Goal: Task Accomplishment & Management: Use online tool/utility

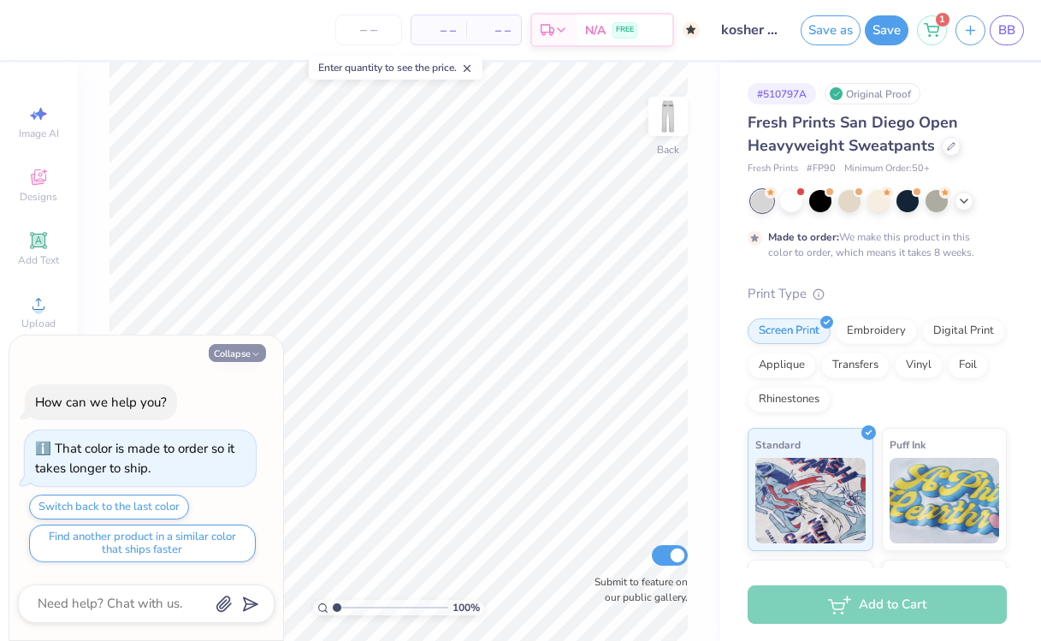
click at [255, 352] on icon "button" at bounding box center [256, 354] width 10 height 10
type textarea "x"
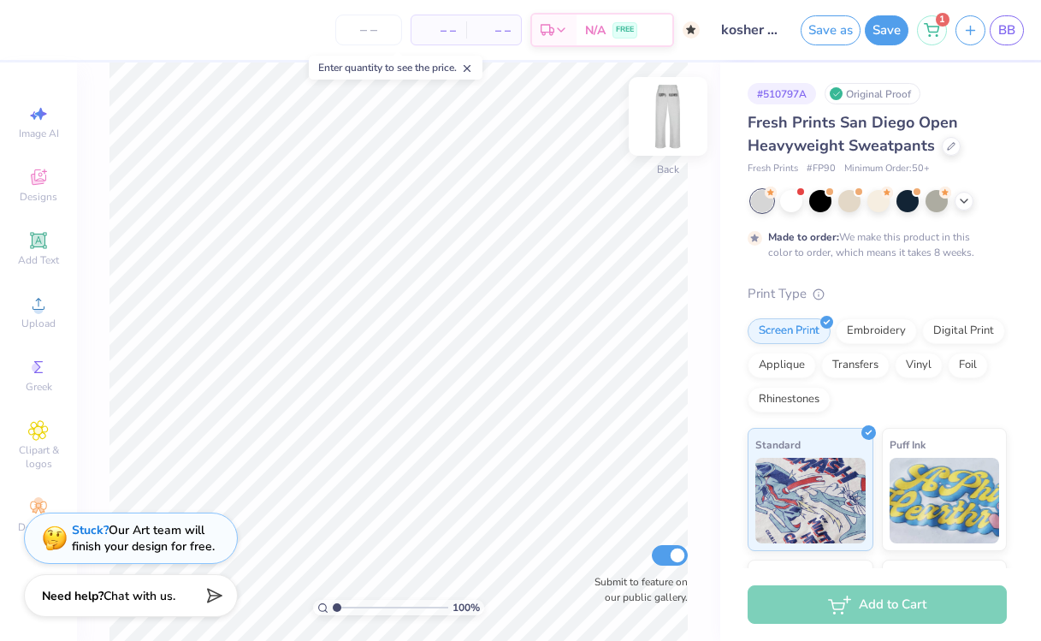
click at [671, 117] on img at bounding box center [668, 116] width 68 height 68
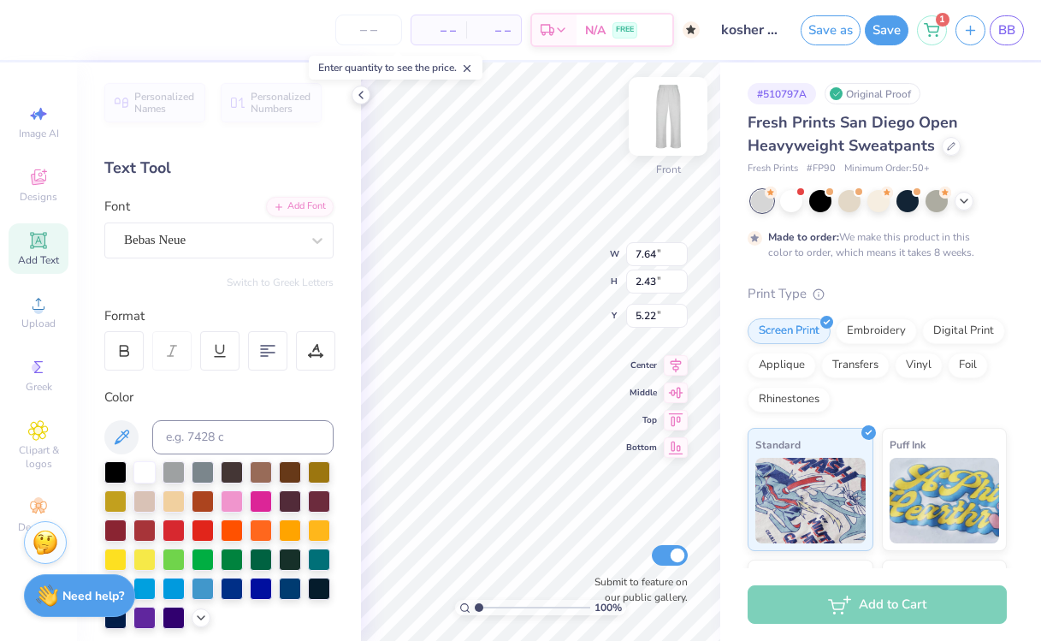
type input "6.28"
type input "3.01"
type input "4.93"
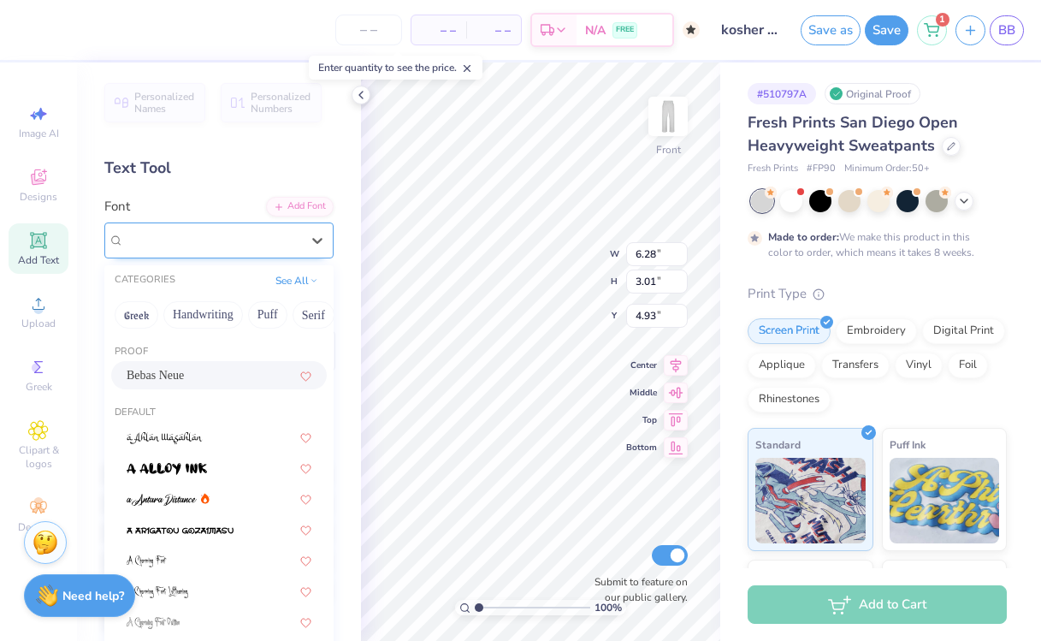
click at [204, 228] on div at bounding box center [212, 239] width 176 height 23
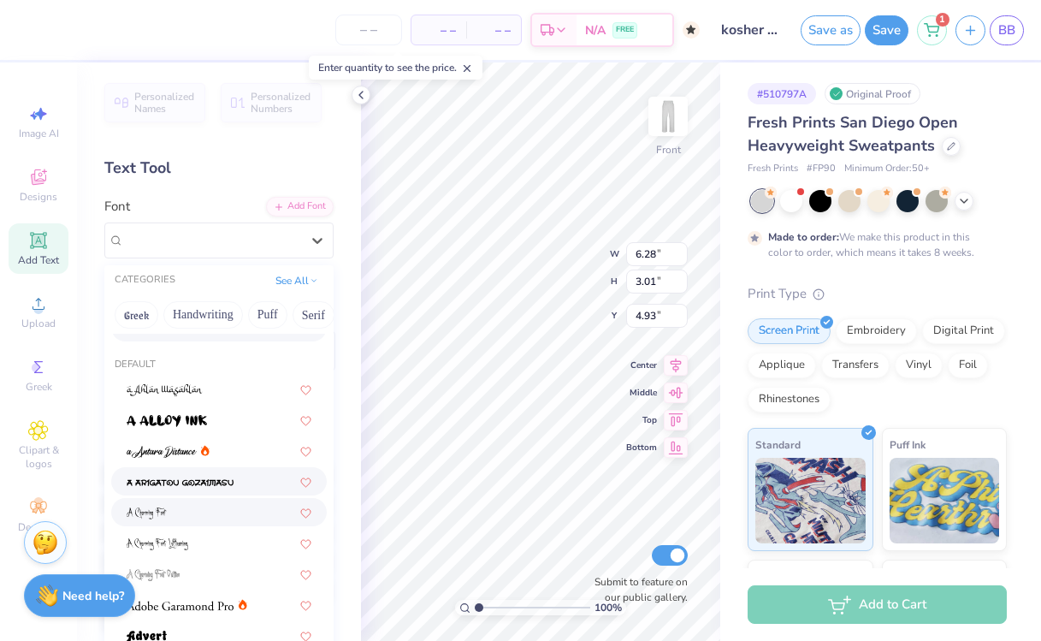
scroll to position [49, 0]
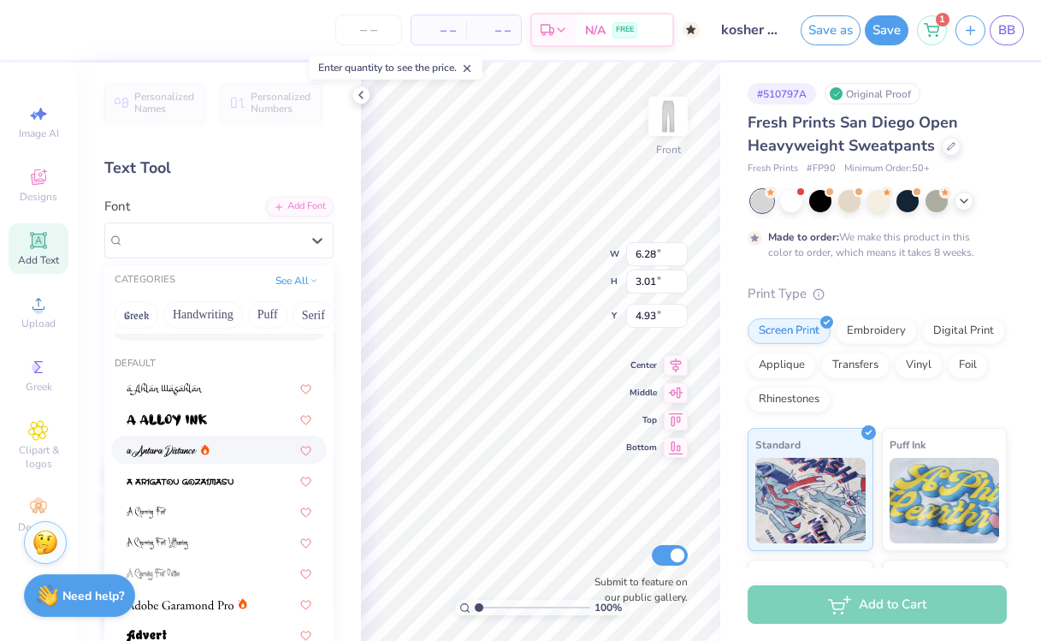
click at [174, 444] on span at bounding box center [162, 450] width 70 height 18
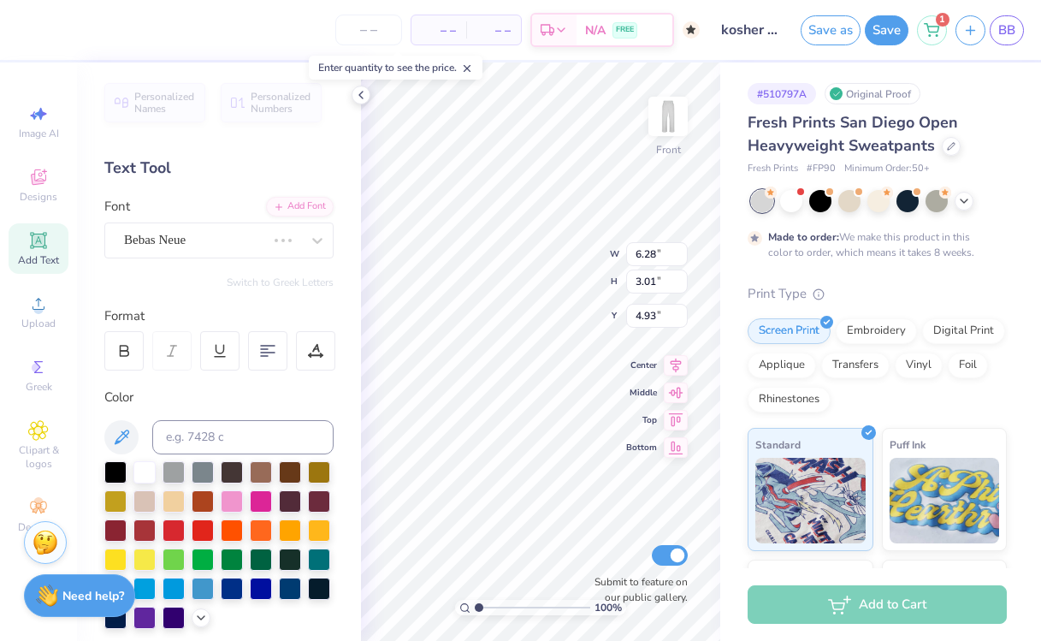
type input "7.51"
type input "3.04"
type input "4.91"
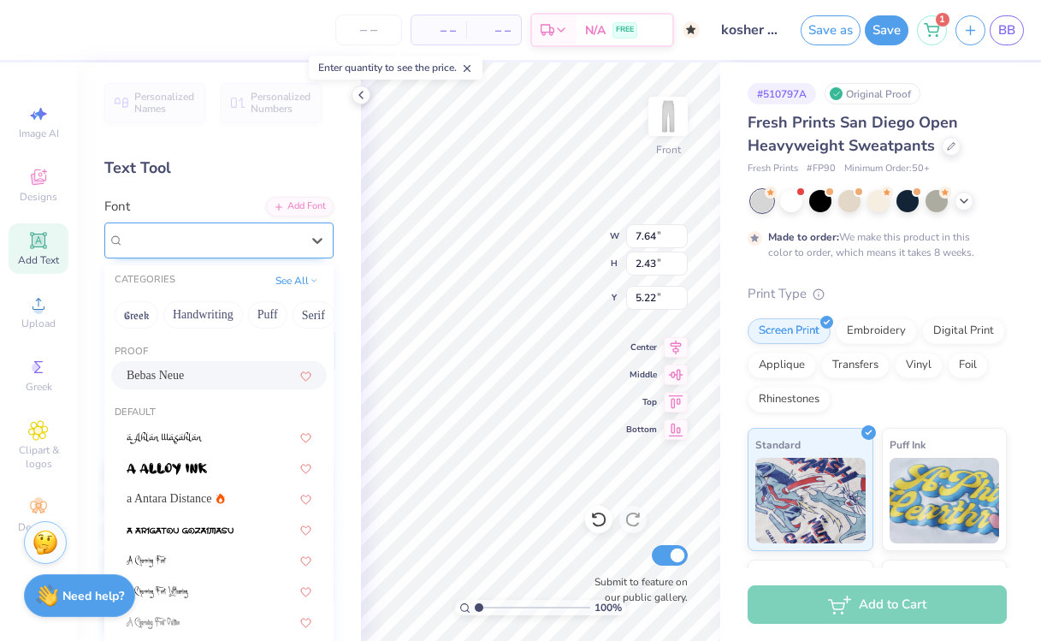
click at [272, 248] on div "Bebas Neue" at bounding box center [212, 240] width 180 height 27
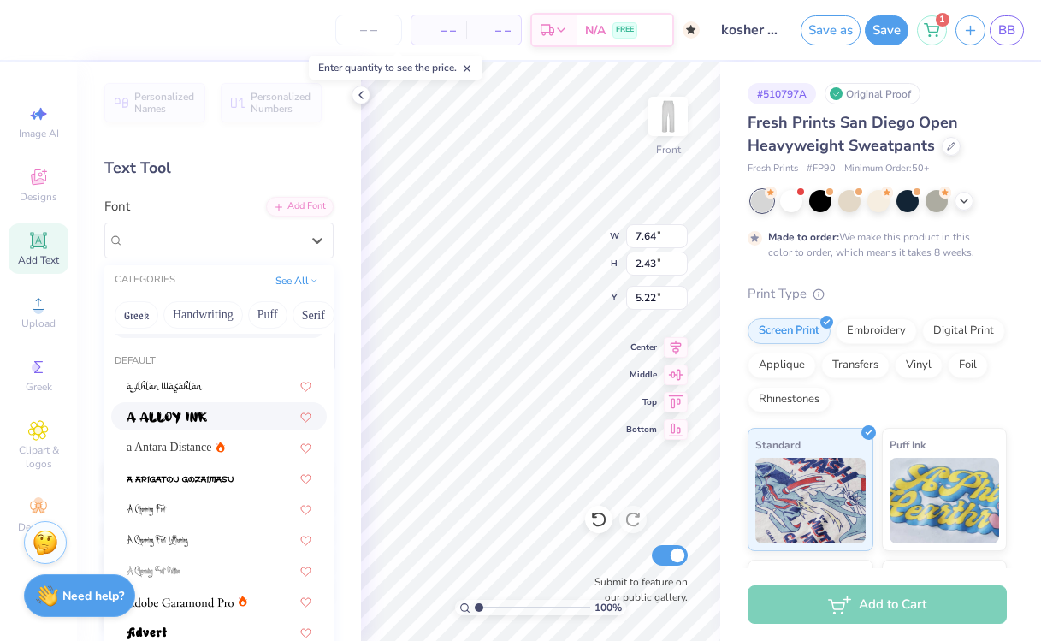
scroll to position [52, 0]
click at [229, 447] on div "a Antara Distance" at bounding box center [219, 446] width 185 height 18
type input "7.80"
type input "3.26"
type input "4.80"
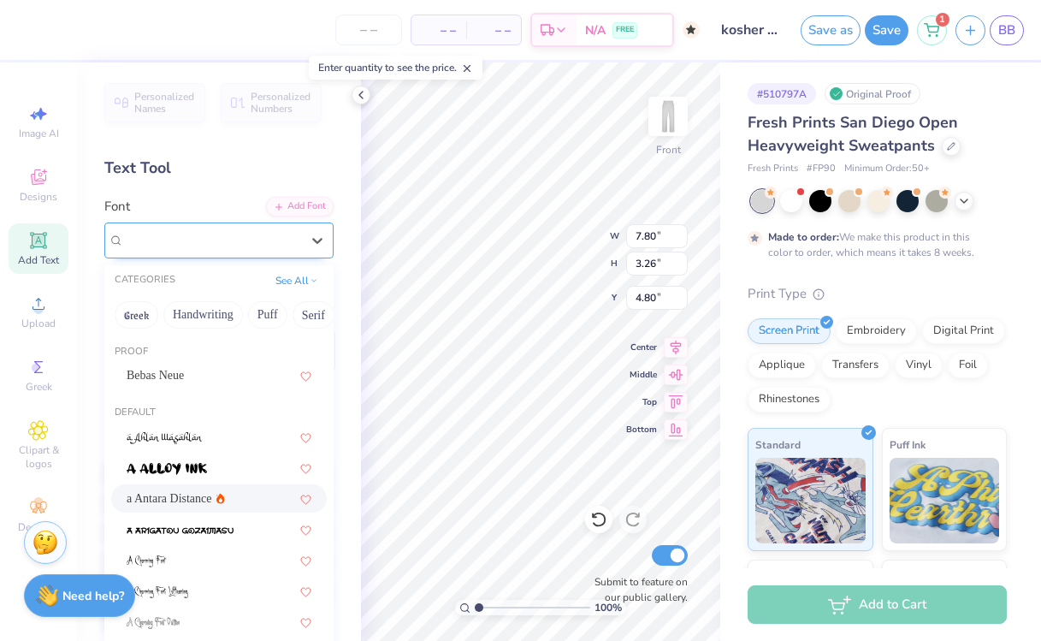
click at [257, 230] on div "a Antara Distance" at bounding box center [212, 240] width 180 height 27
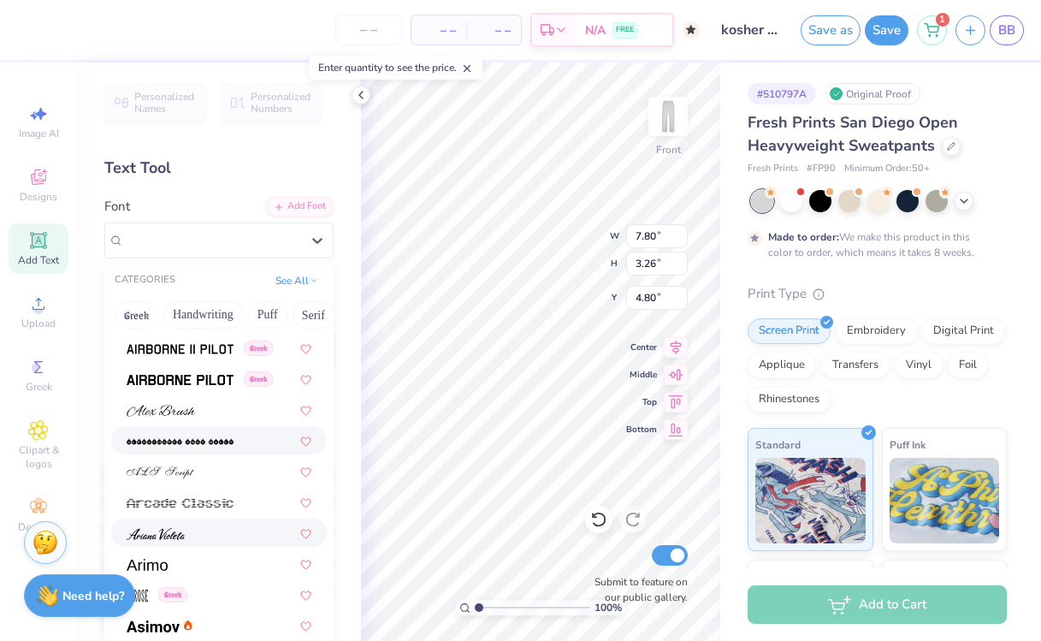
scroll to position [438, 0]
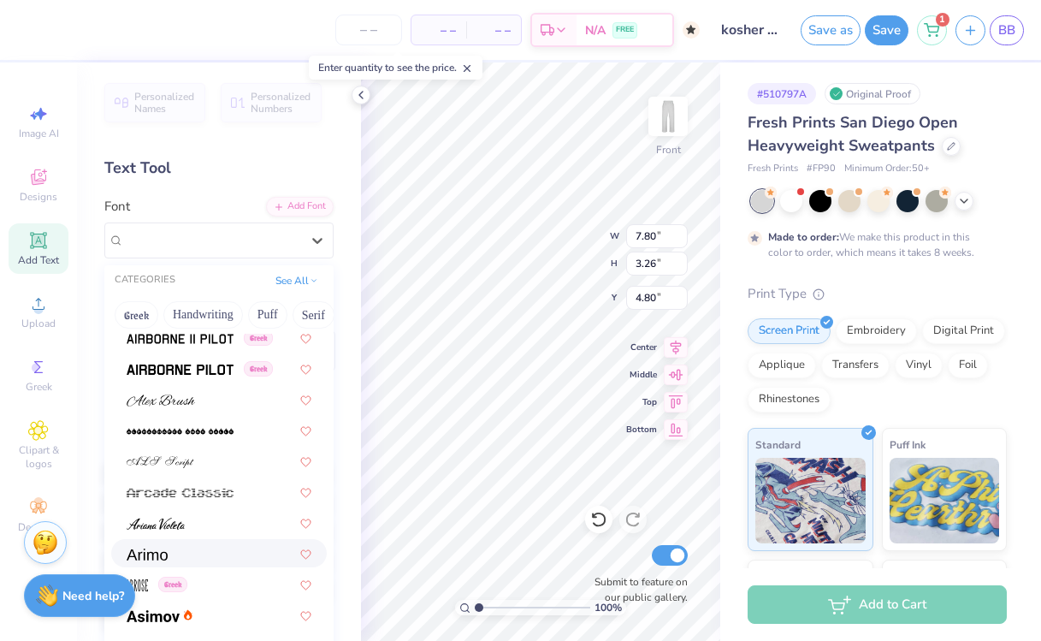
click at [244, 557] on div at bounding box center [219, 553] width 185 height 18
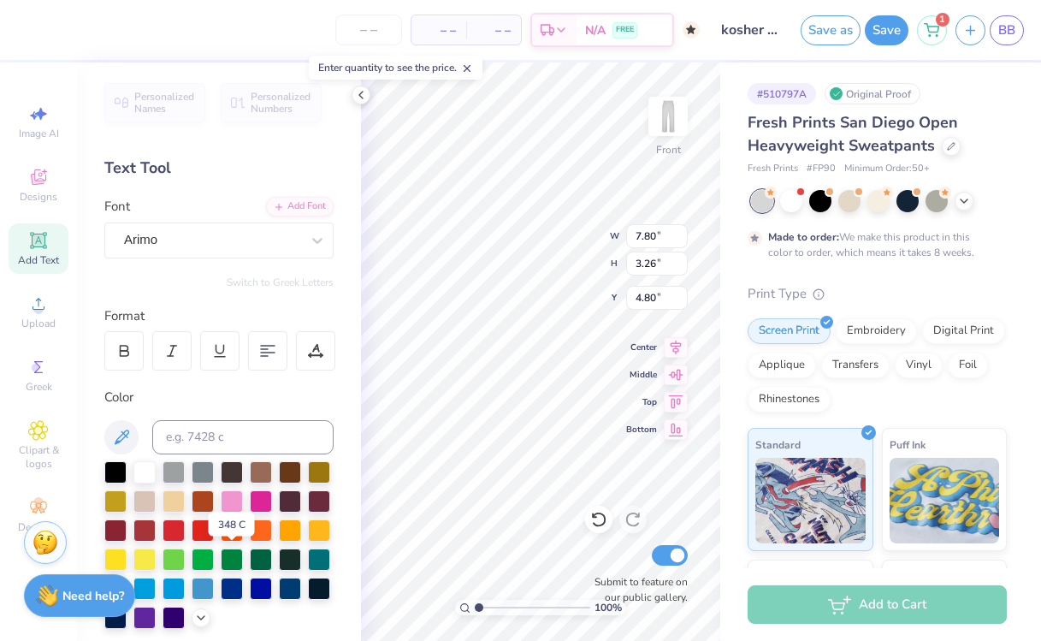
type input "10.39"
type input "2.50"
type input "5.20"
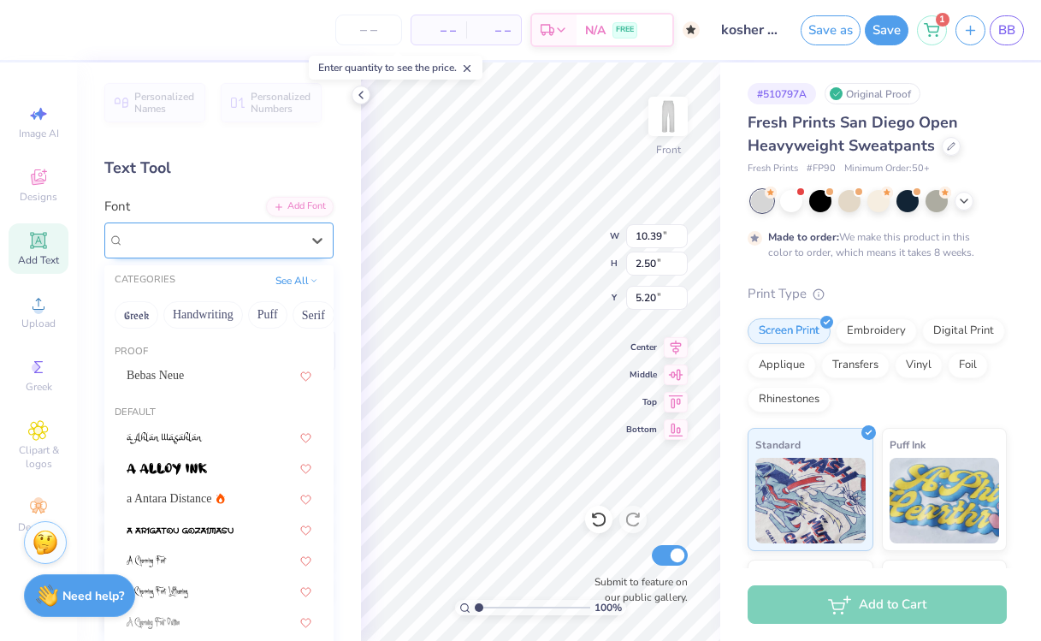
click at [222, 250] on div at bounding box center [212, 239] width 176 height 23
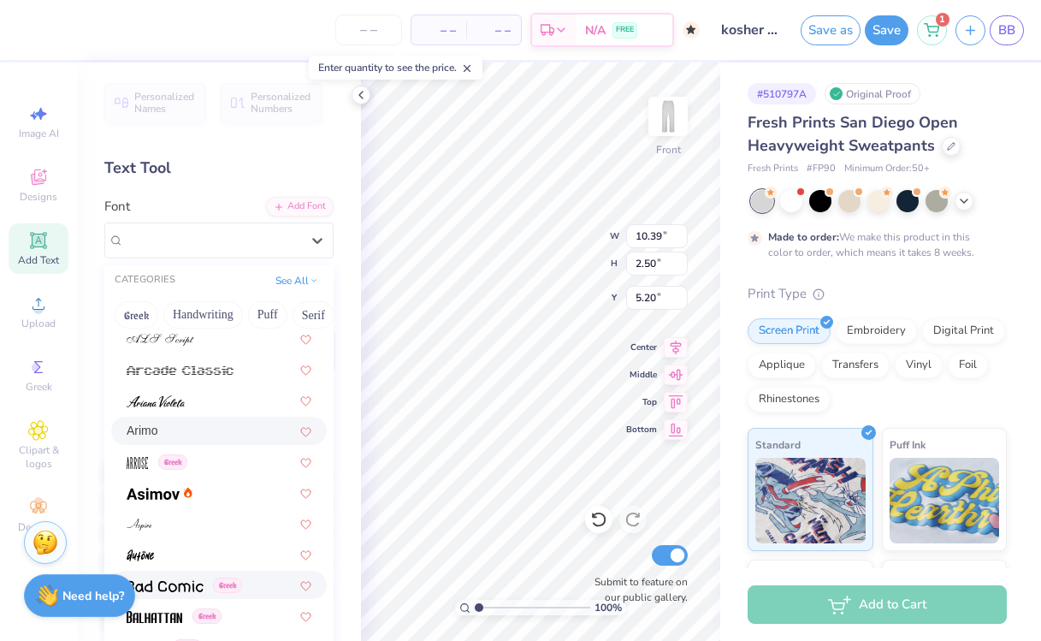
scroll to position [564, 0]
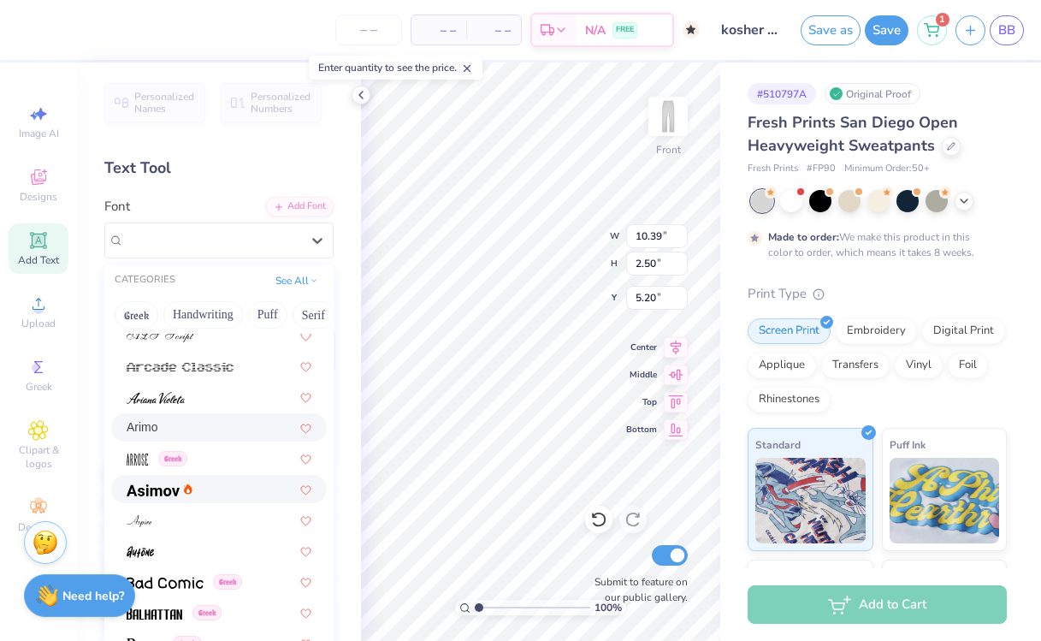
click at [155, 497] on span at bounding box center [153, 489] width 53 height 18
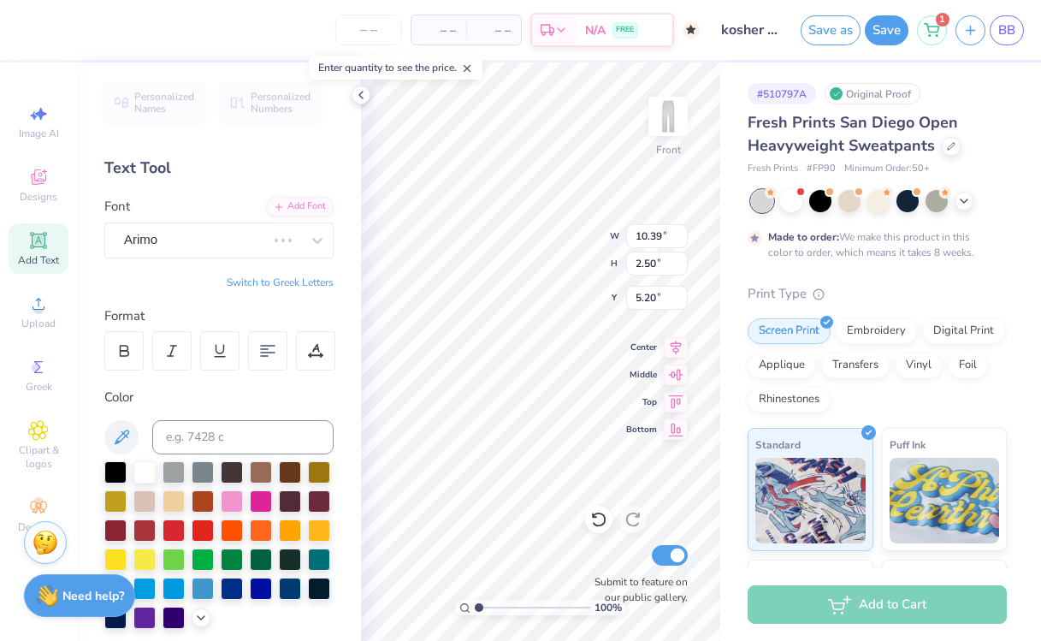
type input "10.46"
type input "2.59"
type input "5.15"
type input "7.53"
type input "1.86"
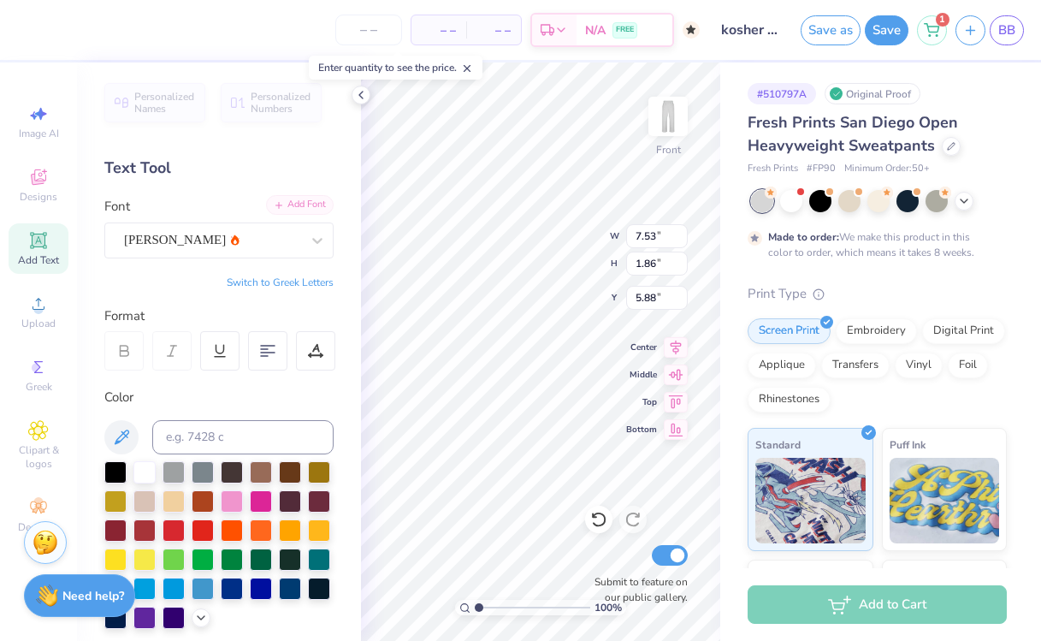
type input "6.08"
type input "8.82"
type input "2.18"
type input "5.76"
type input "7.51"
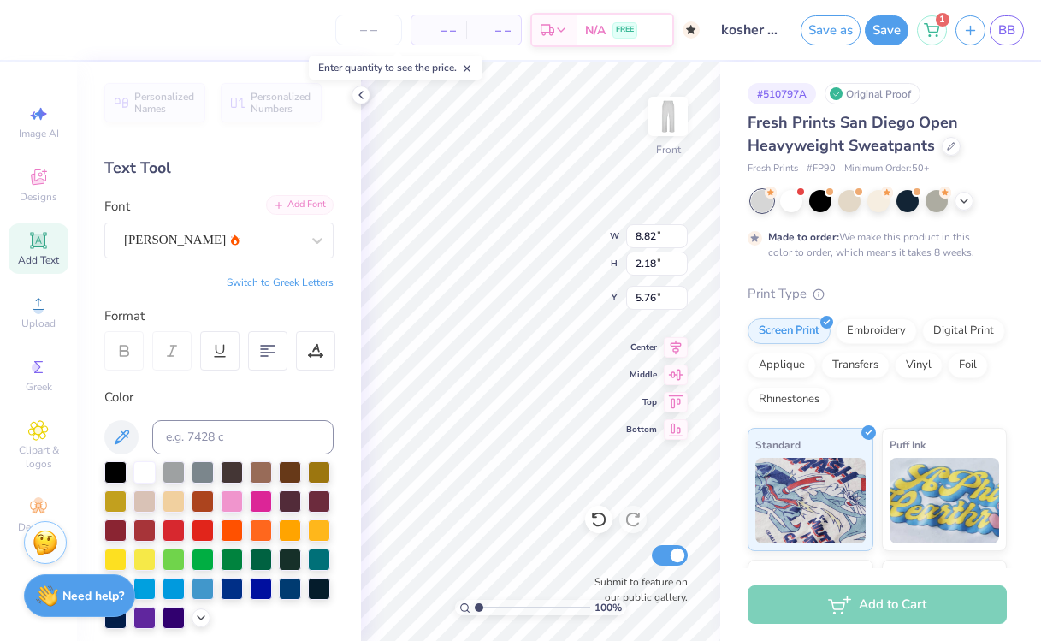
type input "3.04"
type input "4.91"
click at [267, 257] on div "Personalized Names Personalized Numbers Text Tool Add Font Font a Antara Distan…" at bounding box center [219, 351] width 284 height 578
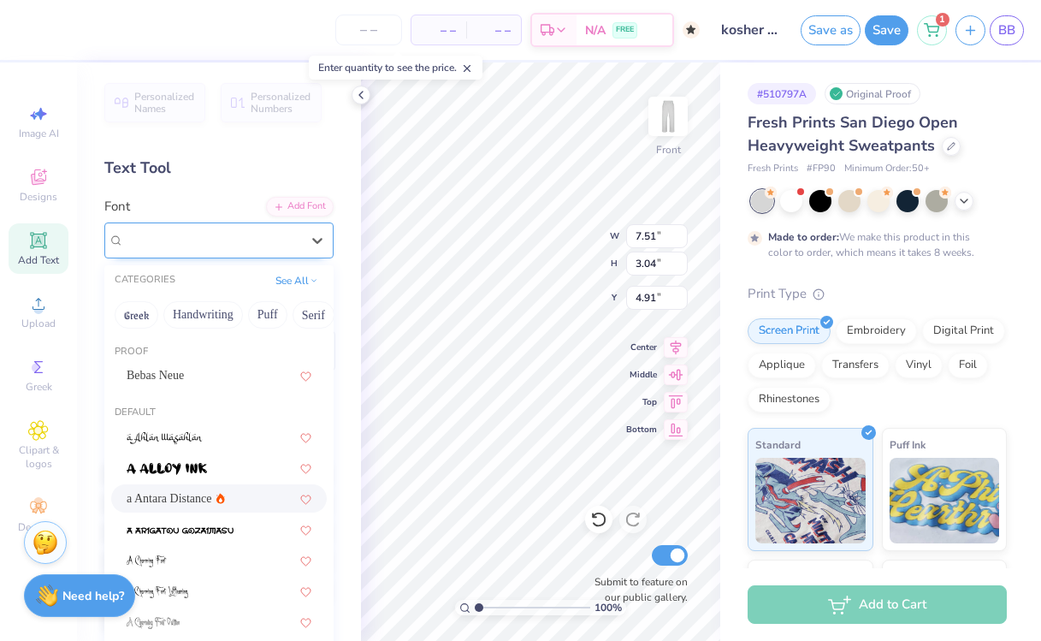
click at [267, 251] on div "a Antara Distance" at bounding box center [212, 240] width 180 height 27
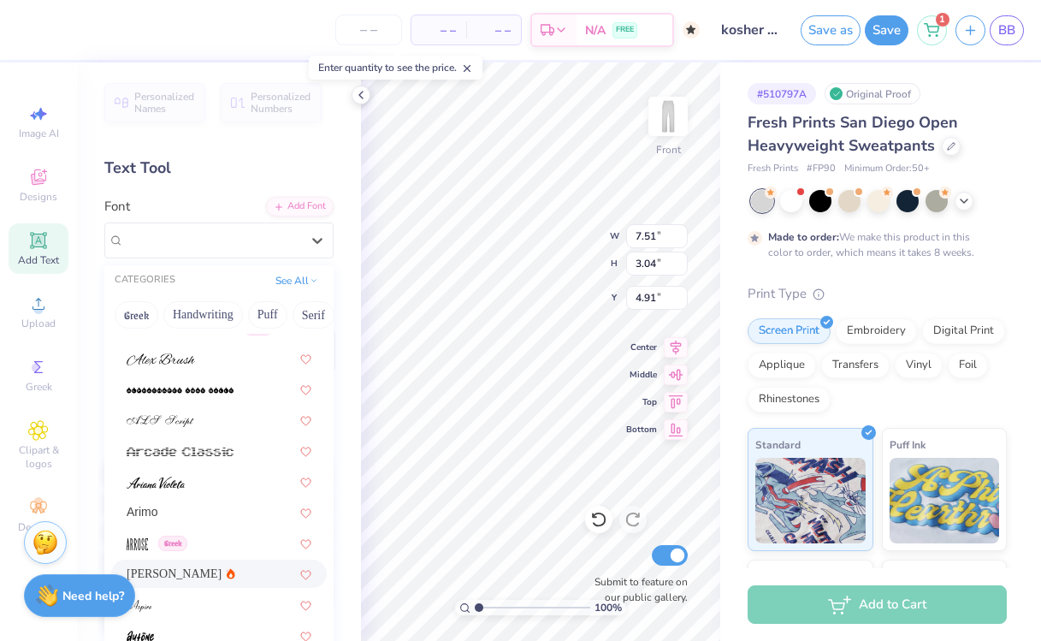
scroll to position [470, 0]
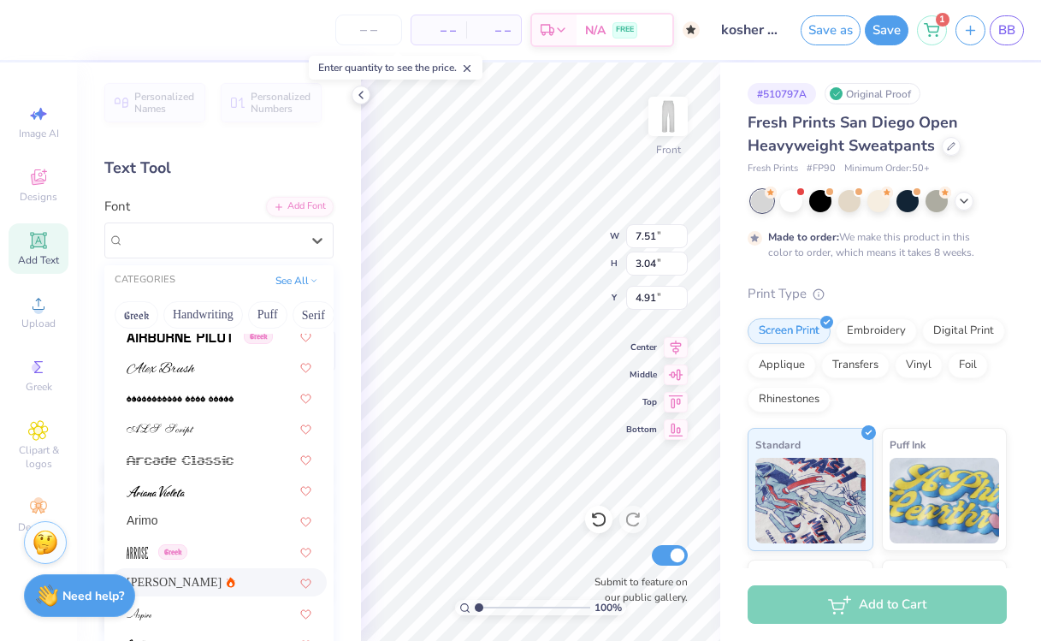
click at [194, 583] on div "[PERSON_NAME]" at bounding box center [219, 582] width 185 height 18
type input "9.10"
type input "3.18"
type input "4.85"
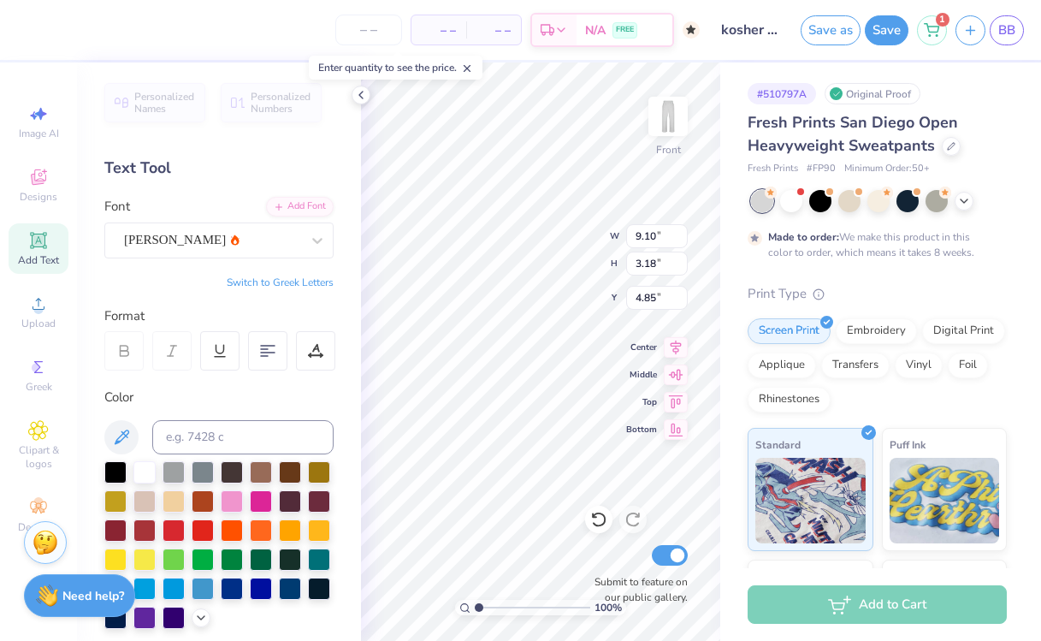
type input "8.82"
type input "2.18"
type input "5.85"
type input "9.10"
type input "3.18"
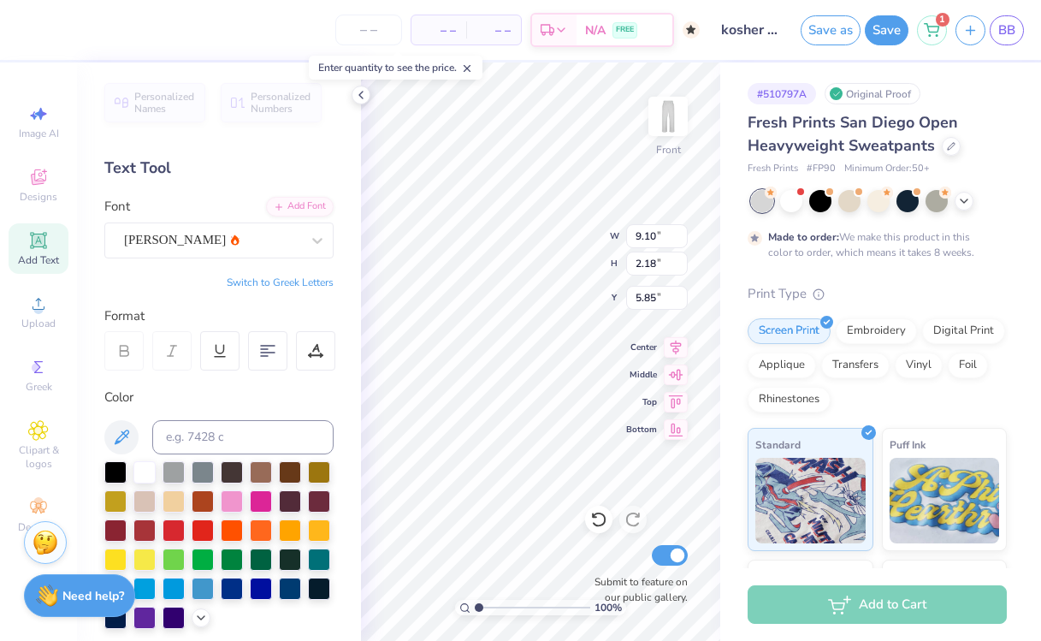
type input "4.85"
type input "6.22"
type input "2.18"
type input "5.85"
type input "7.57"
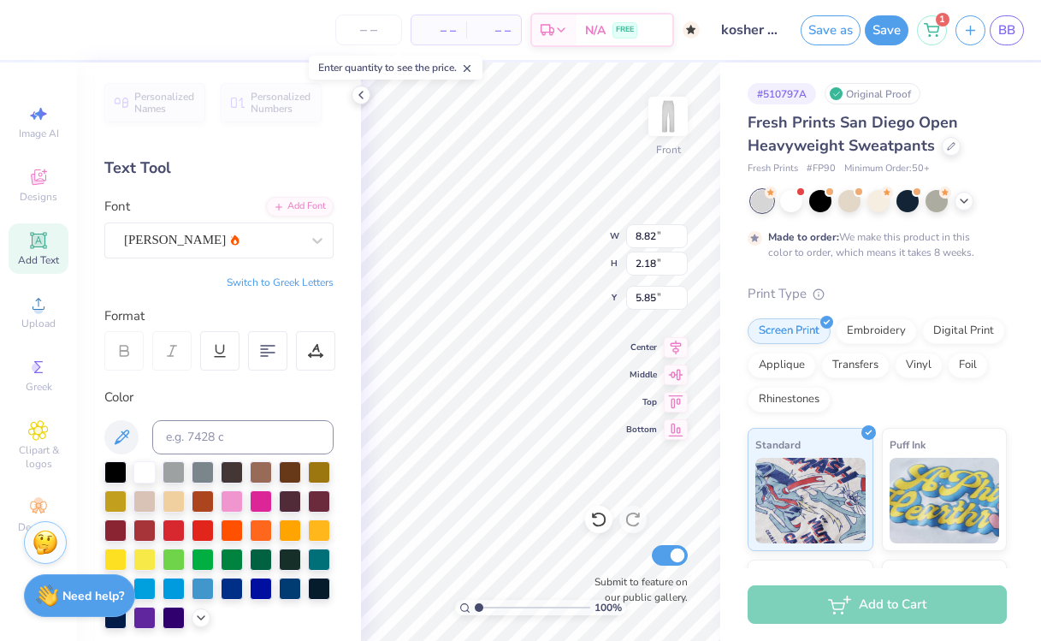
type input "1.87"
type input "6.00"
type input "8.23"
type input "2.88"
type input "5.50"
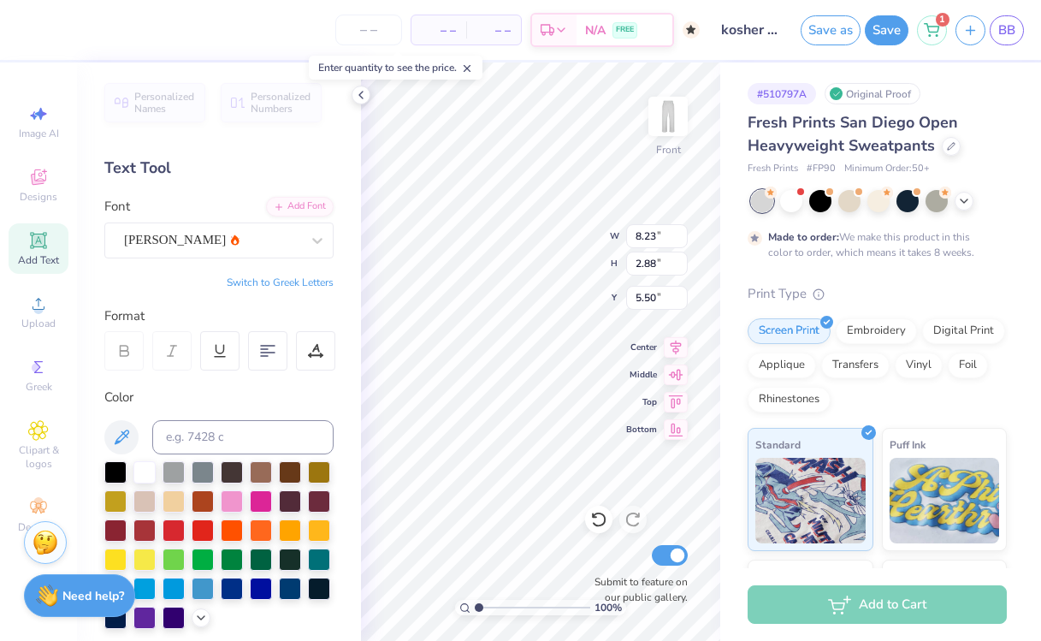
type input "7.57"
type input "1.87"
type input "6.00"
type input "10.62"
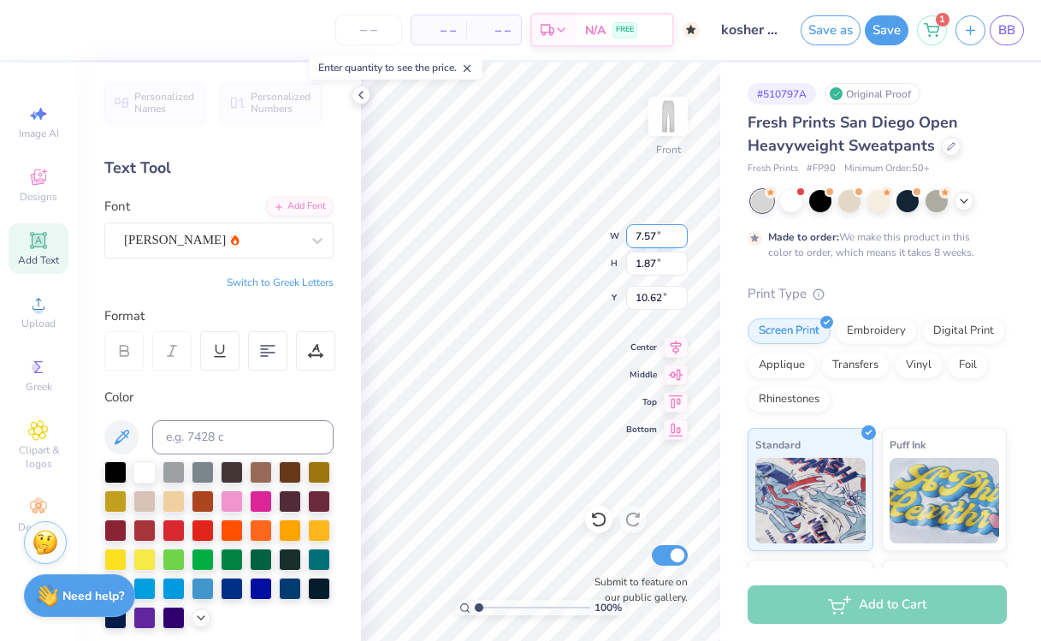
click at [580, 246] on div "100 % Front W 7.57 7.57 " H 1.87 1.87 " Y 10.62 10.62 " Center Middle Top Botto…" at bounding box center [540, 351] width 359 height 578
type input "9.62"
type input "2.38"
type input "6.00"
type input "9.06"
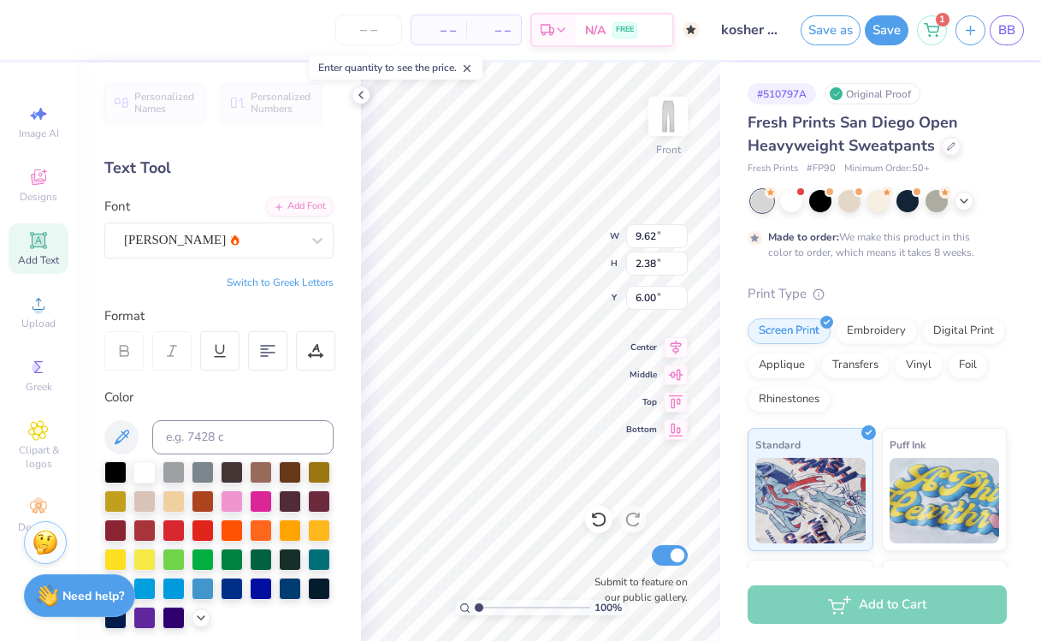
type input "2.24"
type input "5.82"
type input "8.29"
type input "2.63"
type input "5.63"
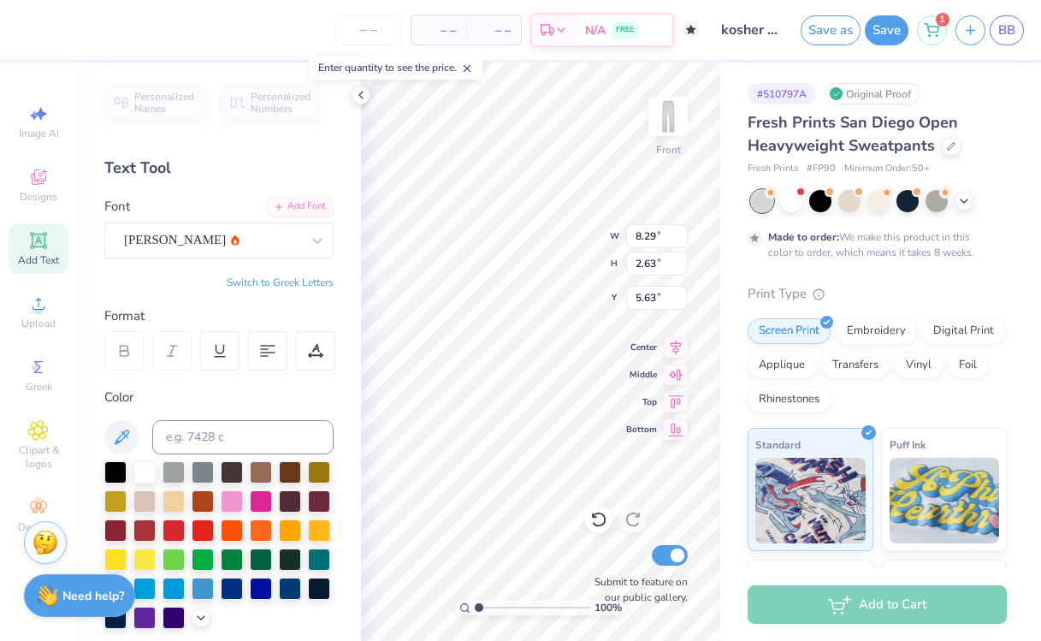
type input "8.21"
type input "2.98"
type input "5.48"
type input "8.26"
type input "2.69"
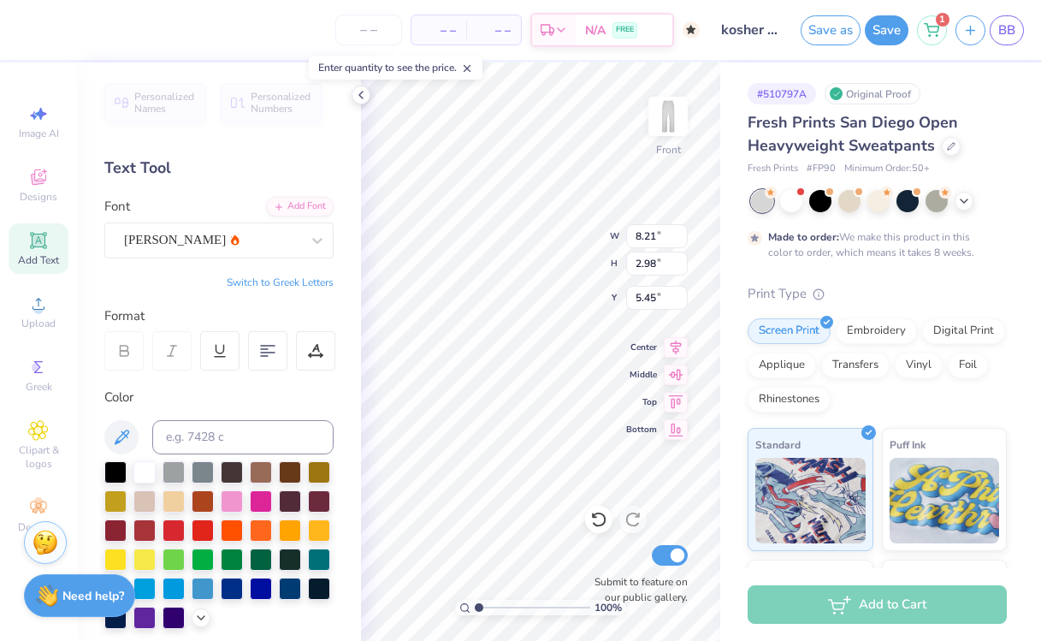
type input "5.59"
type input "5.60"
type input "7.05"
type input "2.29"
type input "5.99"
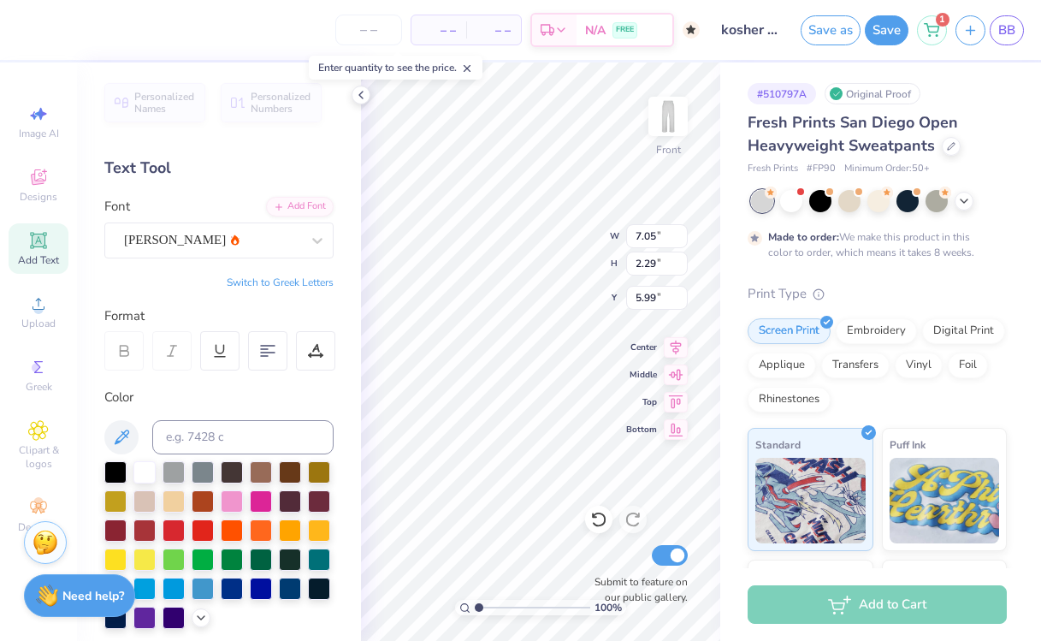
type input "7.11"
type input "2.31"
type input "5.82"
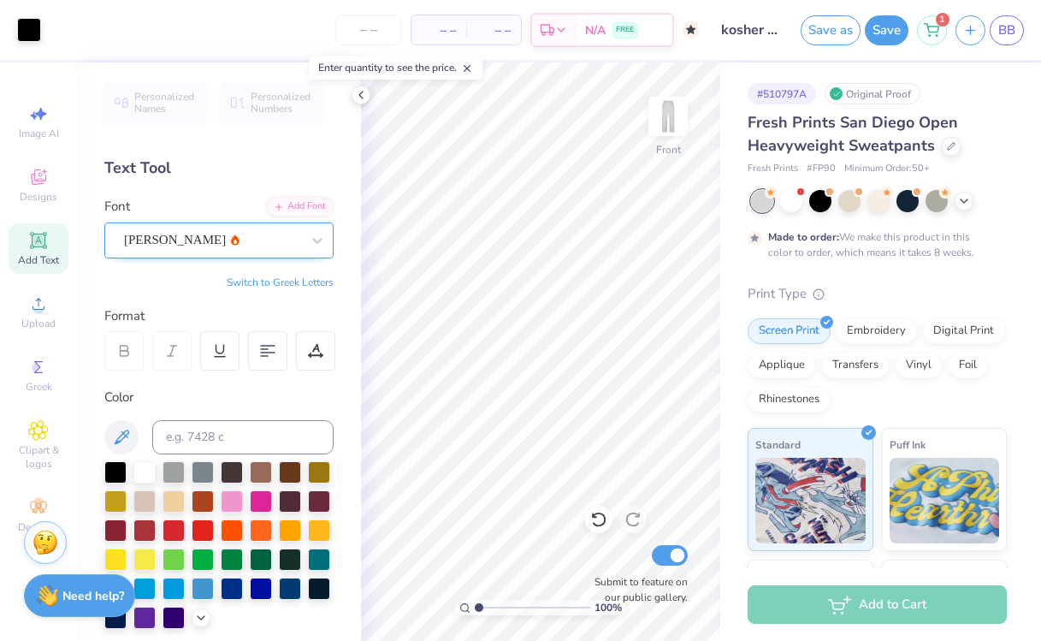
click at [301, 245] on div "[PERSON_NAME]" at bounding box center [212, 240] width 180 height 27
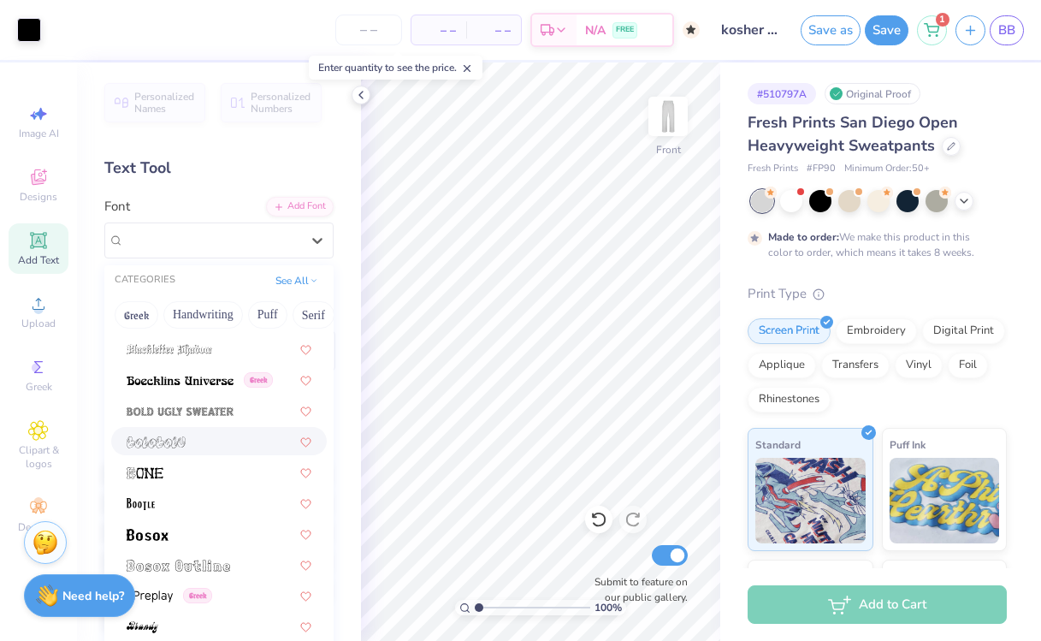
scroll to position [1025, 0]
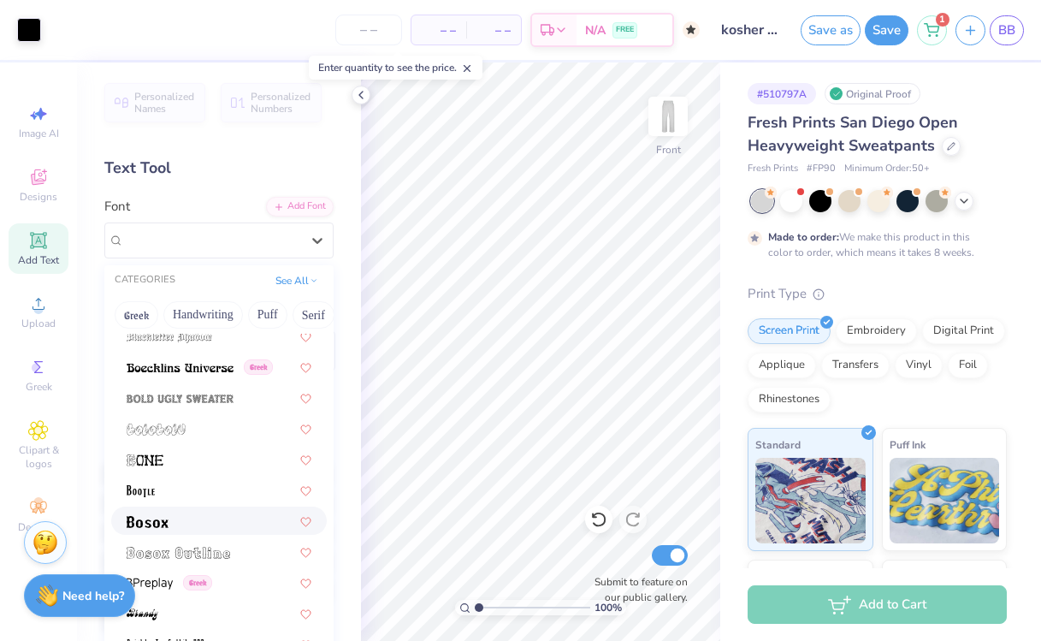
click at [194, 523] on div at bounding box center [219, 521] width 185 height 18
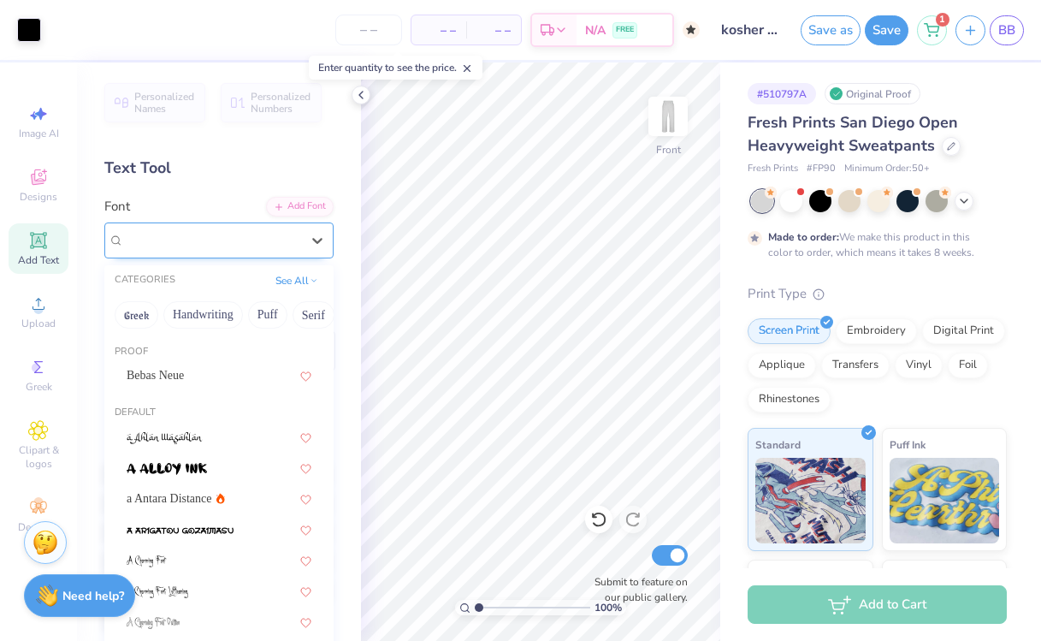
click at [216, 245] on div "Bosox" at bounding box center [212, 240] width 180 height 27
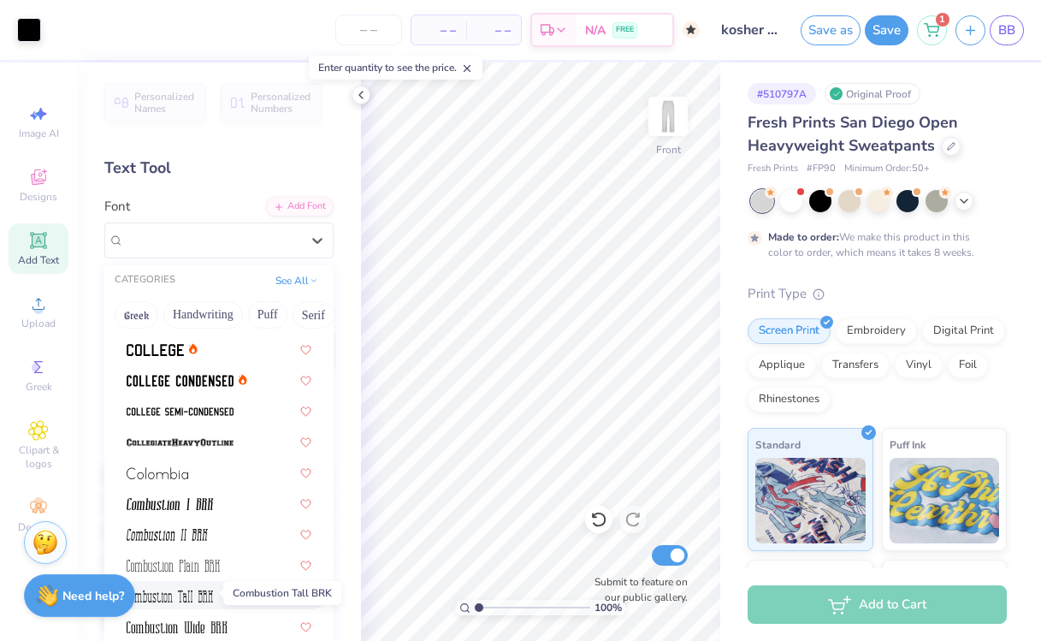
scroll to position [2278, 0]
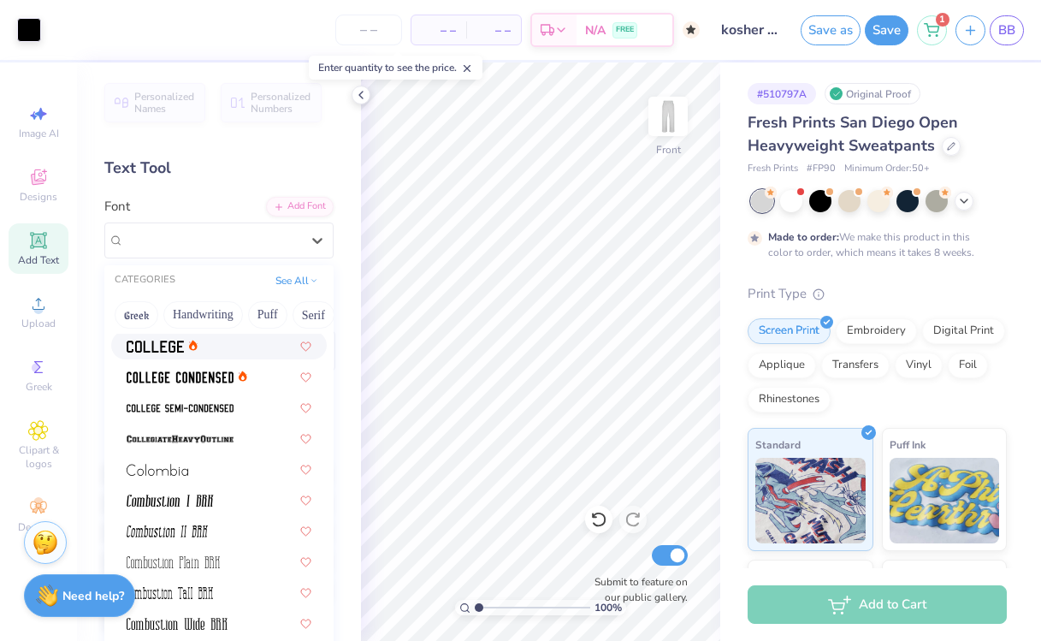
click at [175, 347] on img at bounding box center [155, 346] width 57 height 12
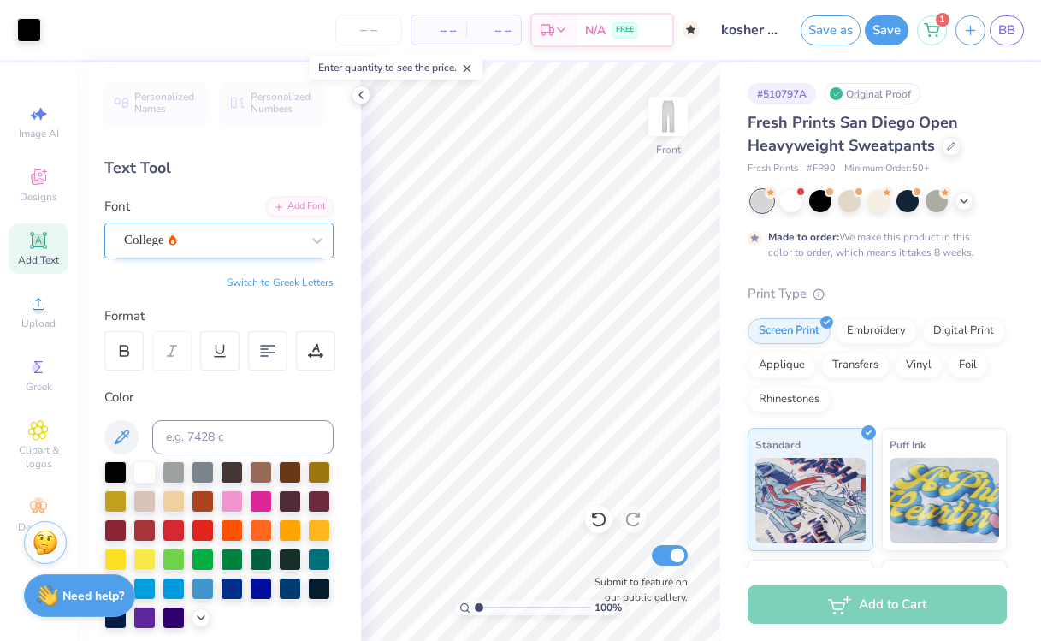
click at [214, 240] on div "College" at bounding box center [212, 240] width 180 height 27
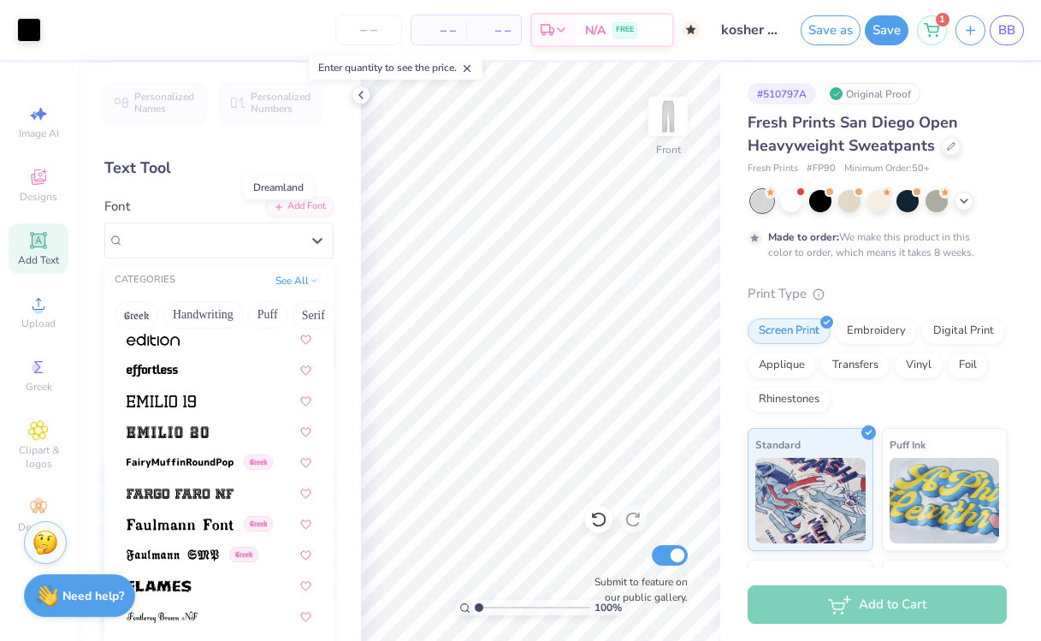
scroll to position [3653, 0]
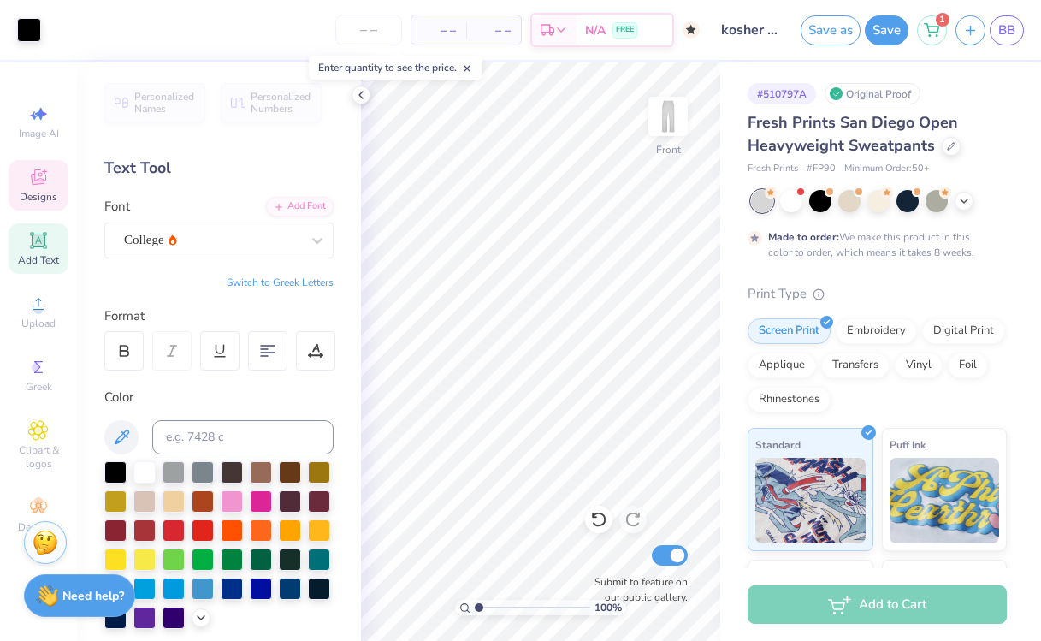
click at [31, 173] on icon at bounding box center [38, 177] width 21 height 21
type input "5.90"
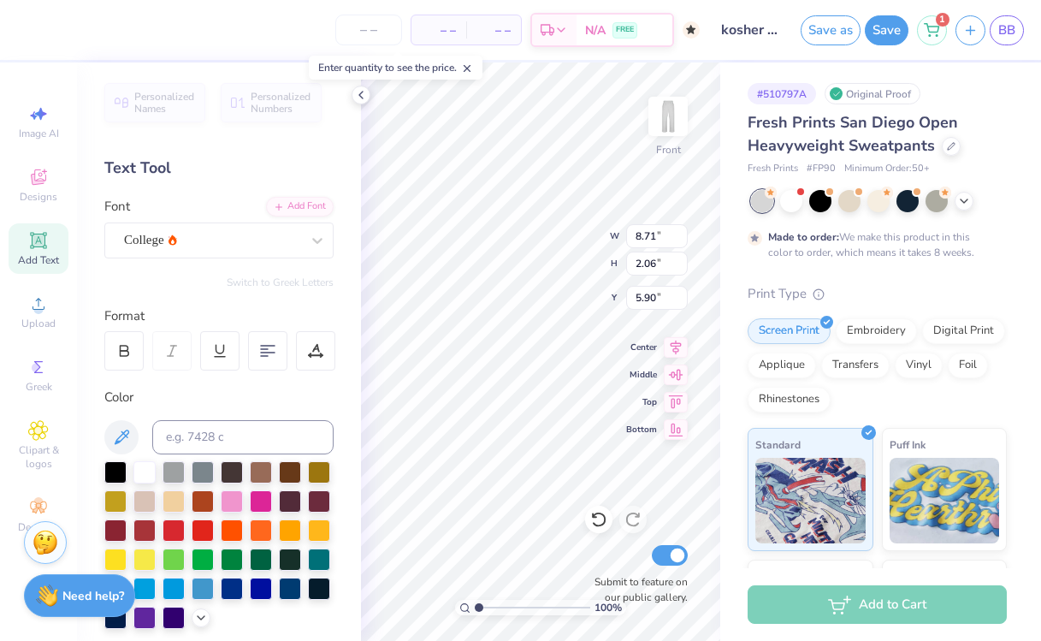
type input "8.71"
type input "2.06"
click at [38, 199] on span "Designs" at bounding box center [39, 197] width 38 height 14
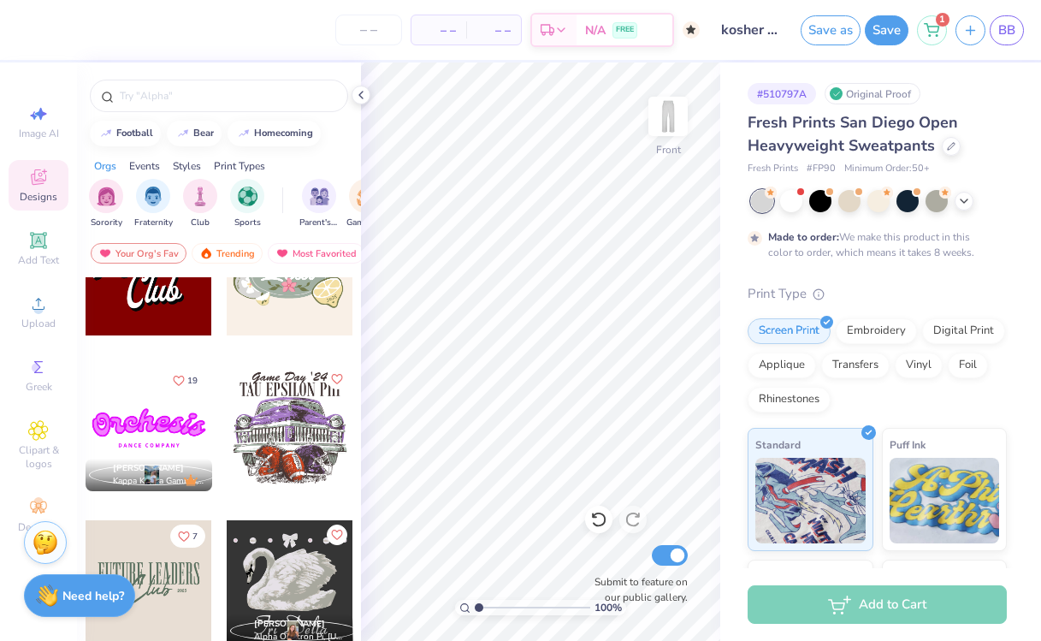
scroll to position [1206, 0]
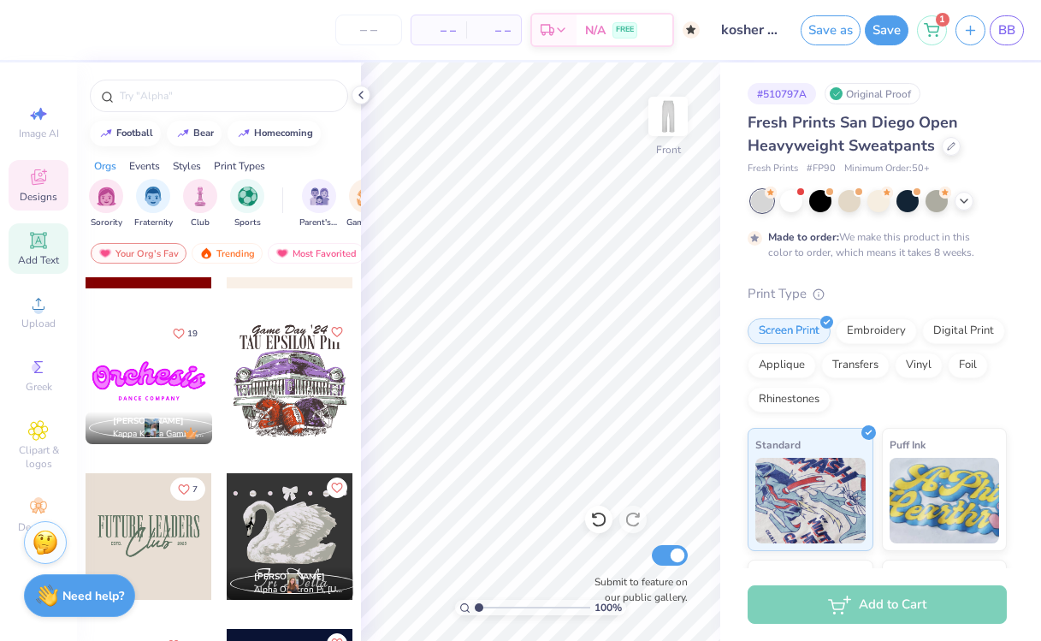
click at [37, 245] on icon at bounding box center [38, 240] width 13 height 13
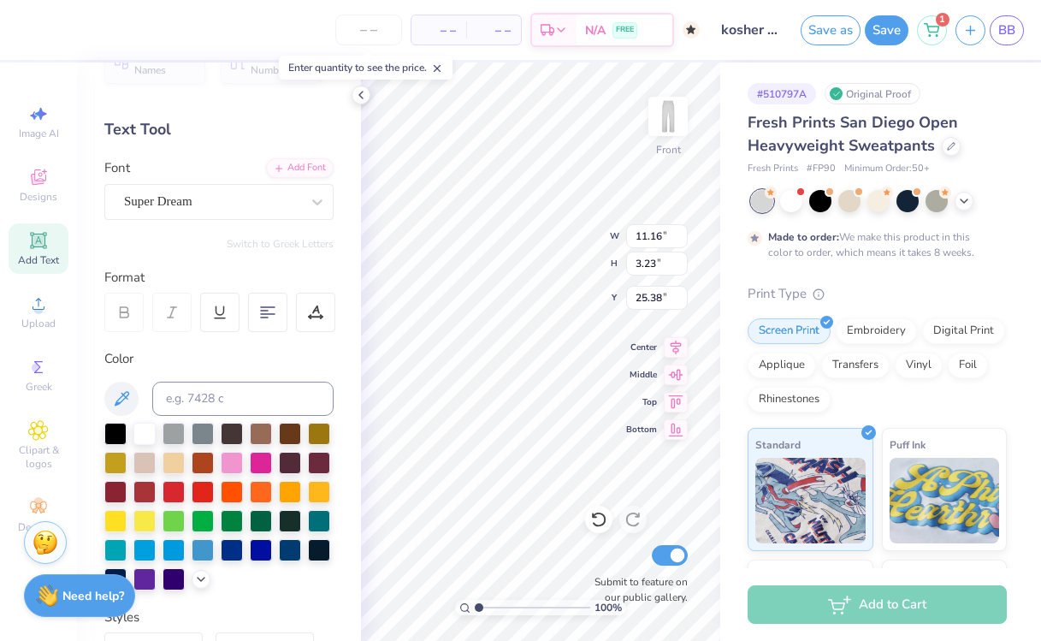
scroll to position [0, 0]
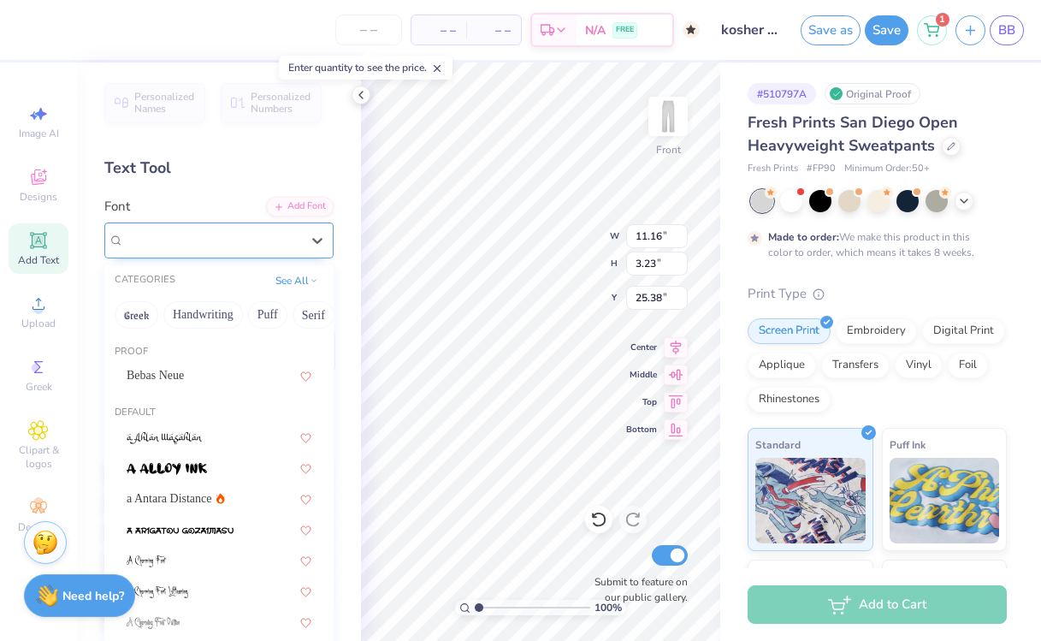
click at [257, 231] on div "Super Dream" at bounding box center [212, 240] width 180 height 27
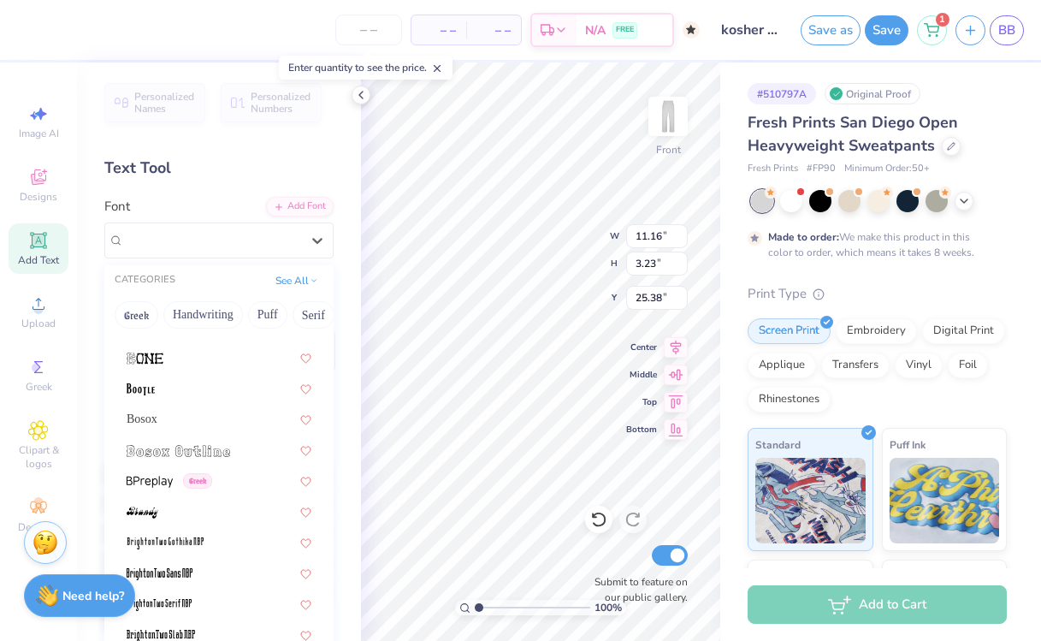
scroll to position [1186, 0]
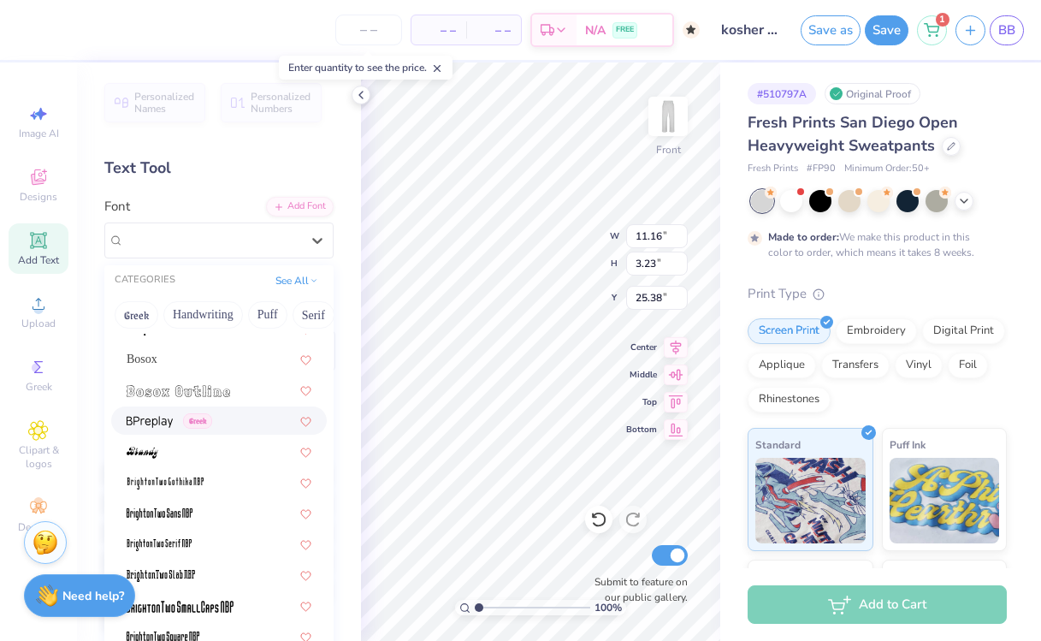
click at [138, 421] on img at bounding box center [150, 422] width 46 height 12
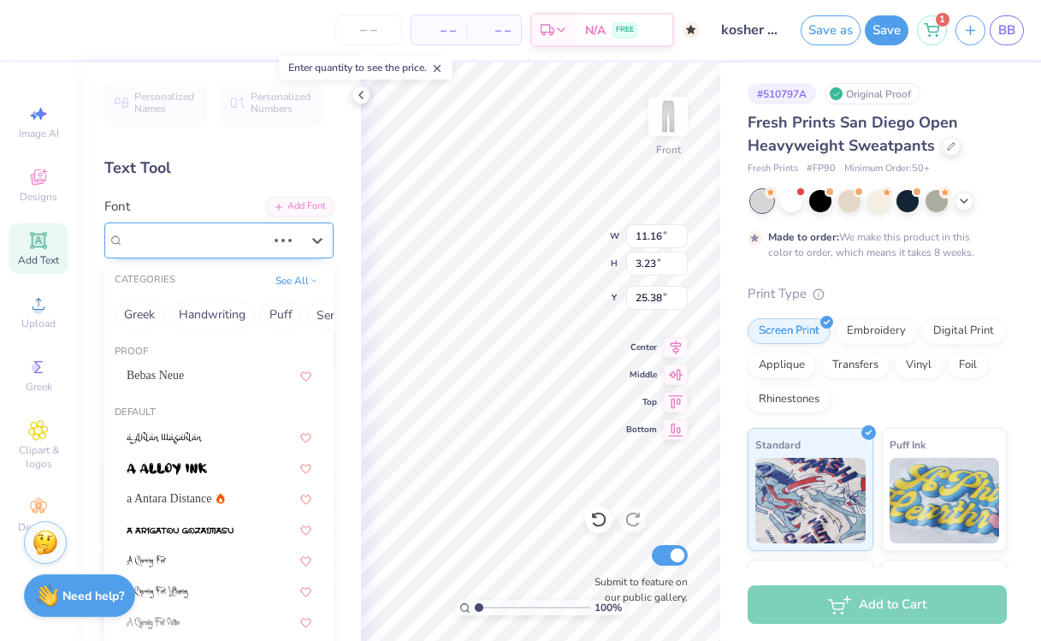
click at [261, 224] on div "Super Dream" at bounding box center [218, 240] width 229 height 36
click at [186, 374] on div "Bebas Neue" at bounding box center [219, 375] width 185 height 18
type input "6.89"
type input "25.39"
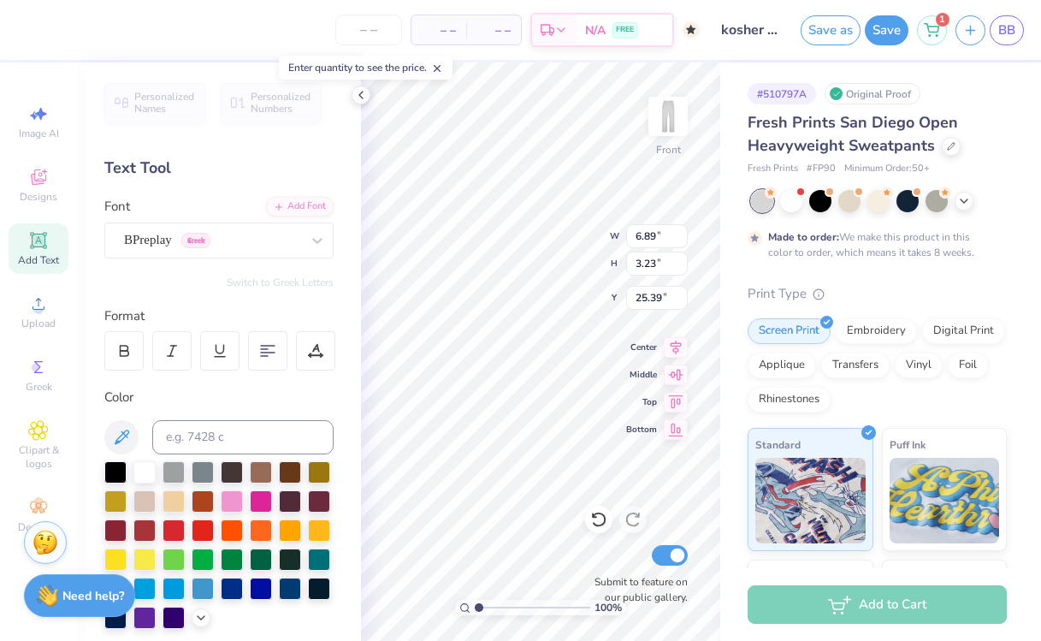
type input "9.60"
type input "3.43"
type input "25.29"
click at [116, 472] on div at bounding box center [115, 470] width 22 height 22
type textarea "100%"
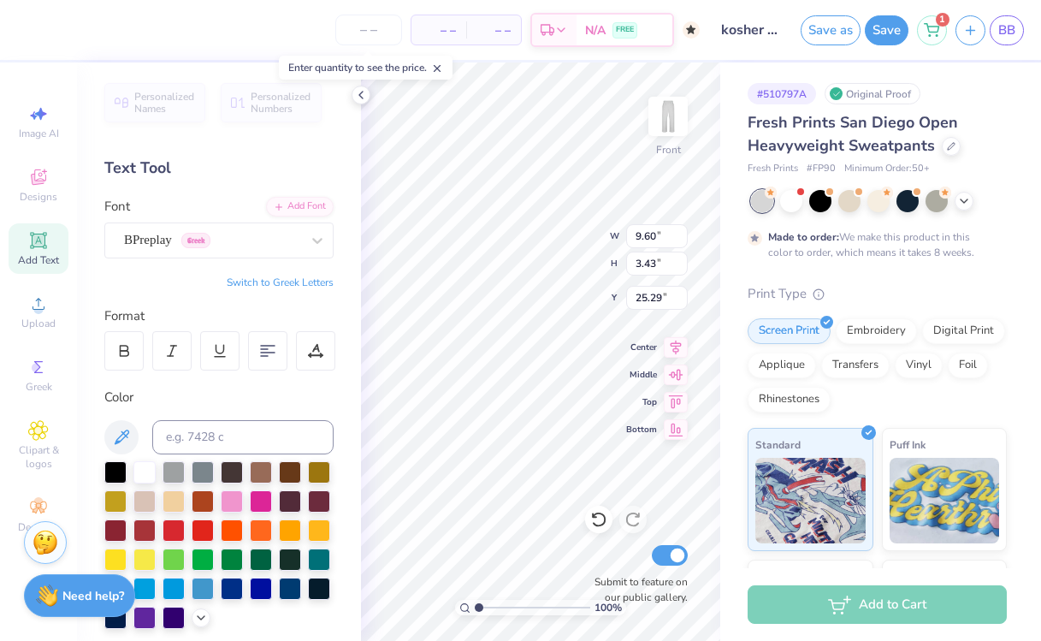
scroll to position [0, 0]
type input "6.35"
type input "6.33"
type input "9.02"
type input "3.12"
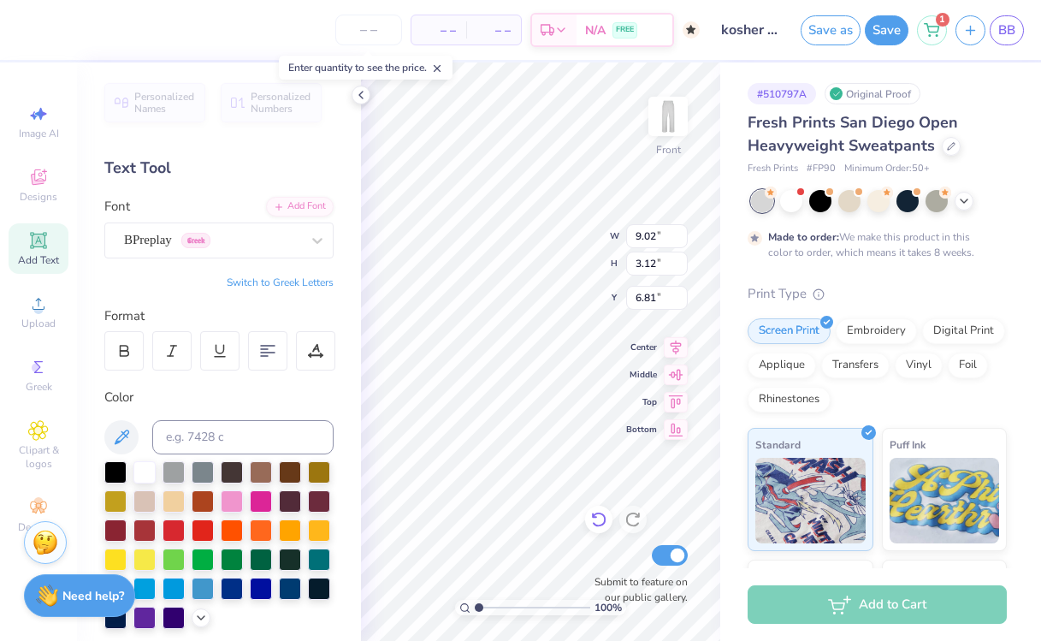
type input "6.83"
click at [45, 242] on icon at bounding box center [38, 240] width 21 height 21
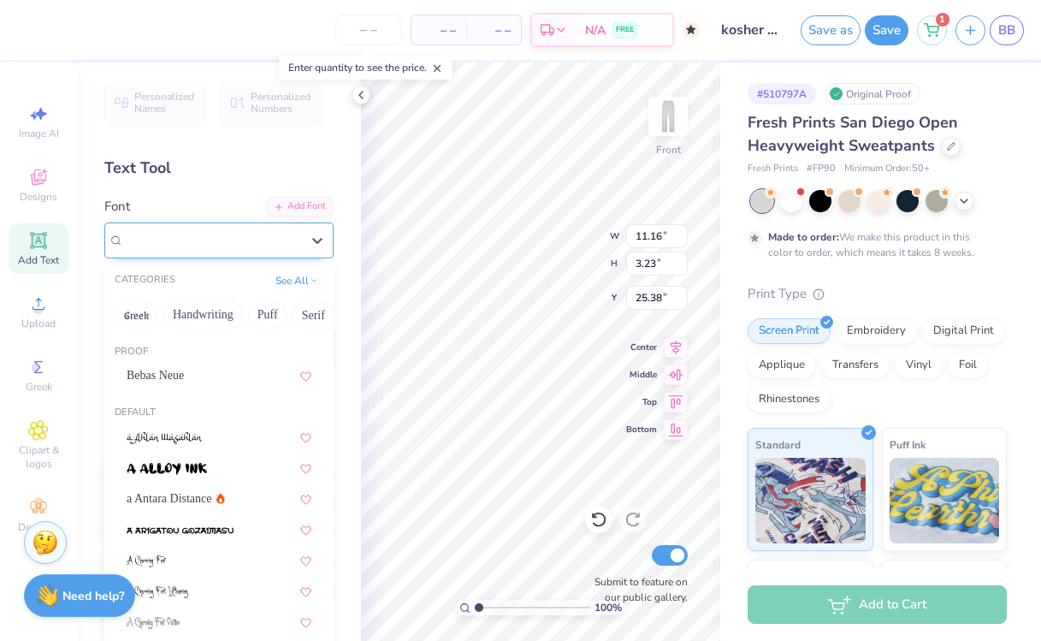
click at [234, 235] on div "Super Dream" at bounding box center [212, 240] width 180 height 27
click at [204, 373] on div "Bebas Neue" at bounding box center [219, 375] width 185 height 18
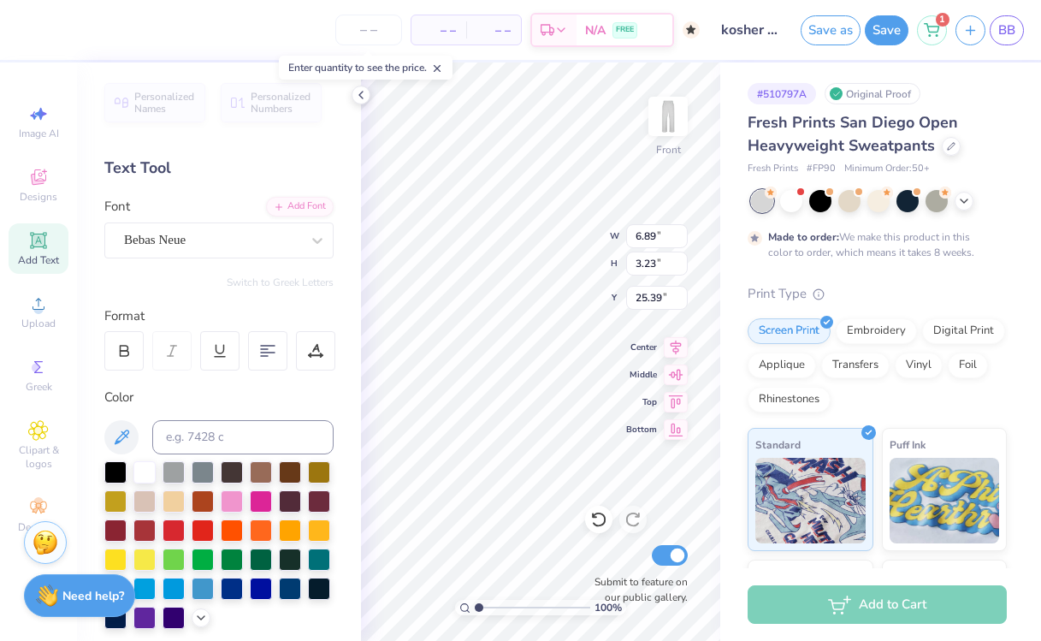
type input "6.89"
type input "25.39"
type textarea "Kosher"
click at [108, 470] on div at bounding box center [115, 470] width 22 height 22
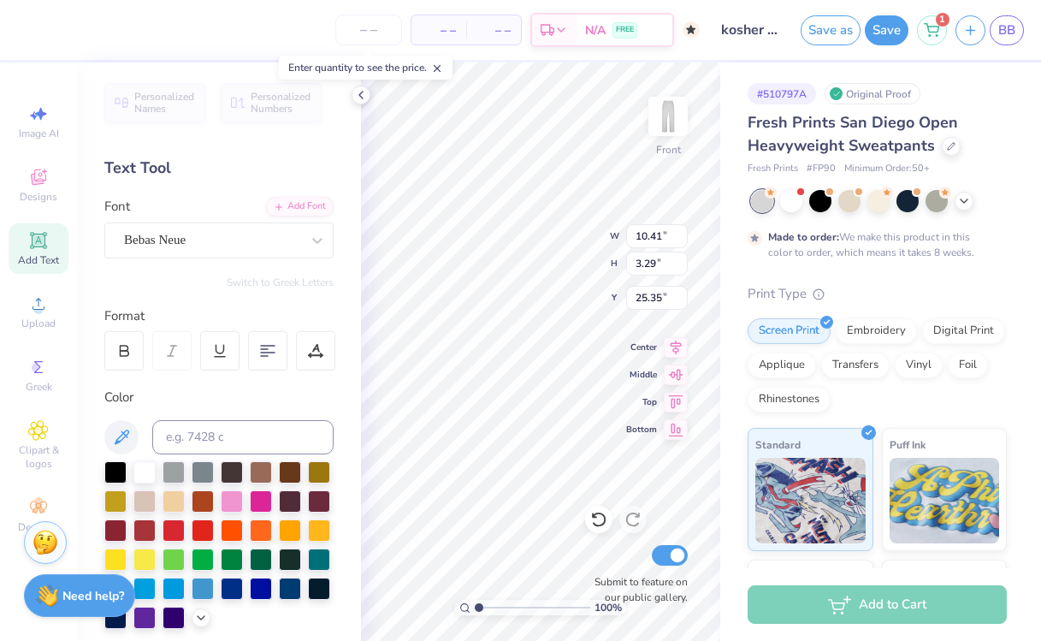
type input "9.04"
type input "2.86"
type input "7.09"
type input "5.53"
type input "9.04"
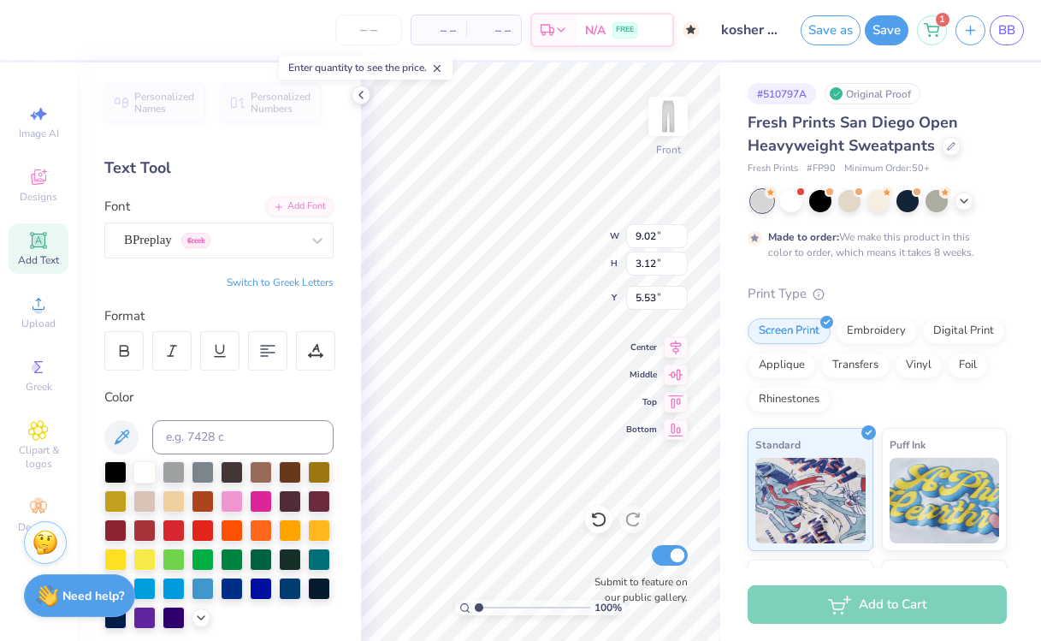
type input "2.86"
type input "5.80"
click at [572, 245] on div "100 % Front W 9.04 9.04 " H 2.86 2.86 " Y 5.80 5.80 " Center Middle Top Bottom …" at bounding box center [540, 351] width 359 height 578
type input "6.51"
type input "9.04"
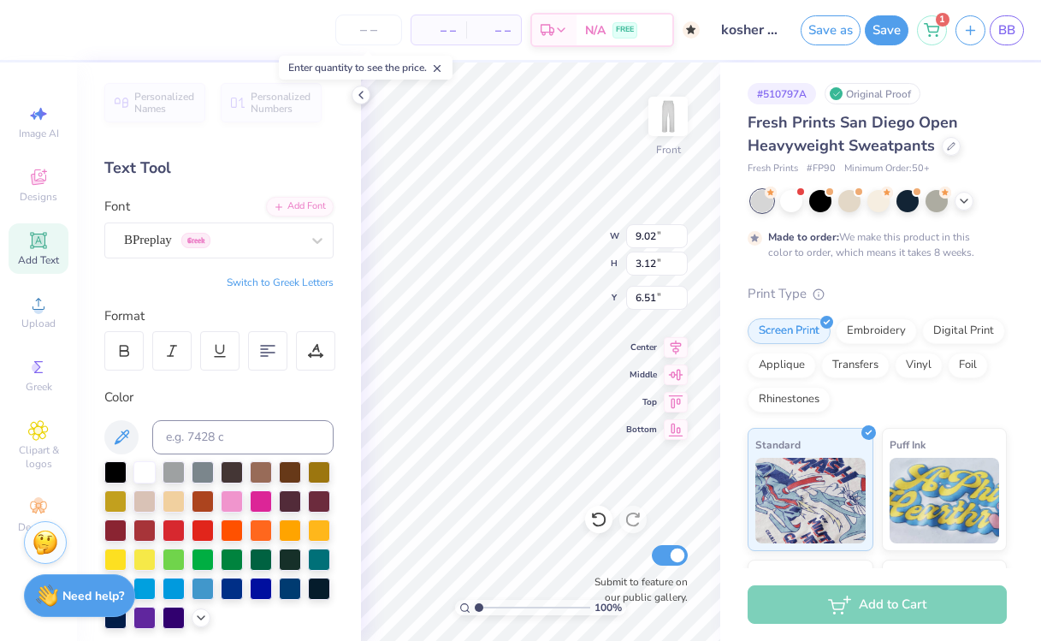
type input "2.86"
type input "6.64"
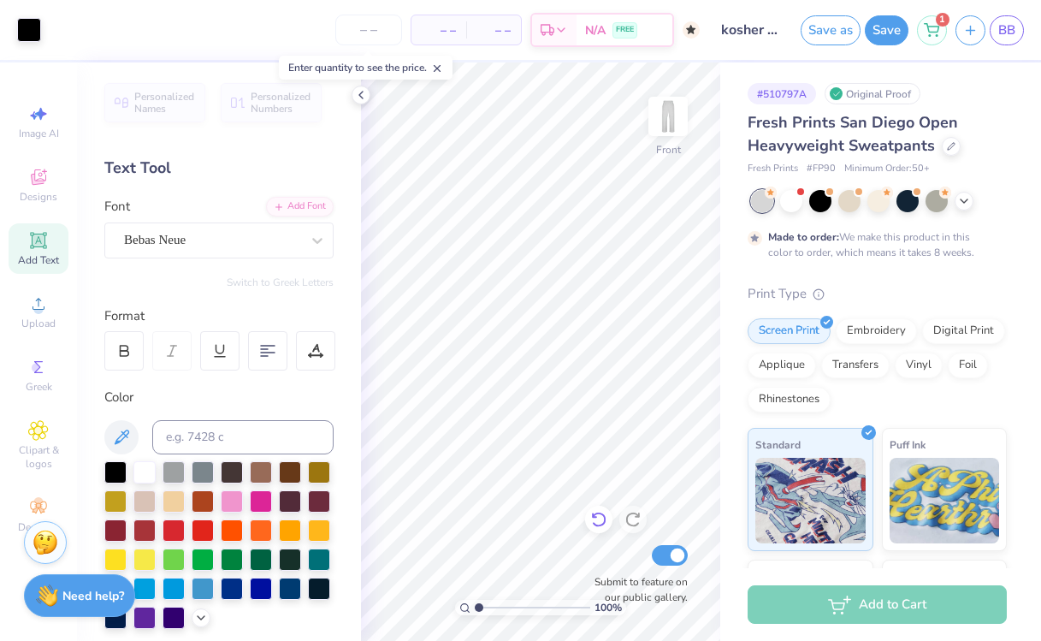
click at [601, 521] on icon at bounding box center [598, 519] width 17 height 17
click at [636, 518] on icon at bounding box center [632, 519] width 17 height 17
click at [666, 117] on img at bounding box center [668, 116] width 68 height 68
click at [54, 139] on span "Image AI" at bounding box center [39, 134] width 40 height 14
select select "4"
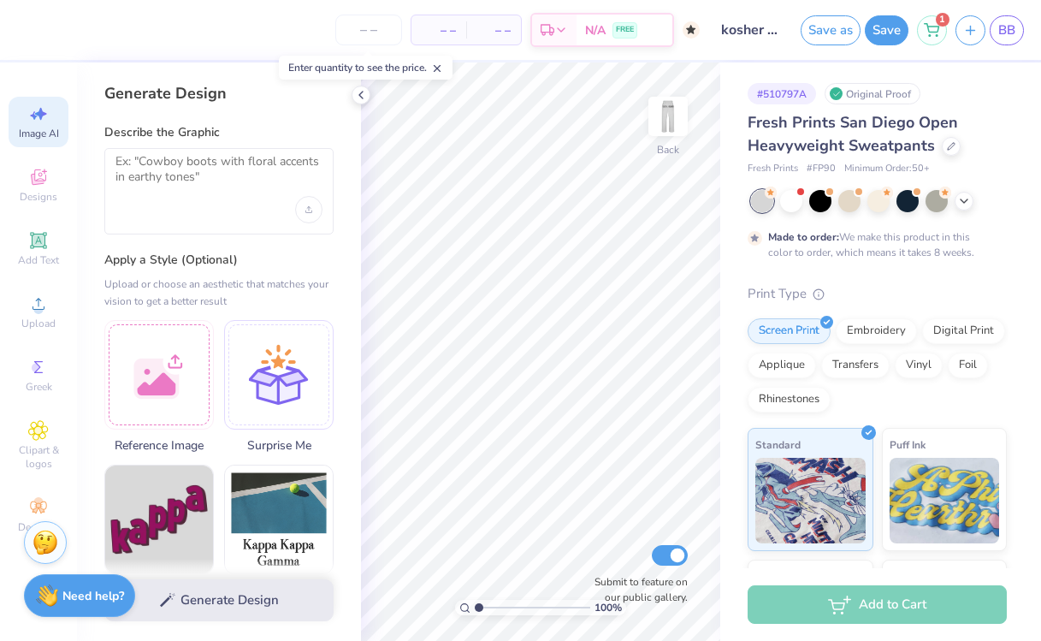
click at [227, 200] on div at bounding box center [218, 191] width 229 height 86
click at [212, 184] on textarea at bounding box center [218, 175] width 207 height 43
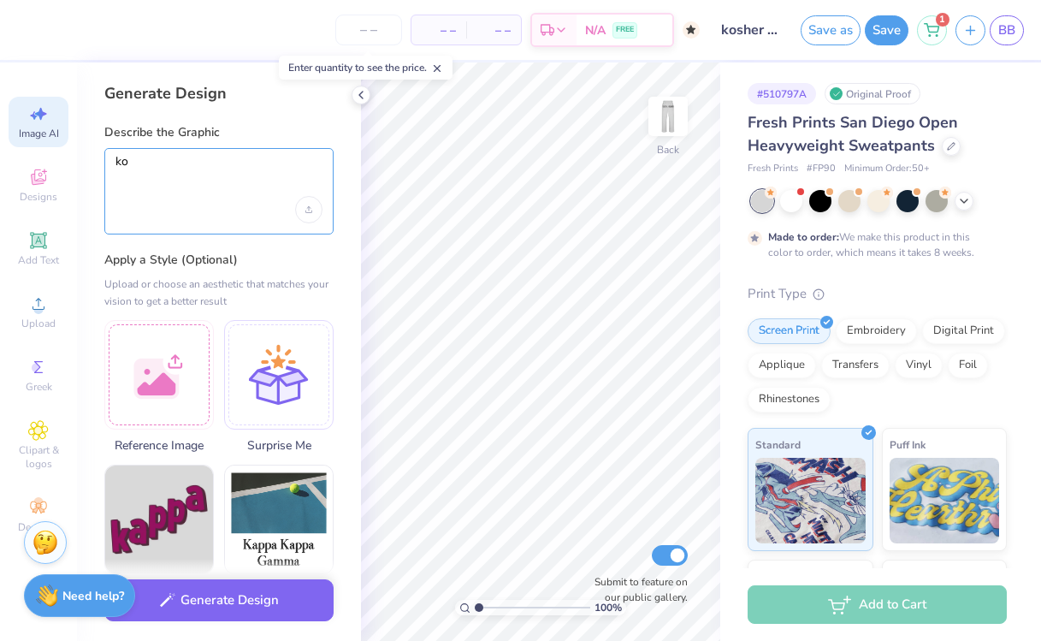
type textarea "k"
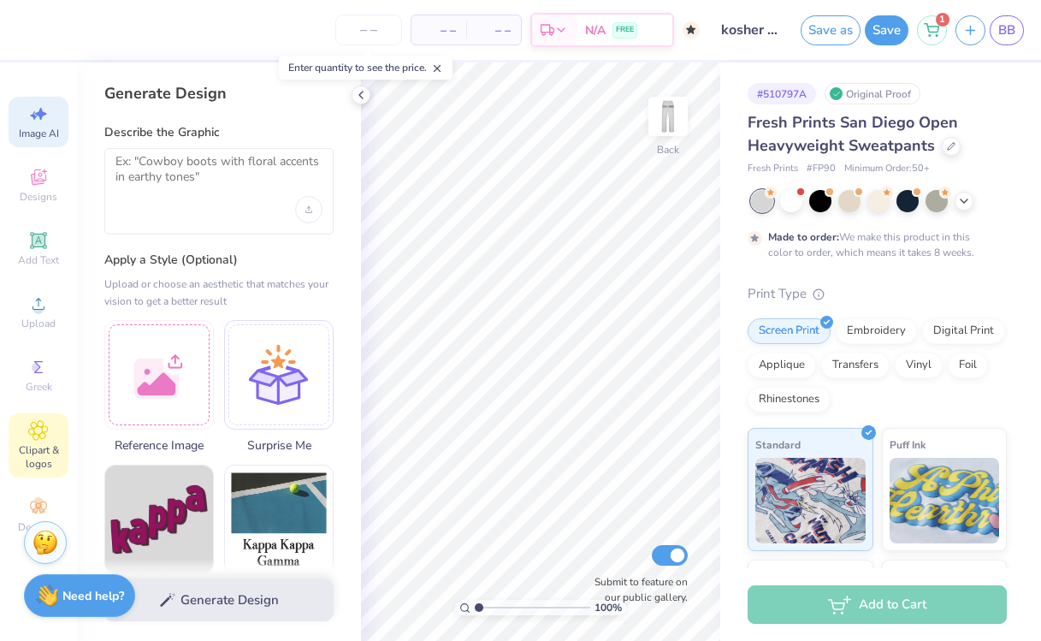
click at [43, 453] on span "Clipart & logos" at bounding box center [39, 456] width 60 height 27
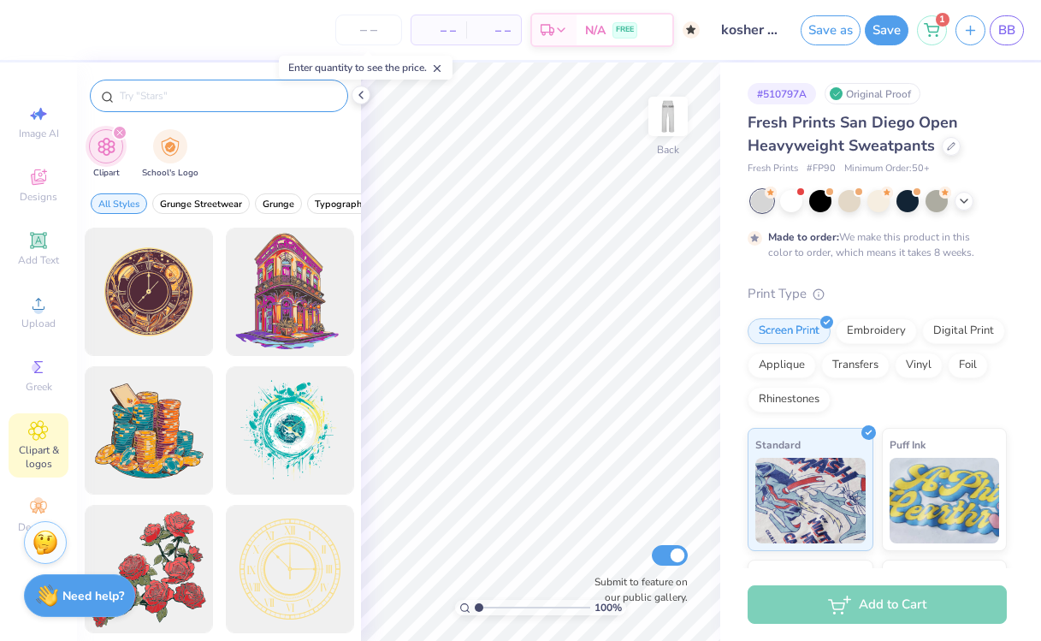
click at [197, 97] on input "text" at bounding box center [227, 95] width 219 height 17
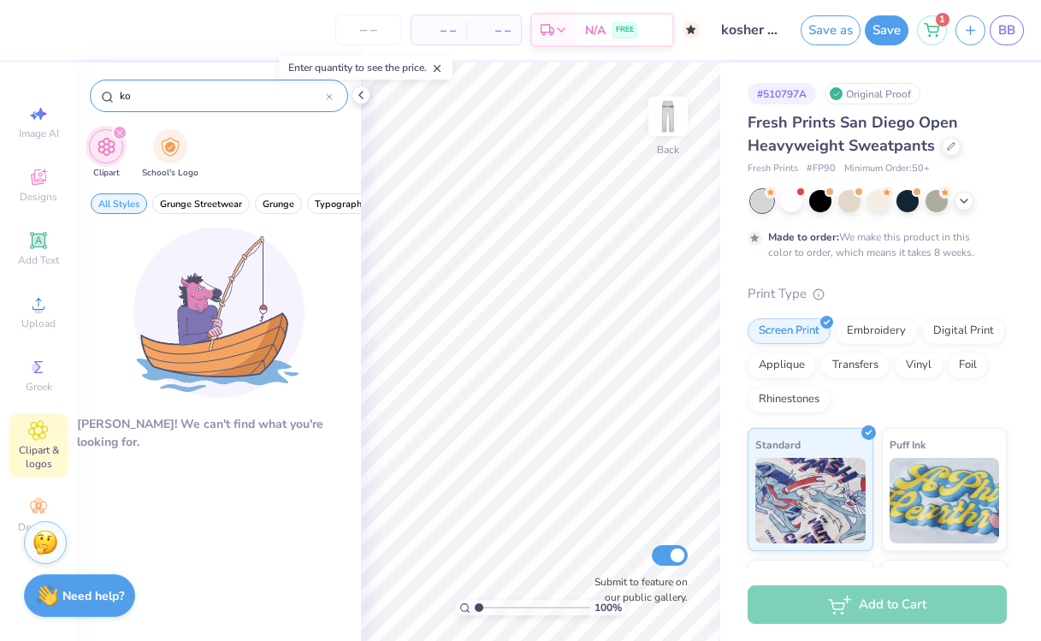
type input "k"
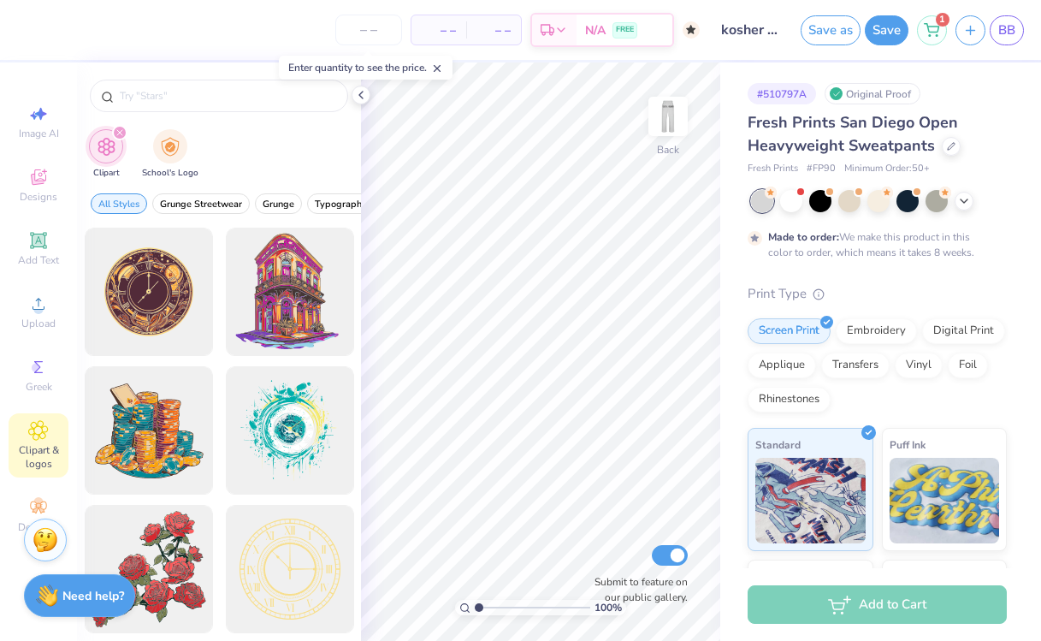
click at [41, 530] on img at bounding box center [46, 540] width 26 height 26
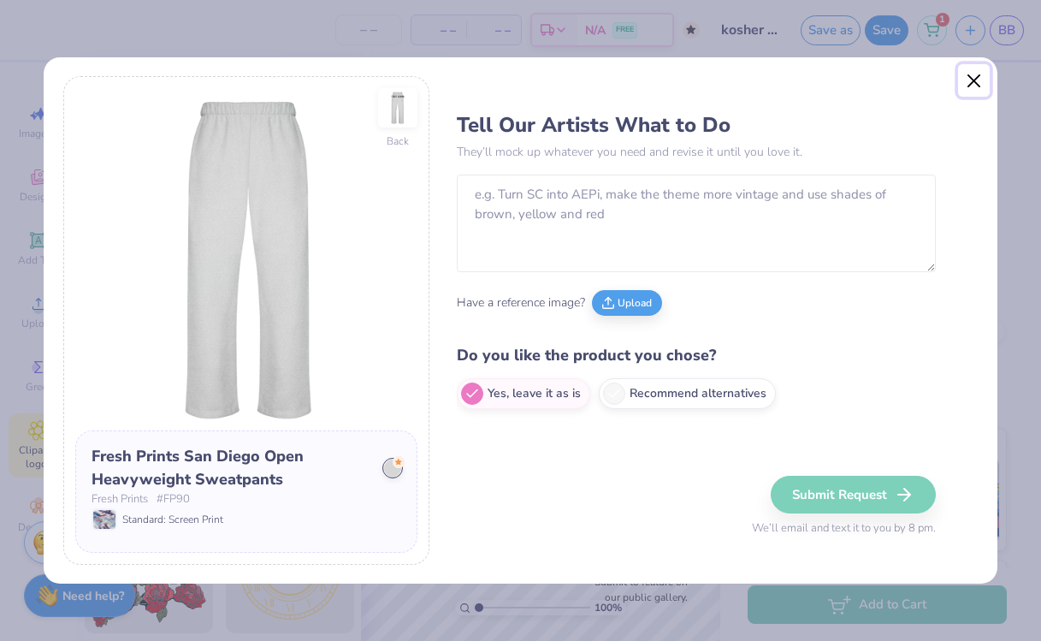
click at [979, 75] on button "Close" at bounding box center [974, 80] width 33 height 33
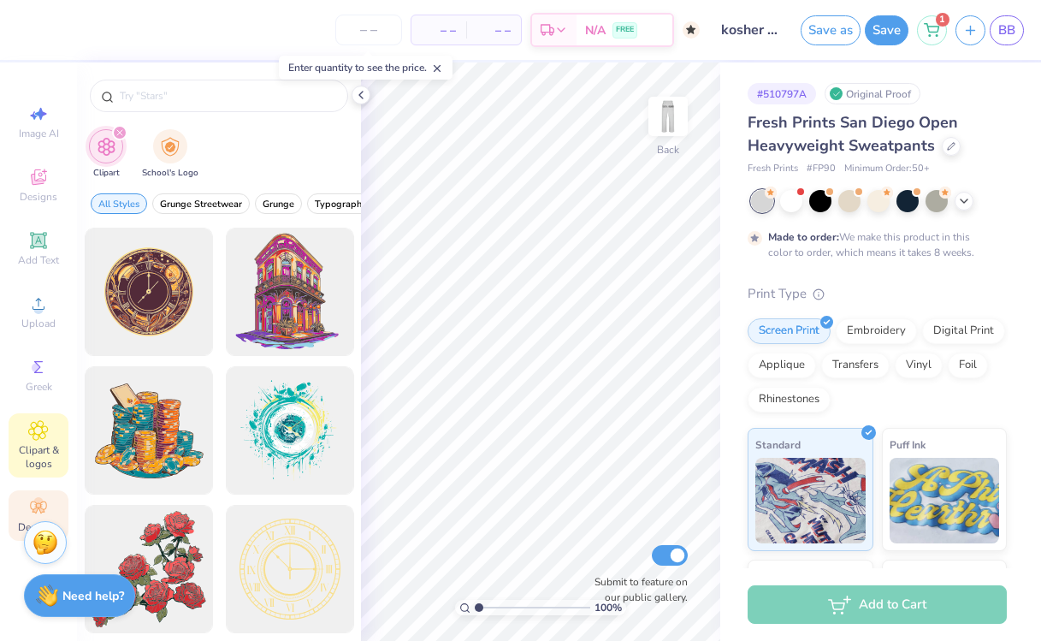
click at [27, 495] on div "Decorate" at bounding box center [39, 515] width 60 height 50
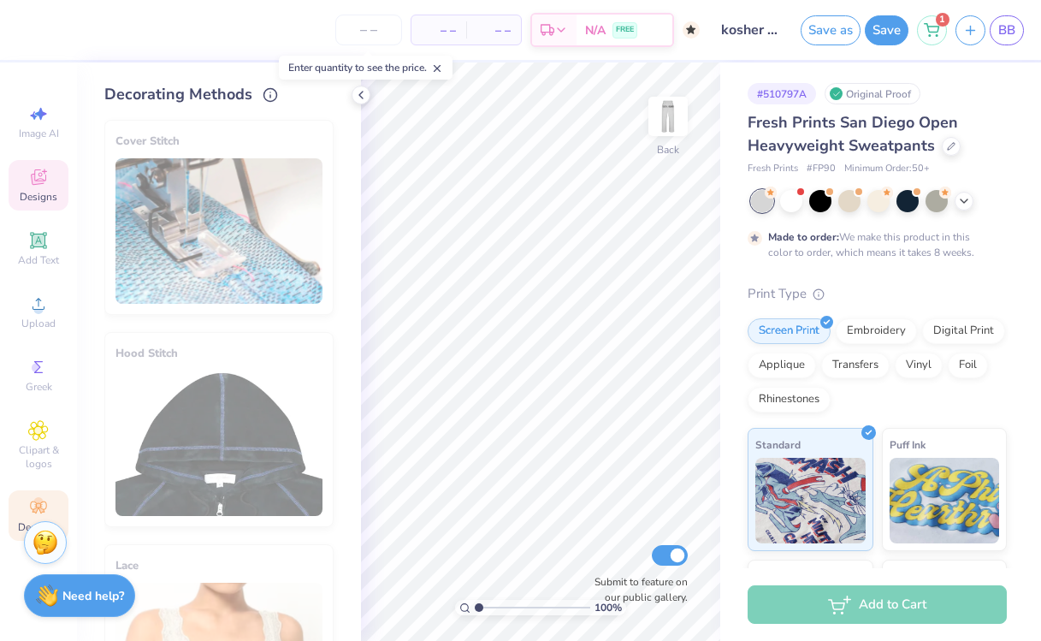
click at [41, 179] on icon at bounding box center [38, 177] width 21 height 21
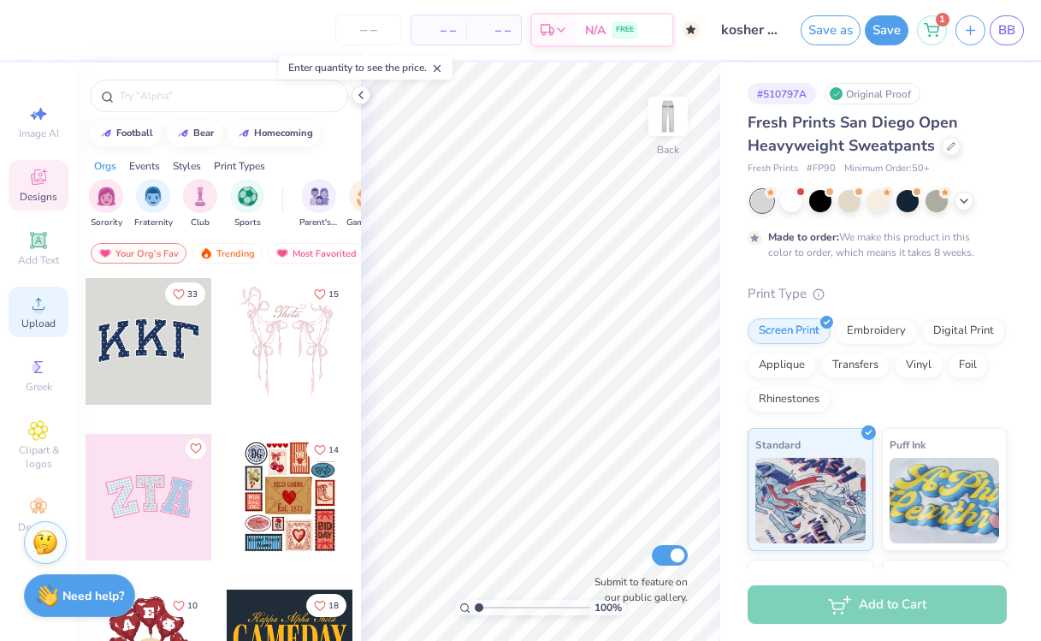
click at [37, 307] on circle at bounding box center [37, 309] width 9 height 9
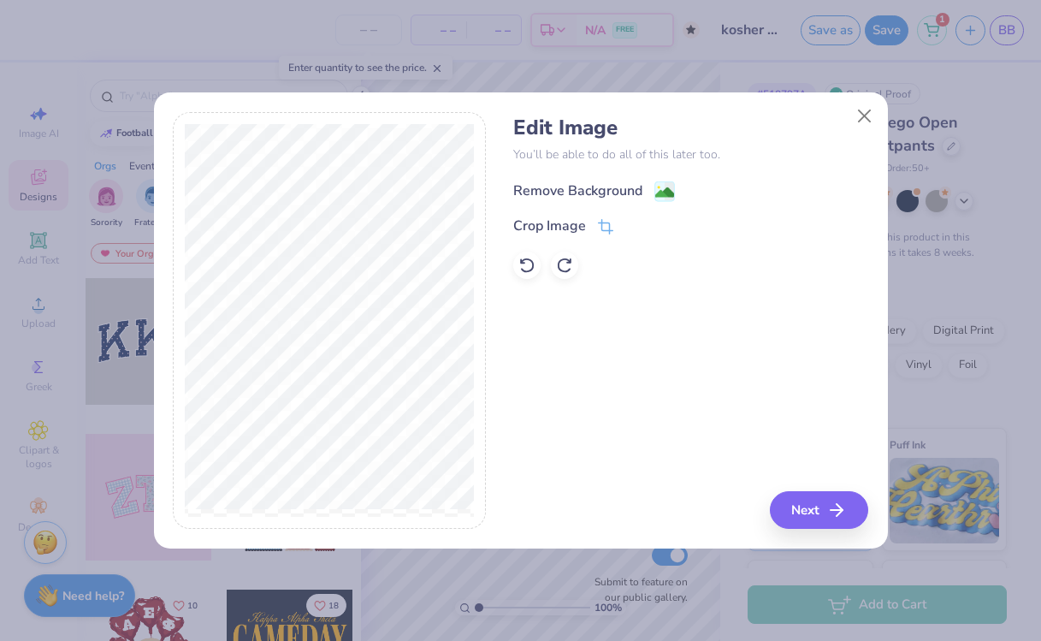
click at [598, 188] on div "Remove Background" at bounding box center [577, 190] width 129 height 21
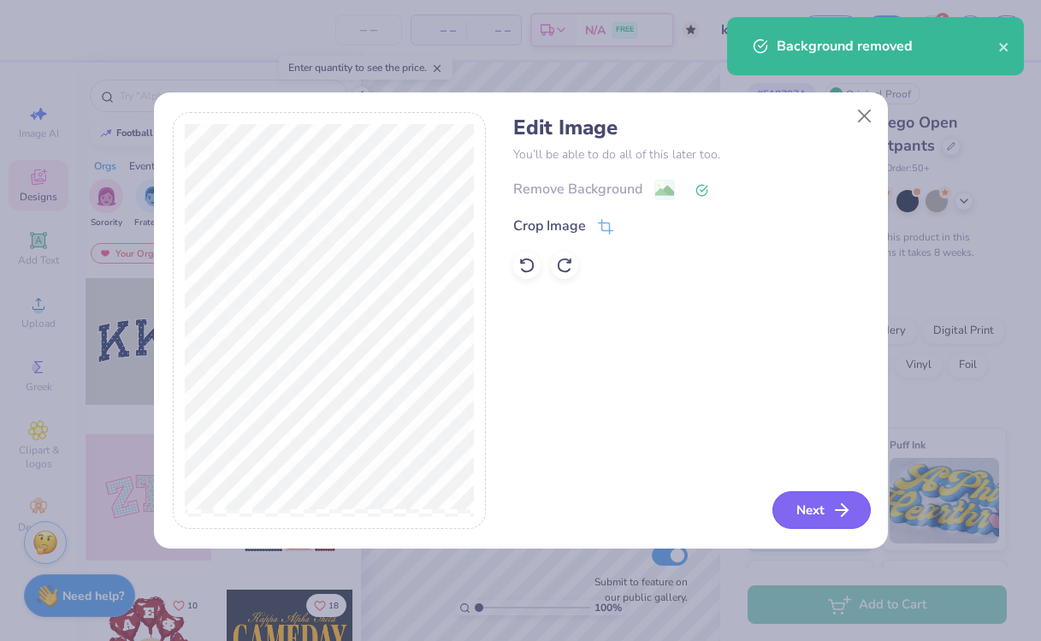
click at [830, 509] on button "Next" at bounding box center [821, 510] width 98 height 38
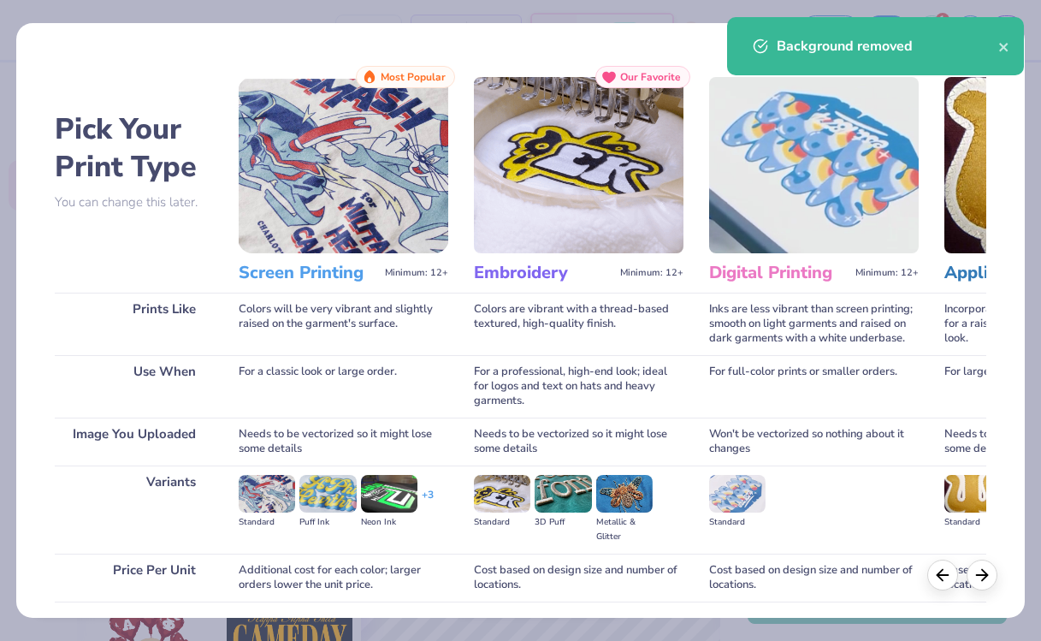
scroll to position [127, 0]
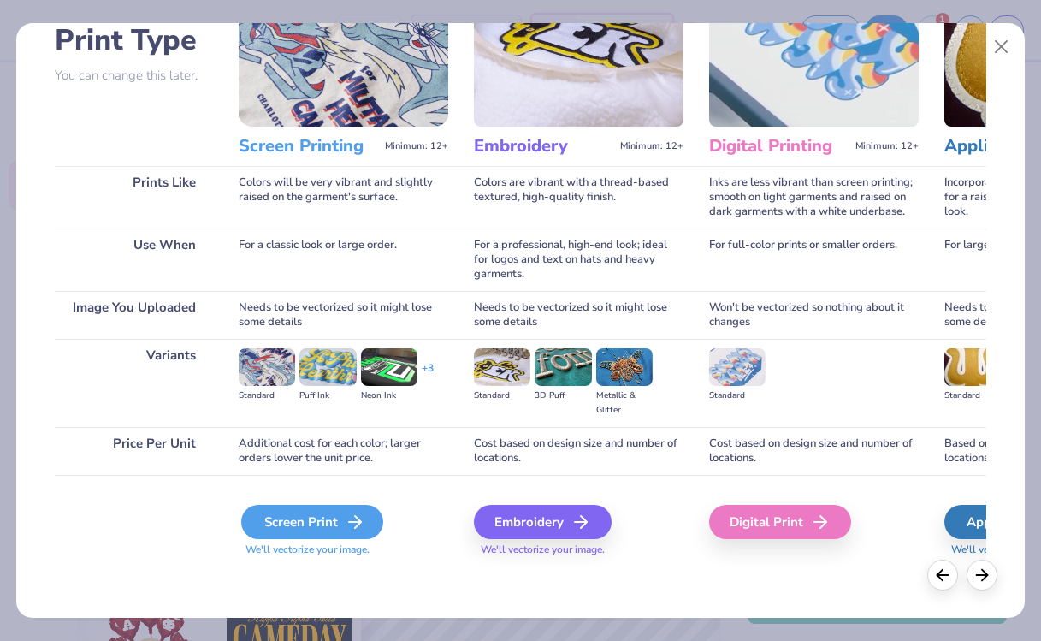
click at [305, 512] on div "Screen Print" at bounding box center [312, 522] width 142 height 34
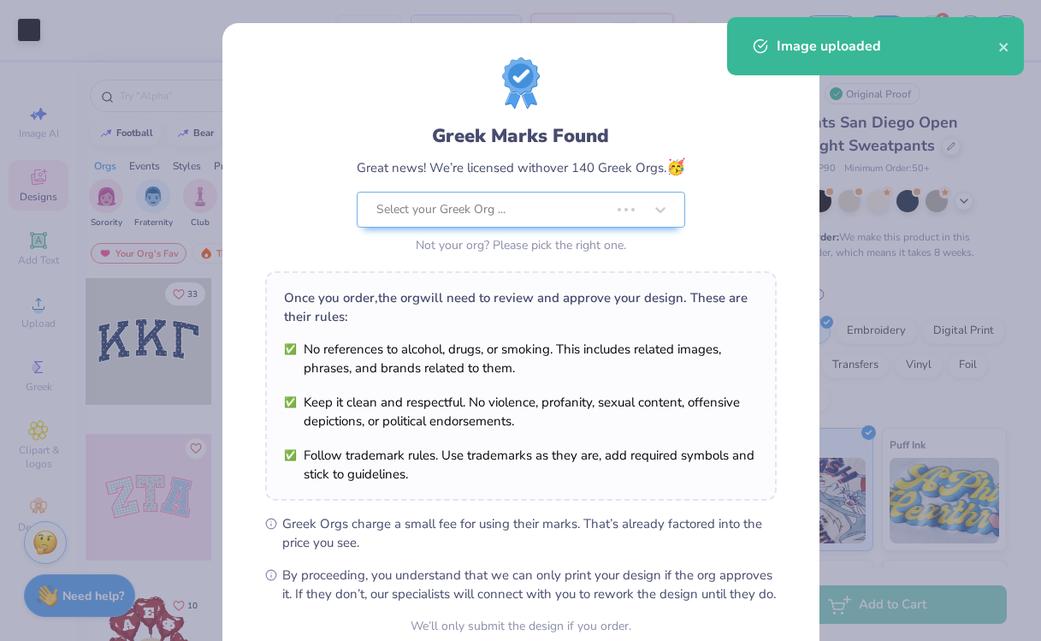
click at [496, 354] on ul "No references to alcohol, drugs, or smoking. This includes related images, phra…" at bounding box center [521, 412] width 474 height 144
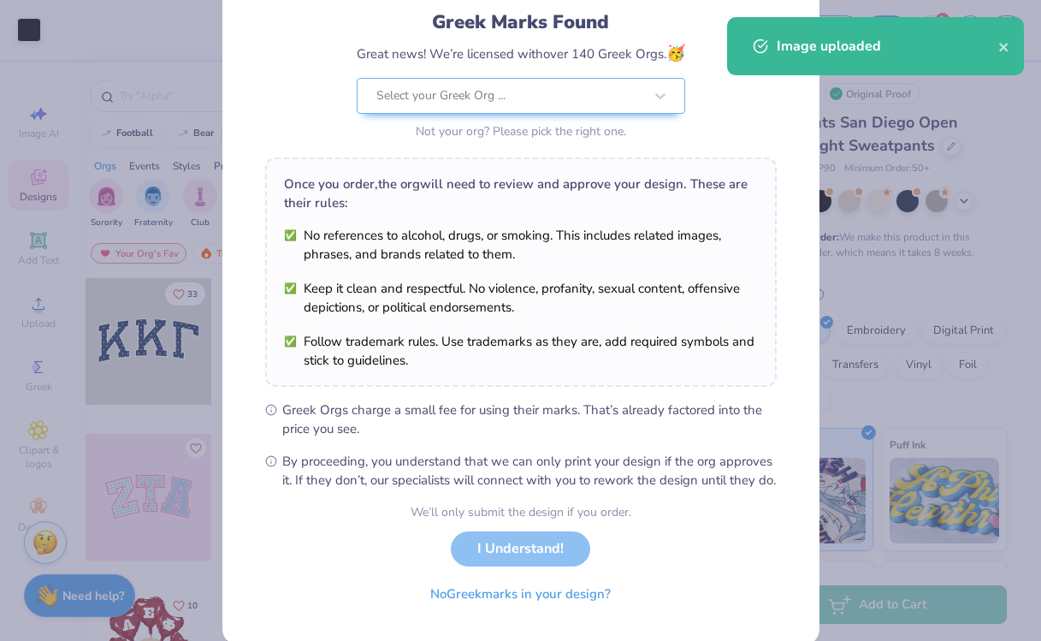
scroll to position [135, 0]
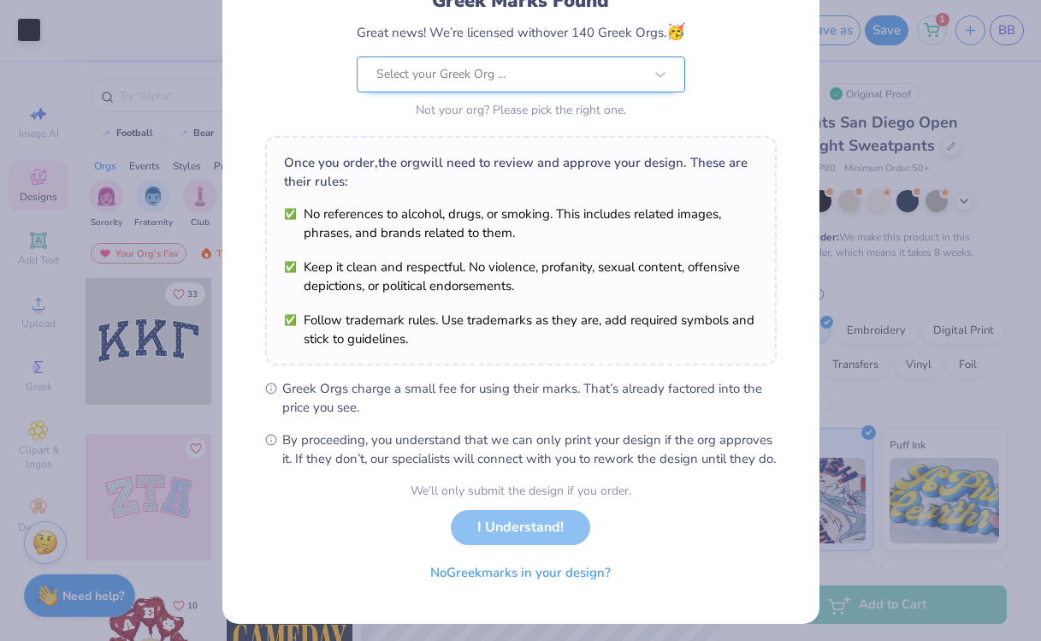
click at [571, 78] on div "Greek Marks Found Great news! We’re licensed with over 140 Greek Orgs. 🥳 Select…" at bounding box center [521, 22] width 512 height 200
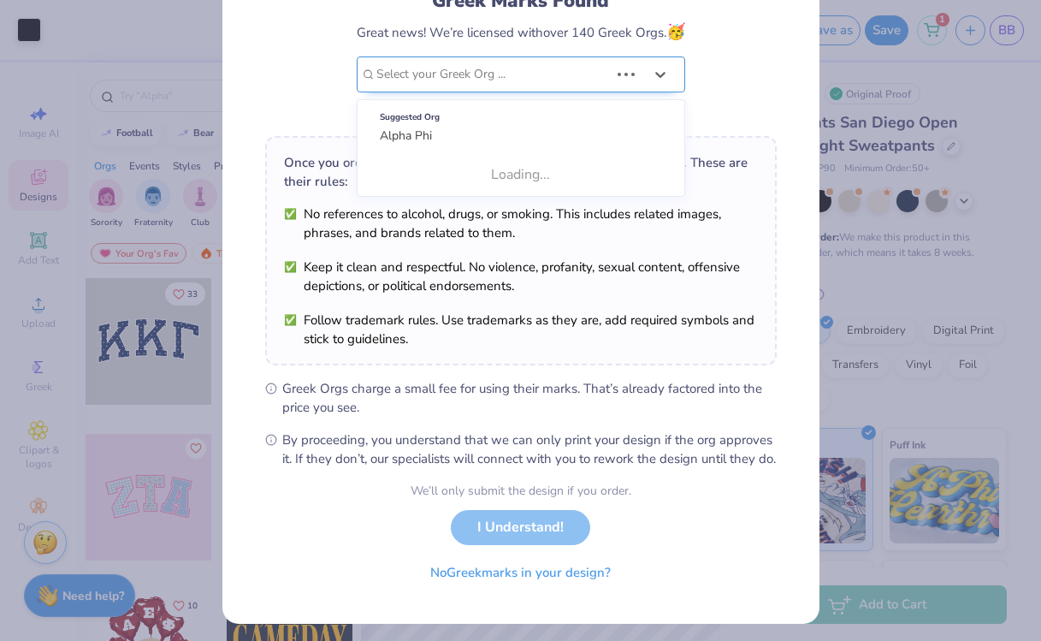
scroll to position [0, 0]
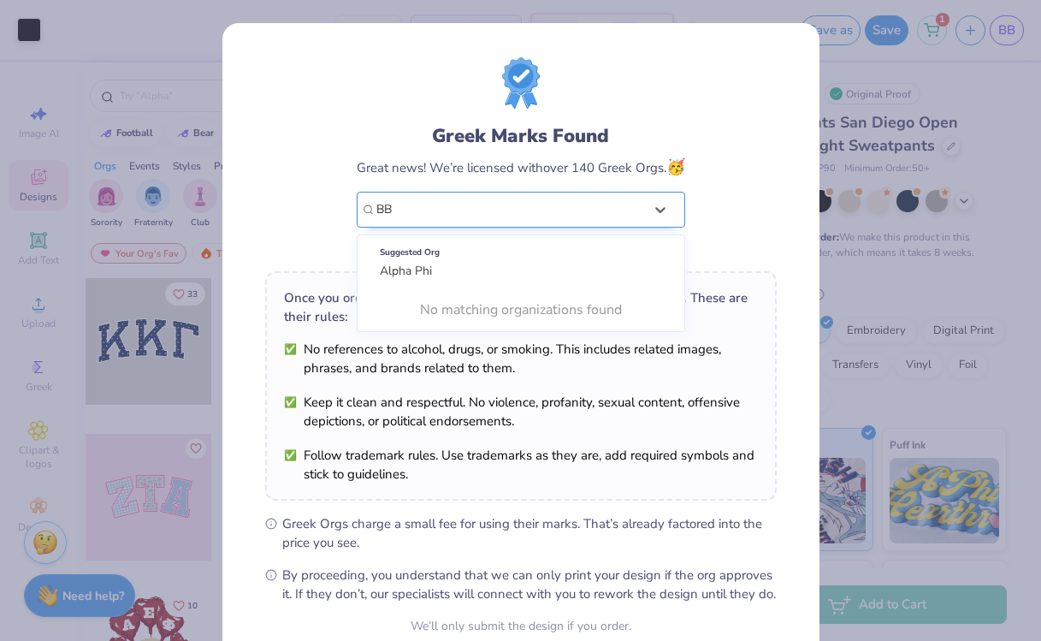
type input "B"
type input "B'nai Brith"
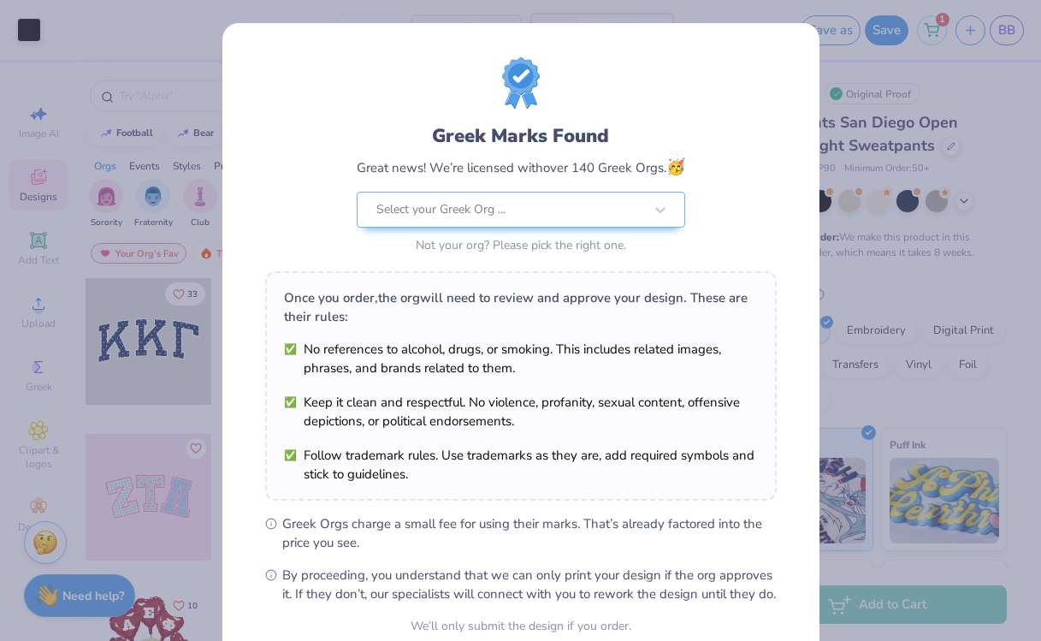
click at [706, 112] on div "Greek Marks Found Great news! We’re licensed with over 140 Greek Orgs. 🥳 Select…" at bounding box center [521, 157] width 512 height 200
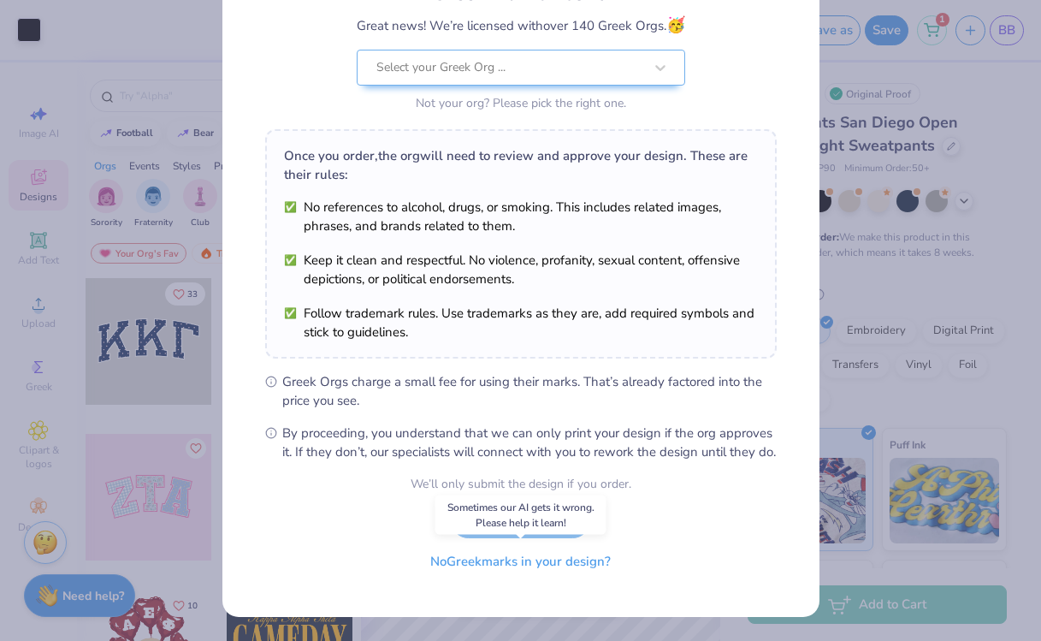
click at [512, 563] on button "No Greek marks in your design?" at bounding box center [521, 561] width 210 height 35
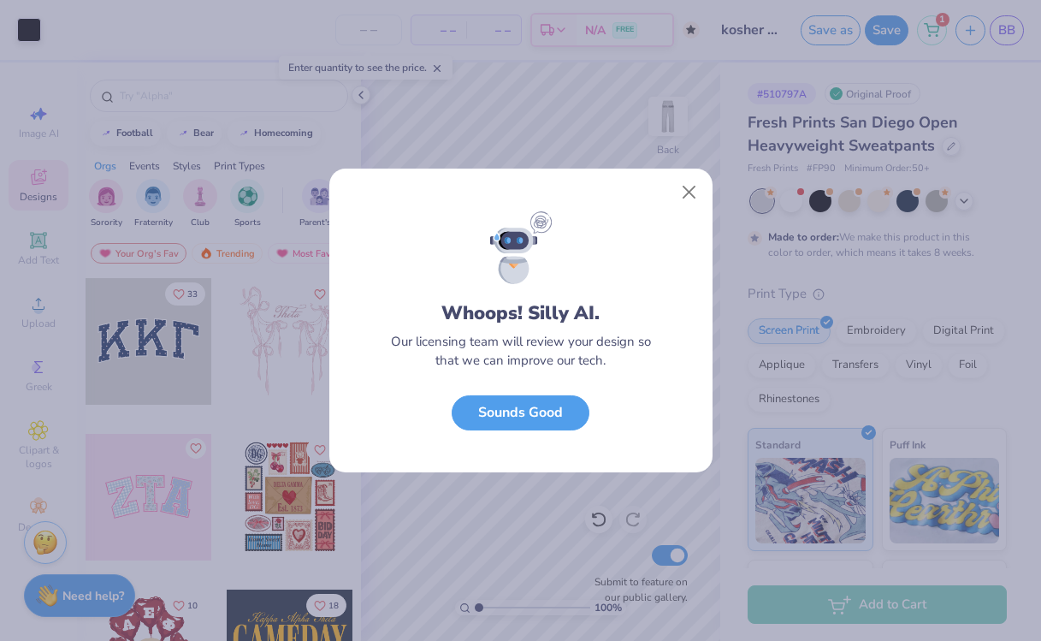
scroll to position [0, 0]
click at [525, 401] on button "Sounds Good" at bounding box center [521, 408] width 138 height 35
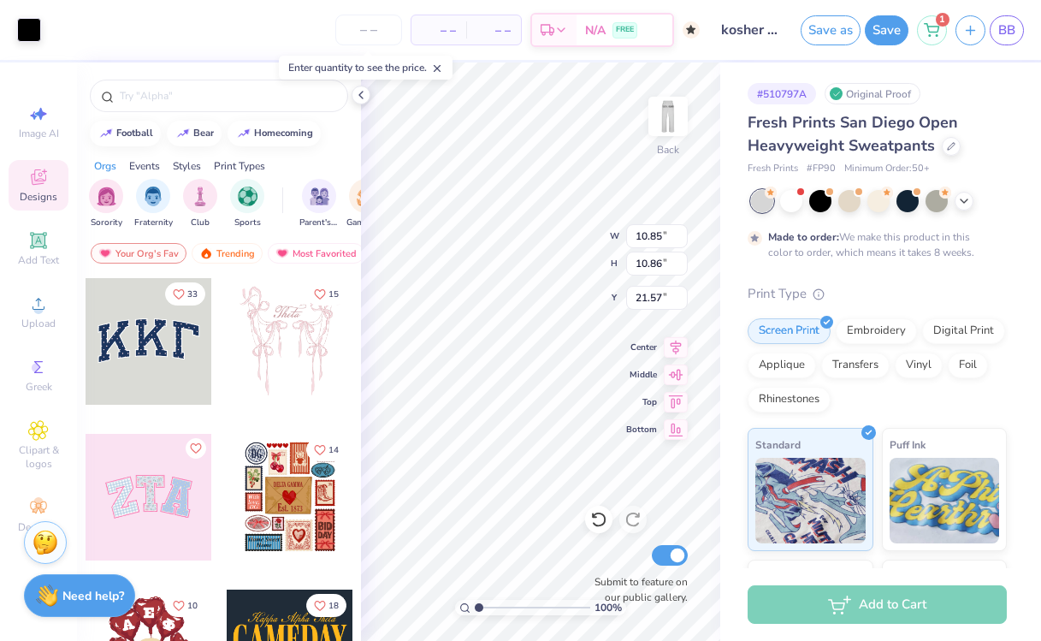
type input "3.78"
type input "6.65"
type input "2.19"
type input "2.20"
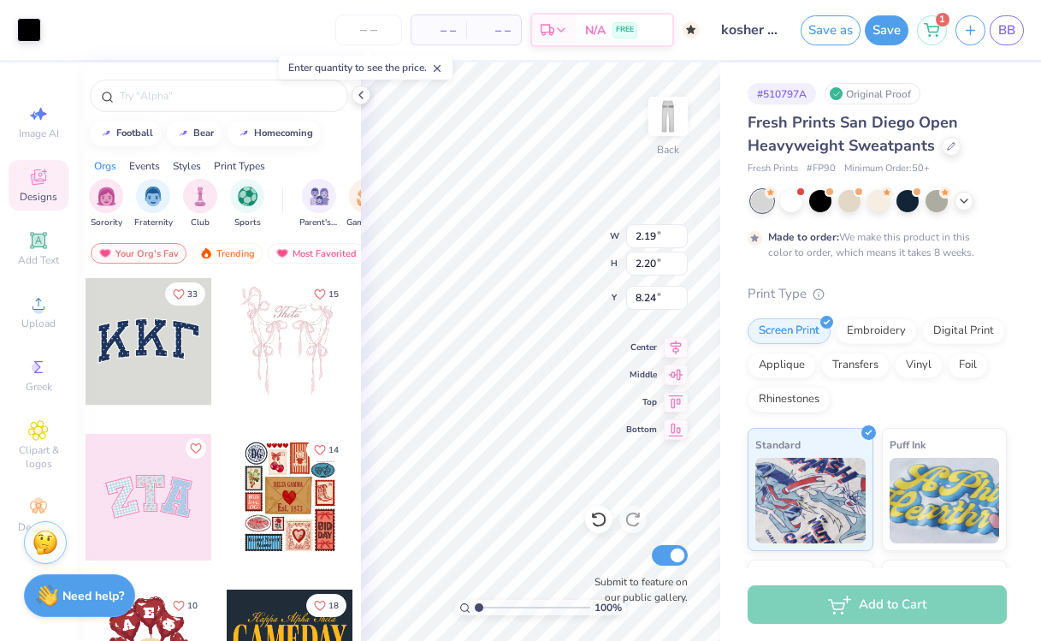
type input "3.60"
type input "4.29"
click at [45, 254] on span "Add Text" at bounding box center [38, 260] width 41 height 14
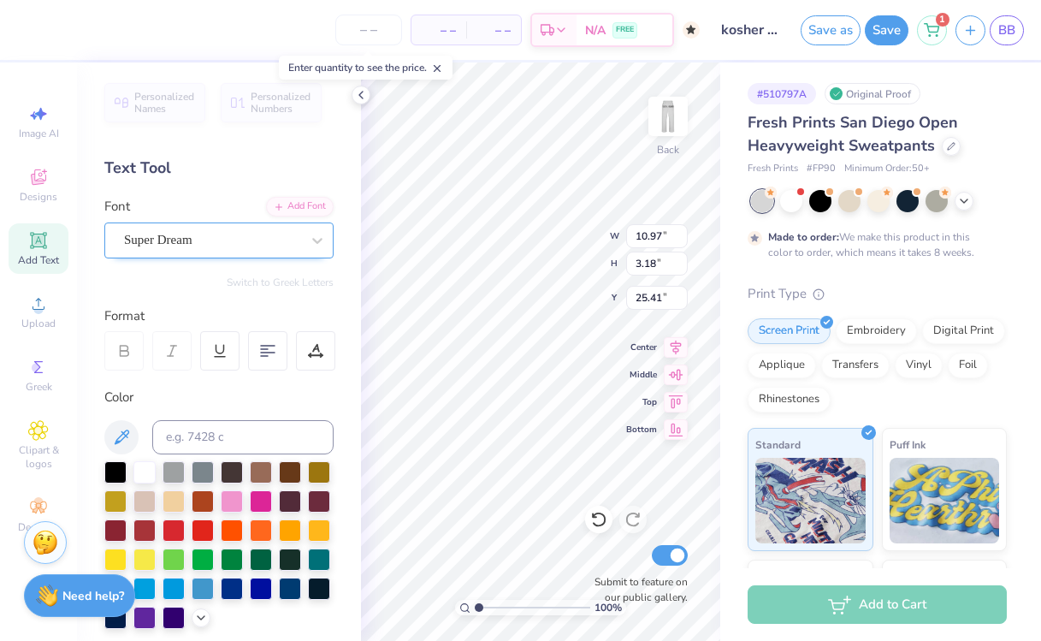
click at [243, 246] on div "Super Dream" at bounding box center [212, 240] width 180 height 27
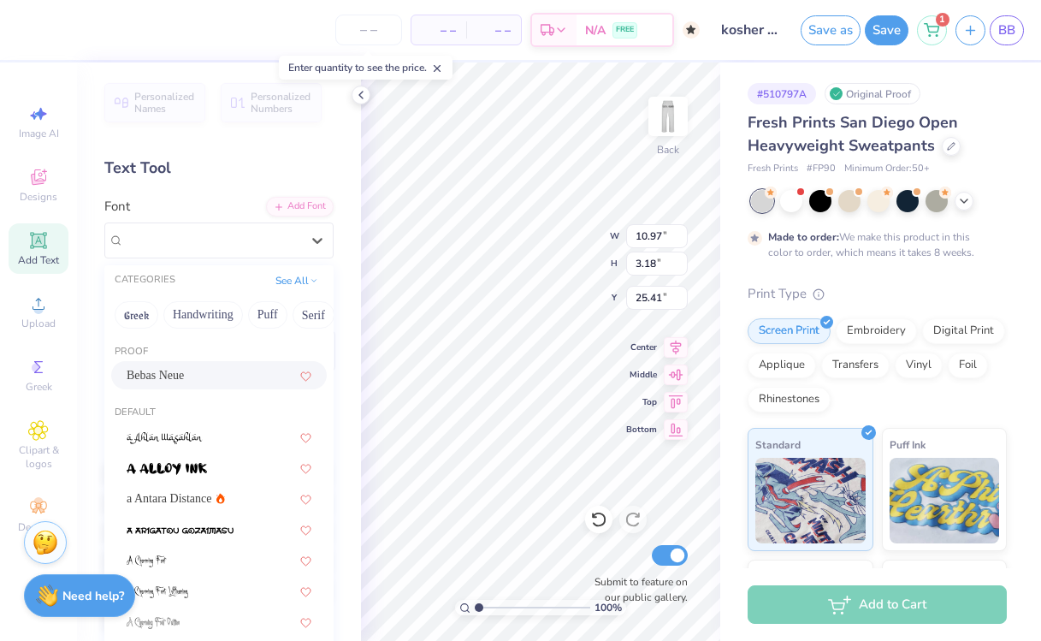
click at [228, 382] on div "Bebas Neue" at bounding box center [219, 375] width 185 height 18
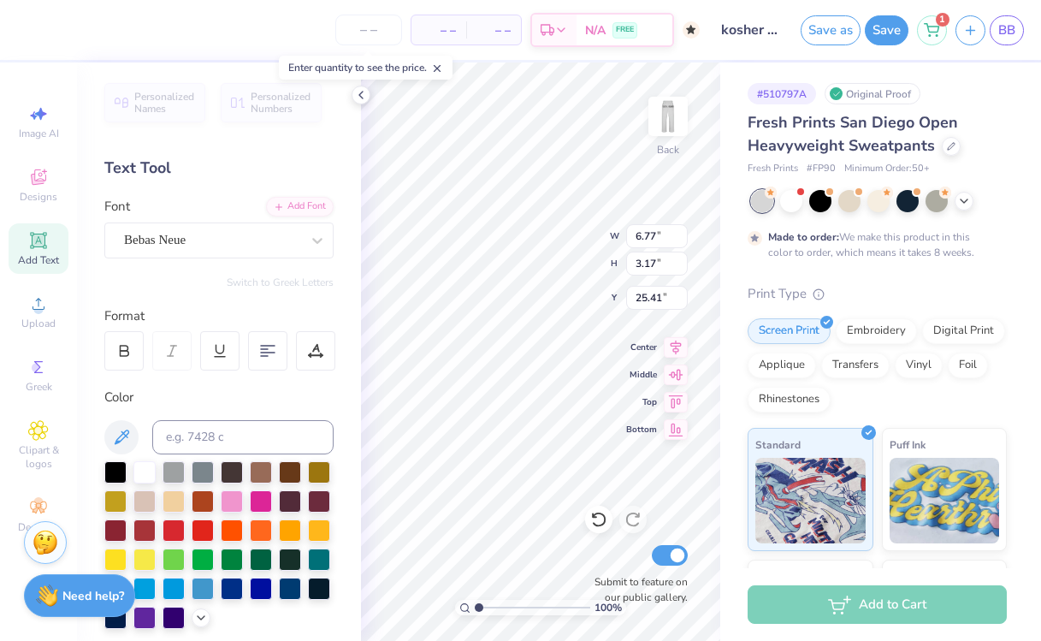
type input "6.77"
type input "3.17"
type textarea "FWG #5616"
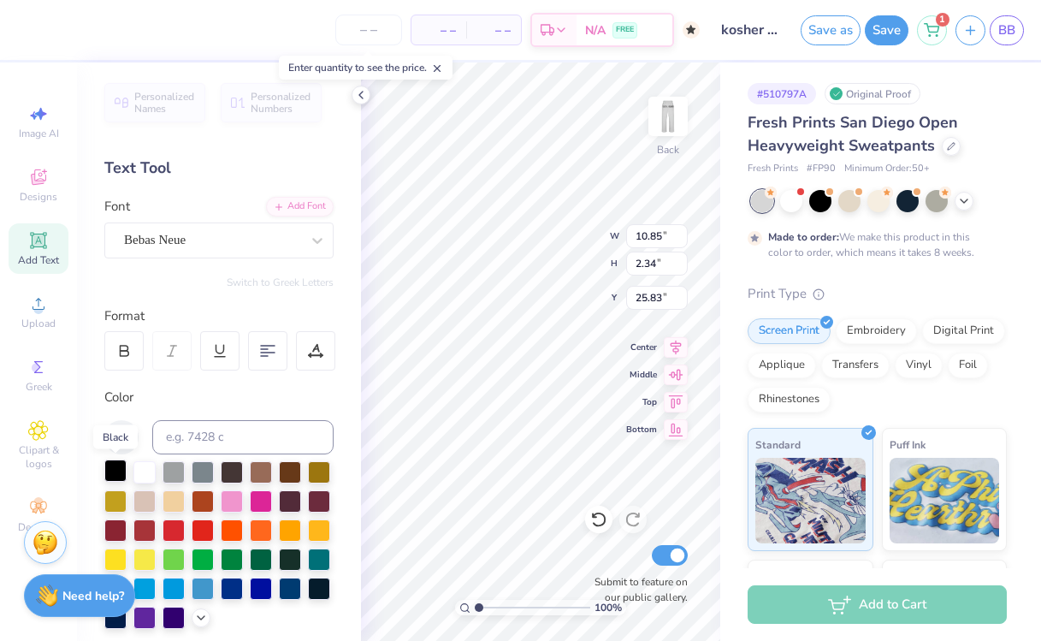
click at [118, 475] on div at bounding box center [115, 470] width 22 height 22
type input "6.61"
type input "1.43"
type input "9.76"
type input "2.19"
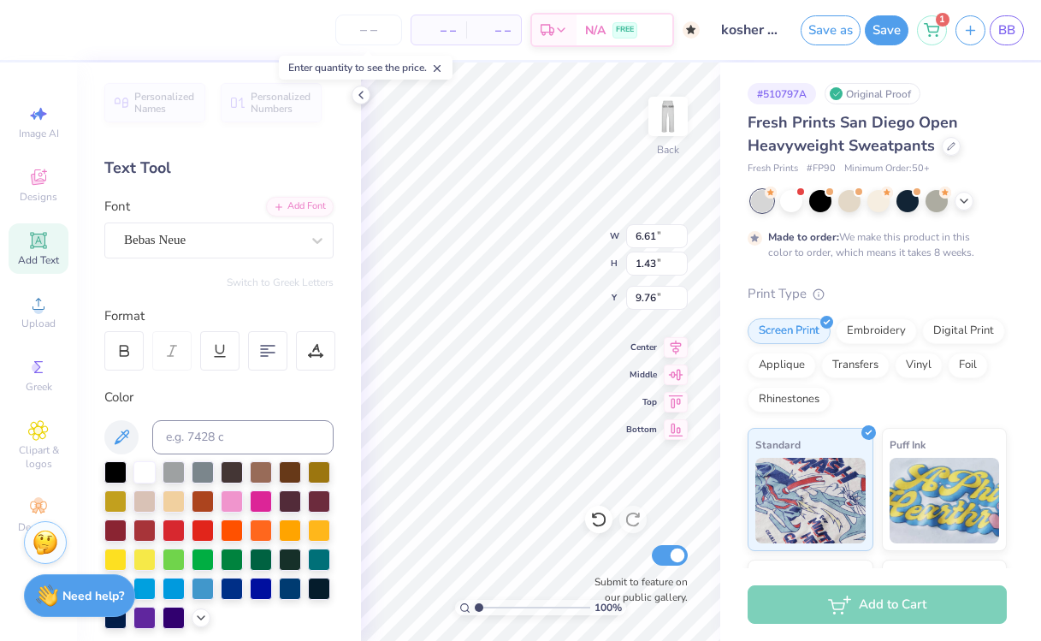
type input "2.20"
type input "4.89"
type input "6.61"
type input "1.43"
type input "7.88"
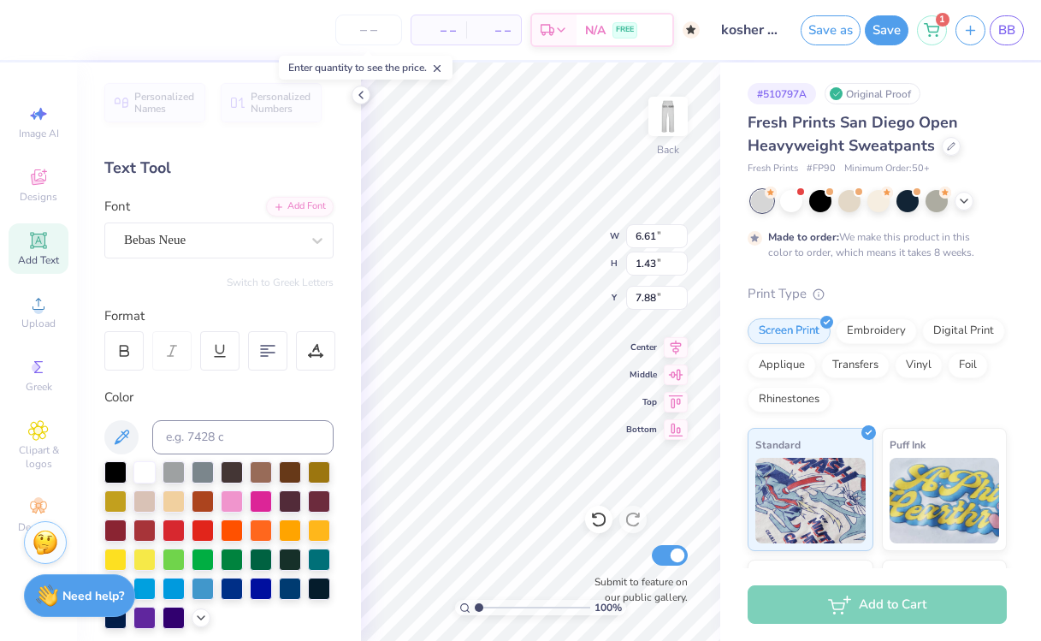
type input "2.19"
type input "2.20"
type input "10.02"
type input "6.61"
type input "1.43"
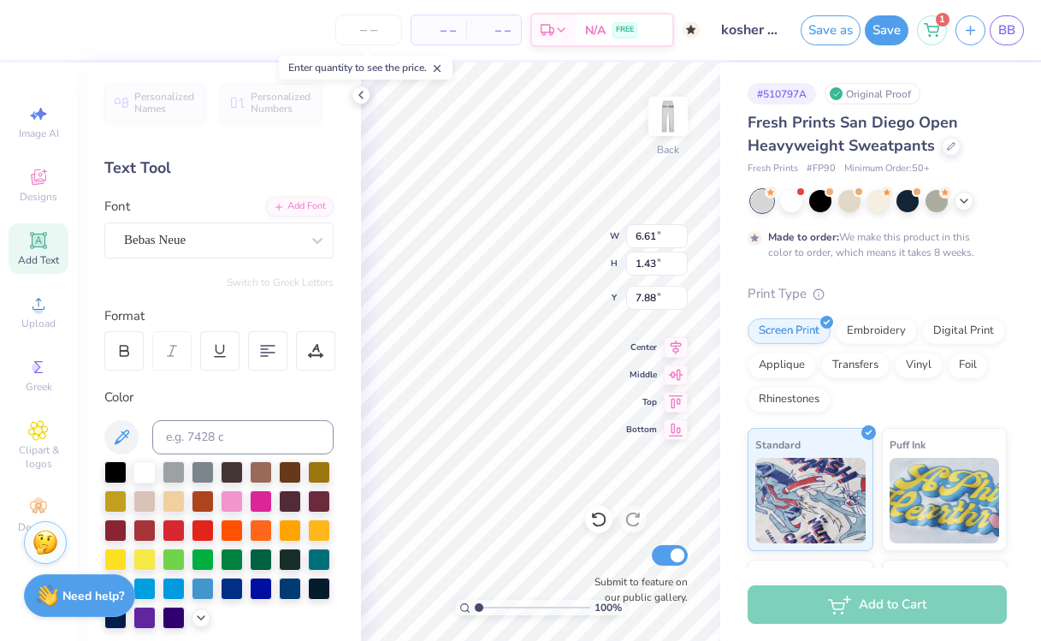
type input "5.19"
type input "2.19"
type input "2.20"
type input "7.86"
click at [588, 256] on div "100 % Back W 2.19 H 2.20 Y 7.86 Center Middle Top Bottom Submit to feature on o…" at bounding box center [540, 351] width 359 height 578
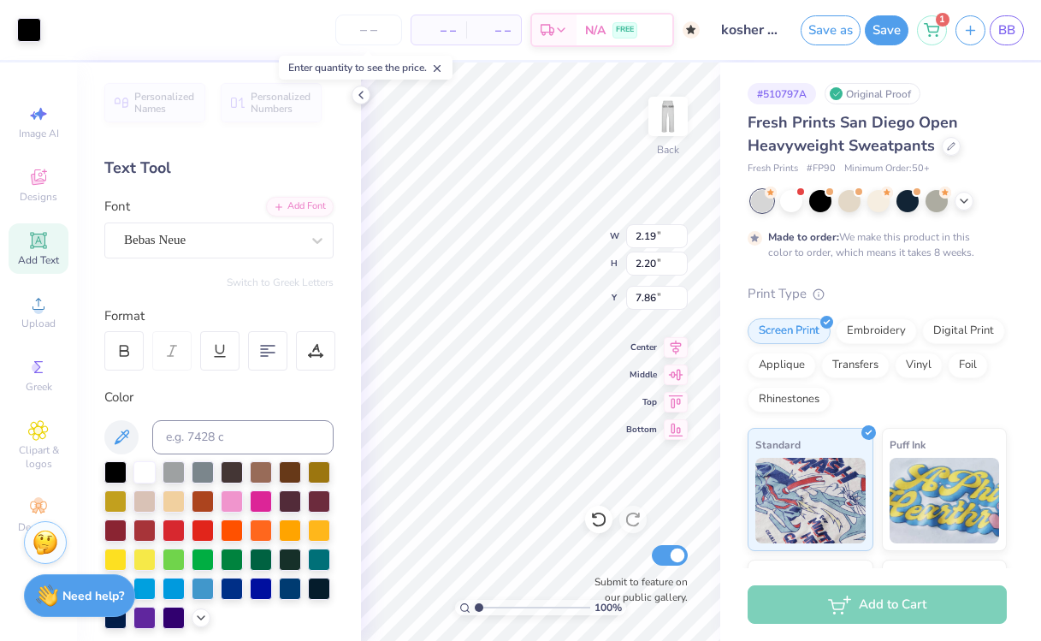
type input "2.92"
type input "7.14"
type input "2.27"
type input "6.61"
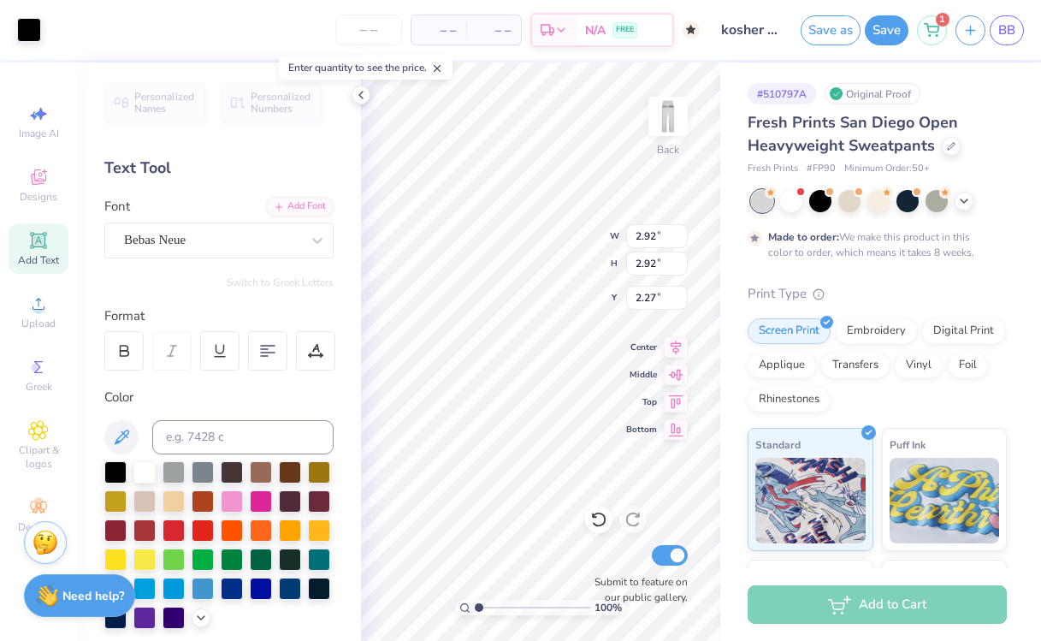
type input "1.43"
type input "8.71"
type input "2.92"
type input "4.33"
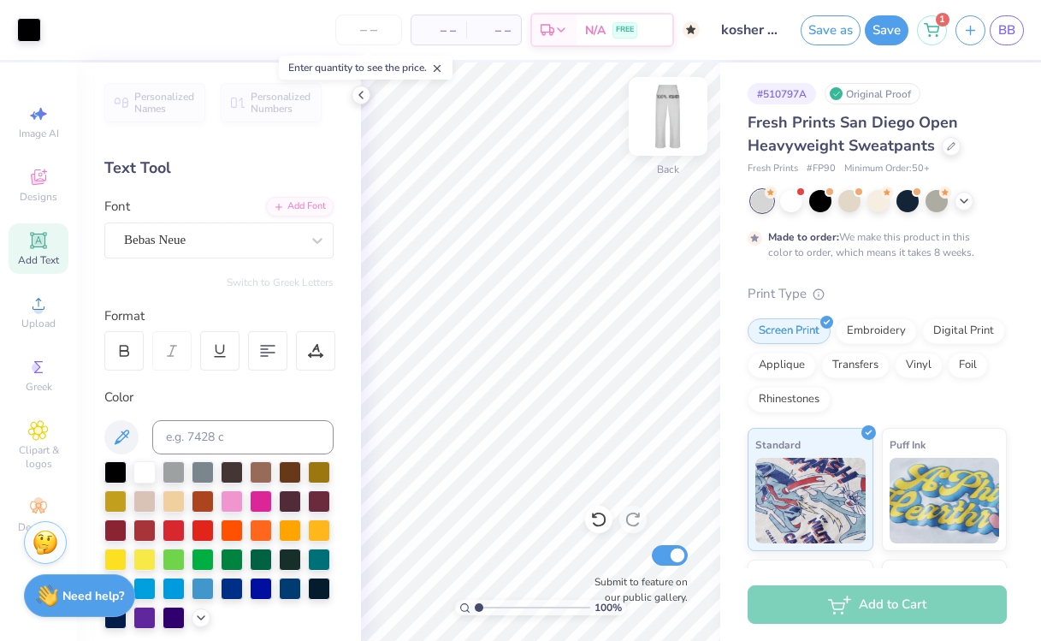
click at [669, 127] on img at bounding box center [668, 116] width 68 height 68
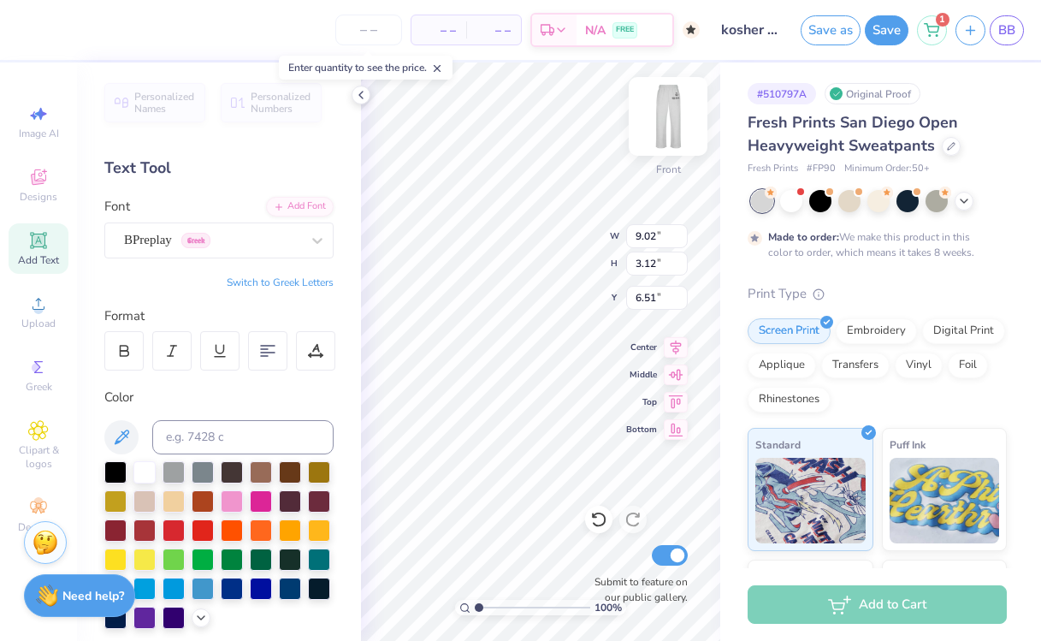
type input "6.38"
type input "9.04"
type input "2.86"
type input "6.64"
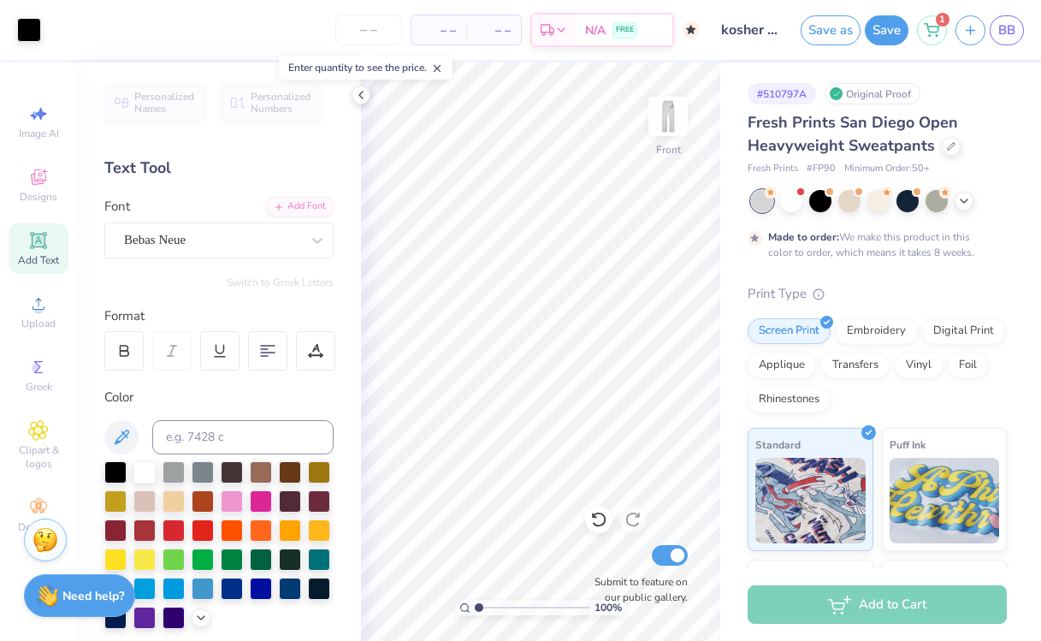
click at [43, 541] on img at bounding box center [46, 540] width 26 height 26
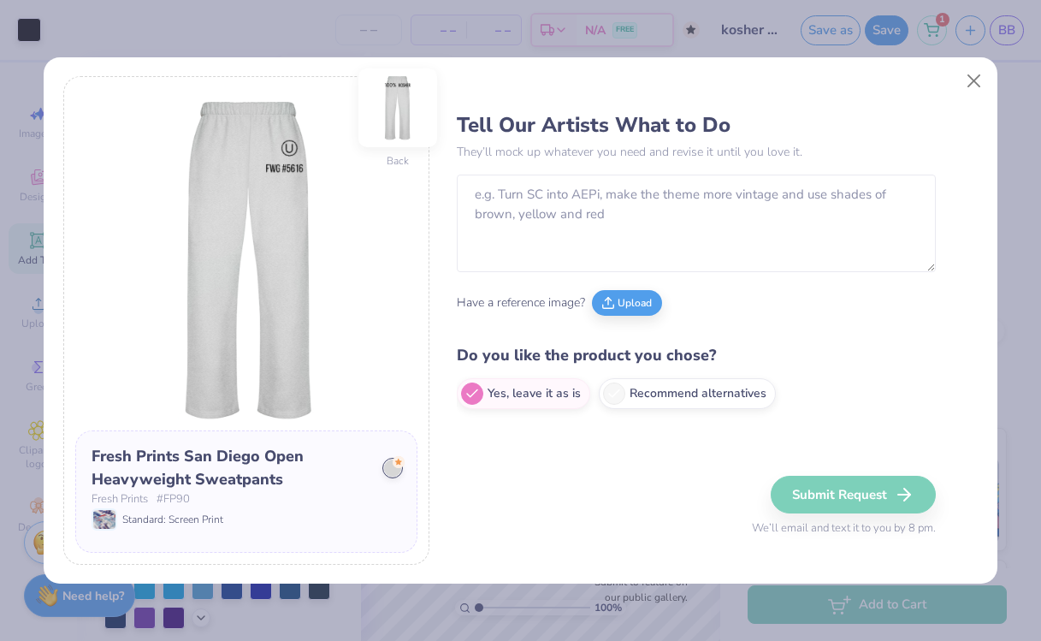
click at [401, 104] on img at bounding box center [397, 107] width 79 height 79
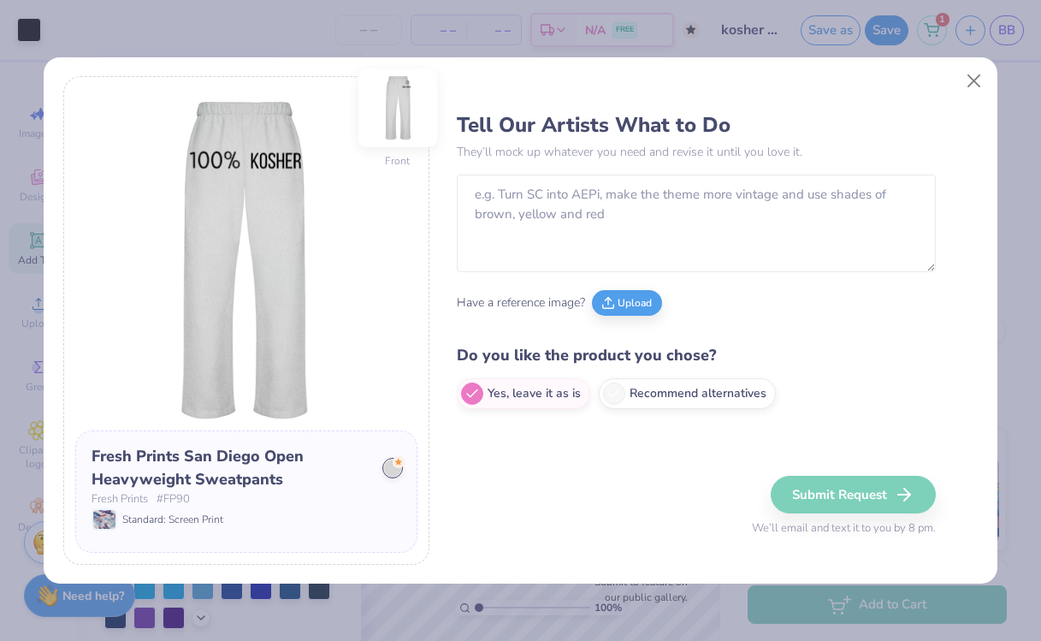
click at [409, 111] on img at bounding box center [397, 107] width 79 height 79
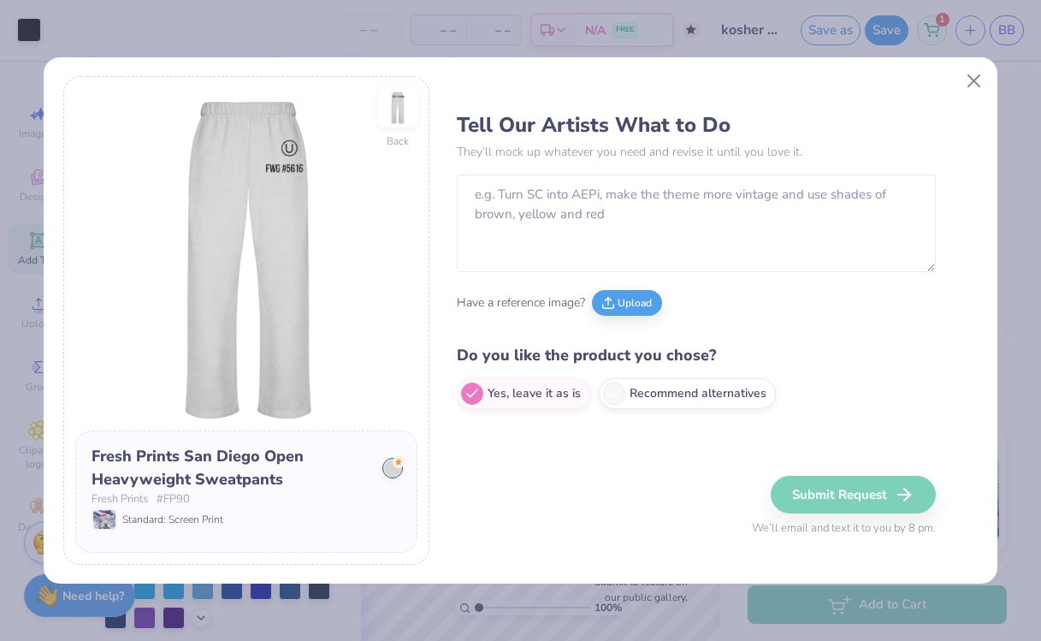
click at [409, 111] on img at bounding box center [397, 107] width 39 height 39
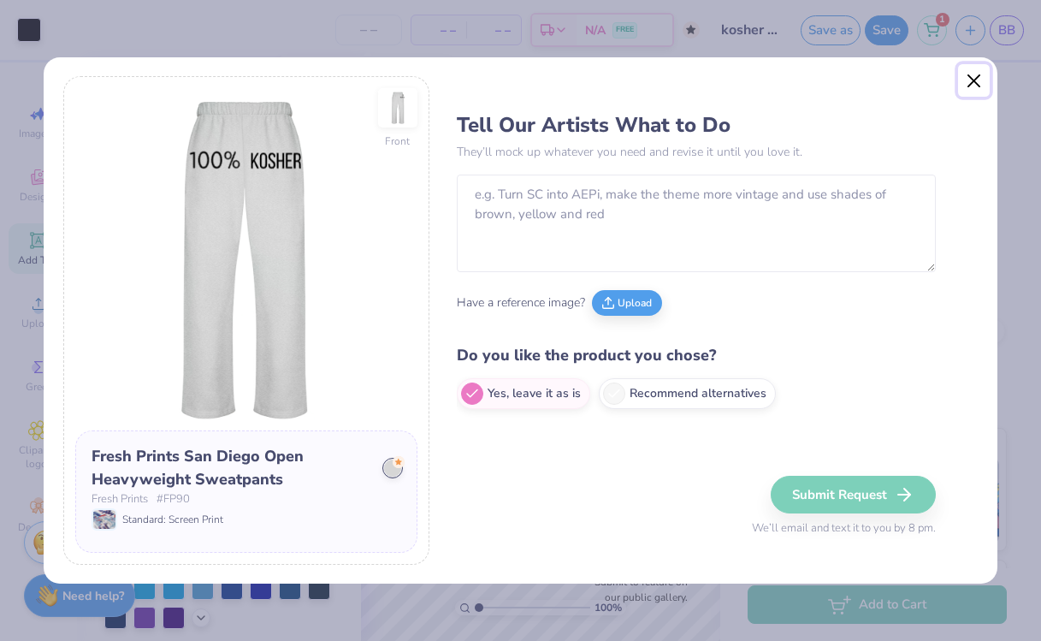
click at [968, 73] on button "Close" at bounding box center [974, 80] width 33 height 33
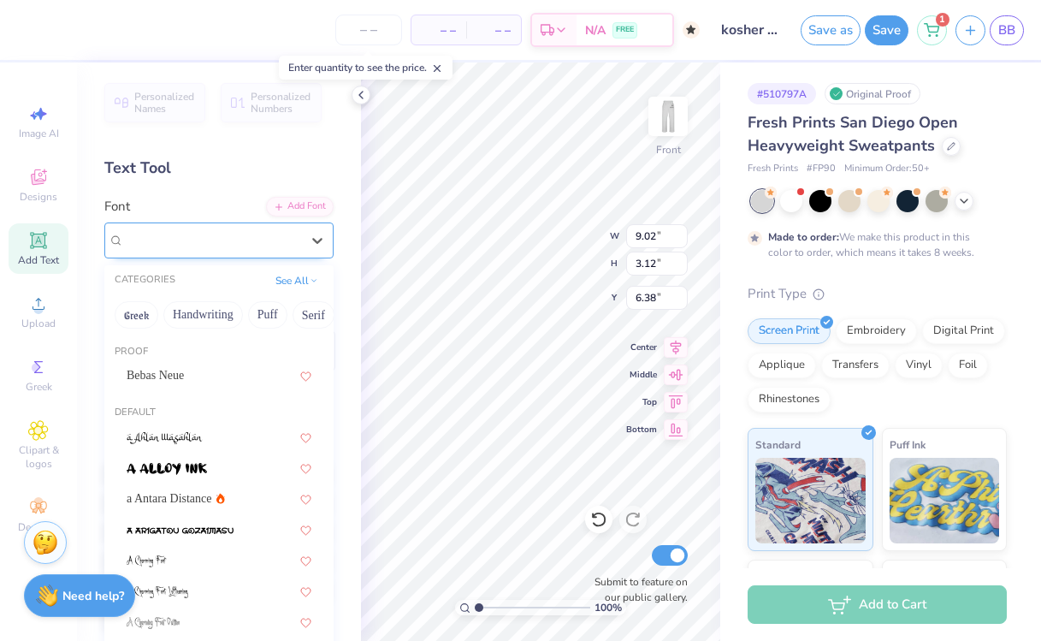
click at [287, 248] on div "BPreplay Greek" at bounding box center [212, 240] width 180 height 27
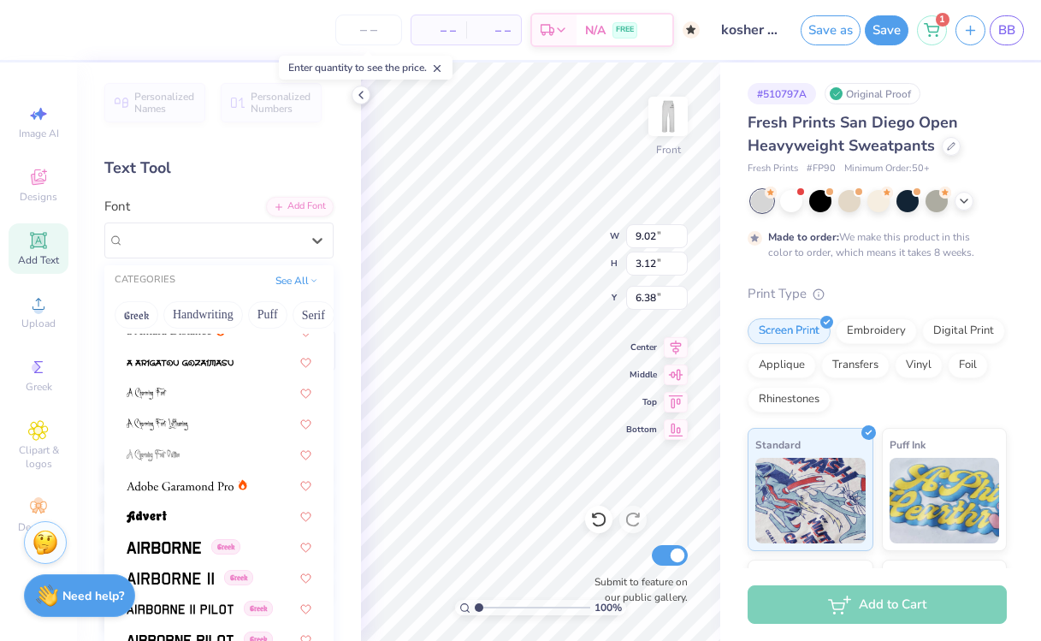
scroll to position [174, 0]
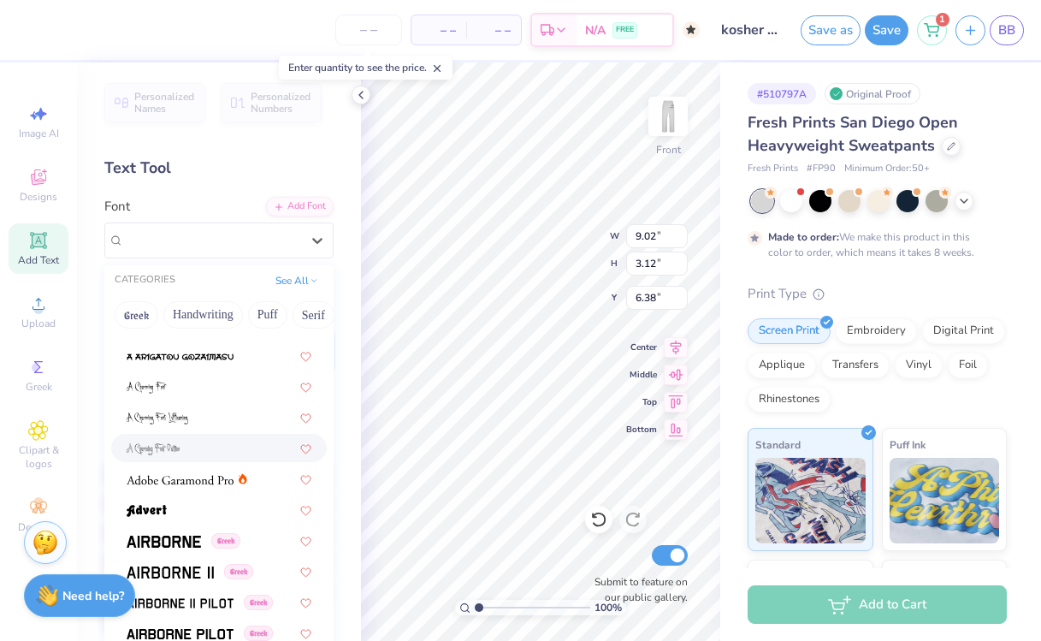
click at [190, 449] on div at bounding box center [219, 448] width 185 height 18
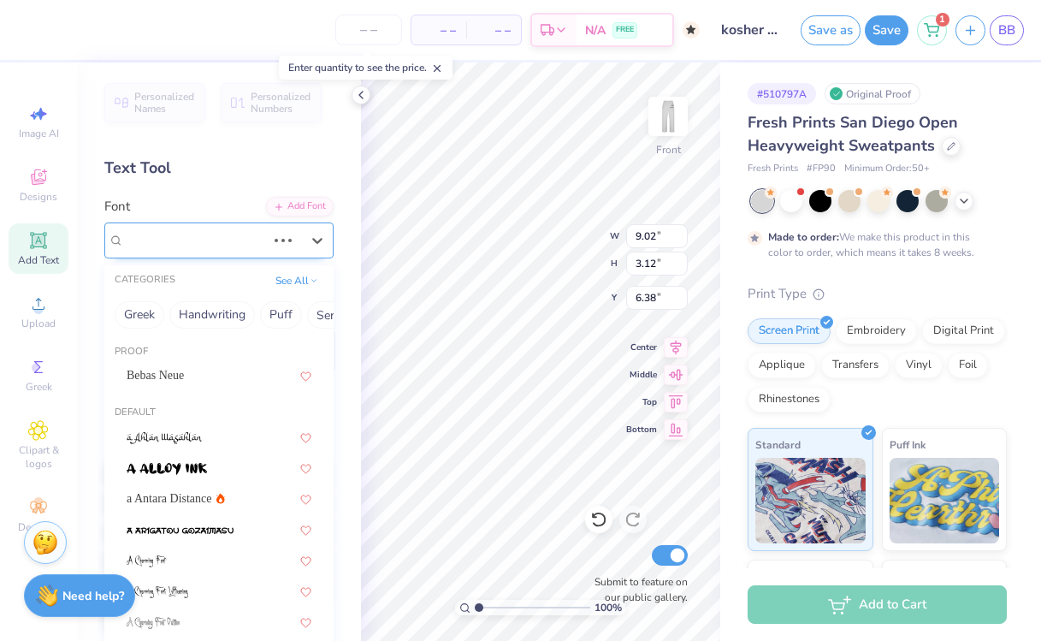
click at [244, 240] on div "BPreplay Greek" at bounding box center [194, 240] width 145 height 27
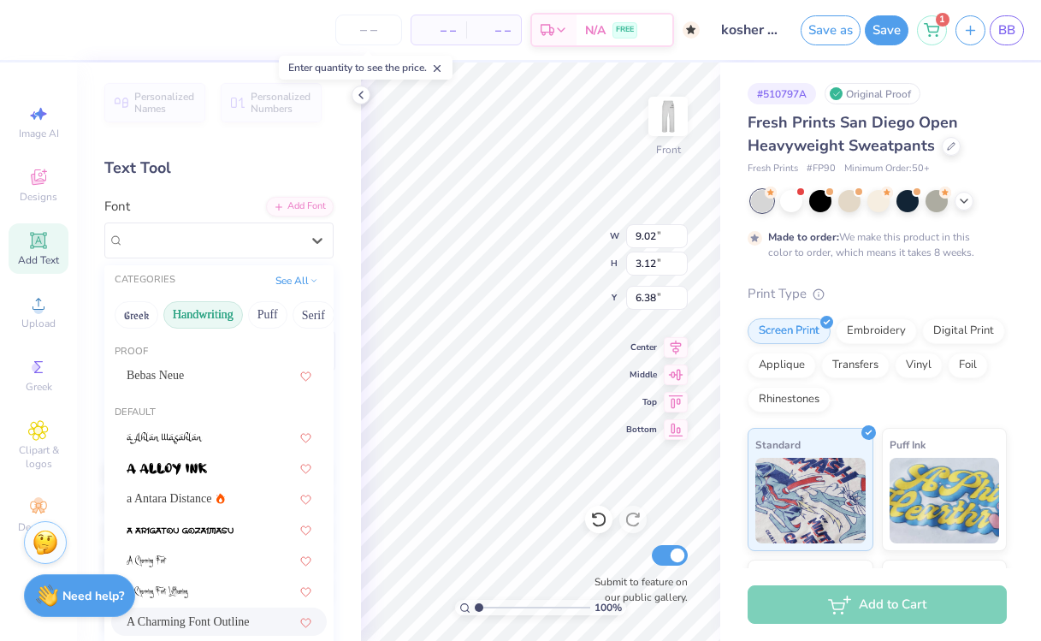
type input "5.27"
type input "2.78"
type input "6.55"
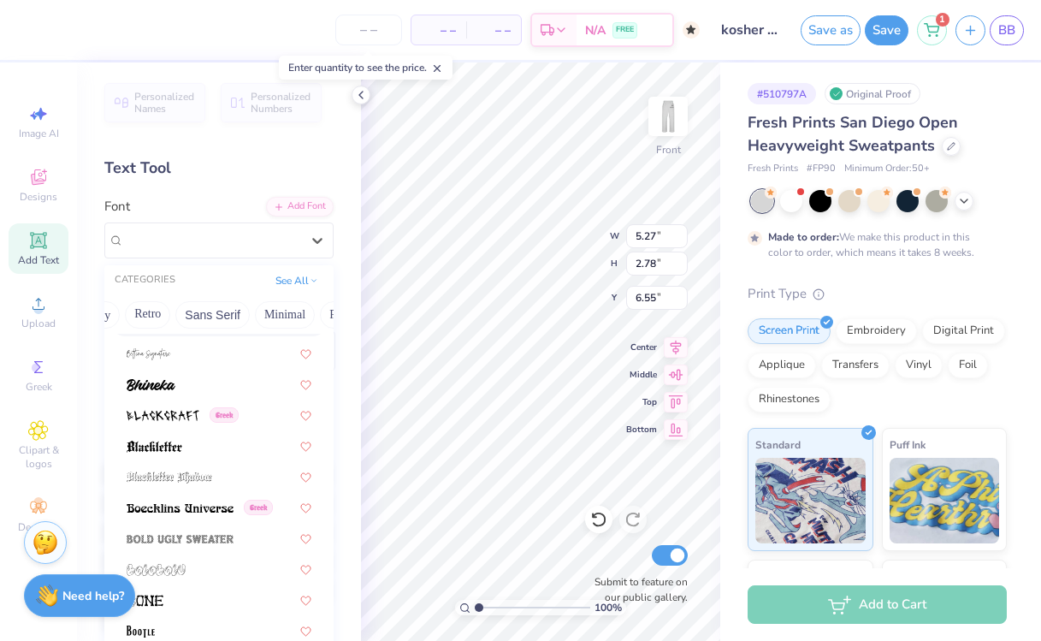
scroll to position [0, 0]
click at [210, 312] on button "Handwriting" at bounding box center [203, 314] width 80 height 27
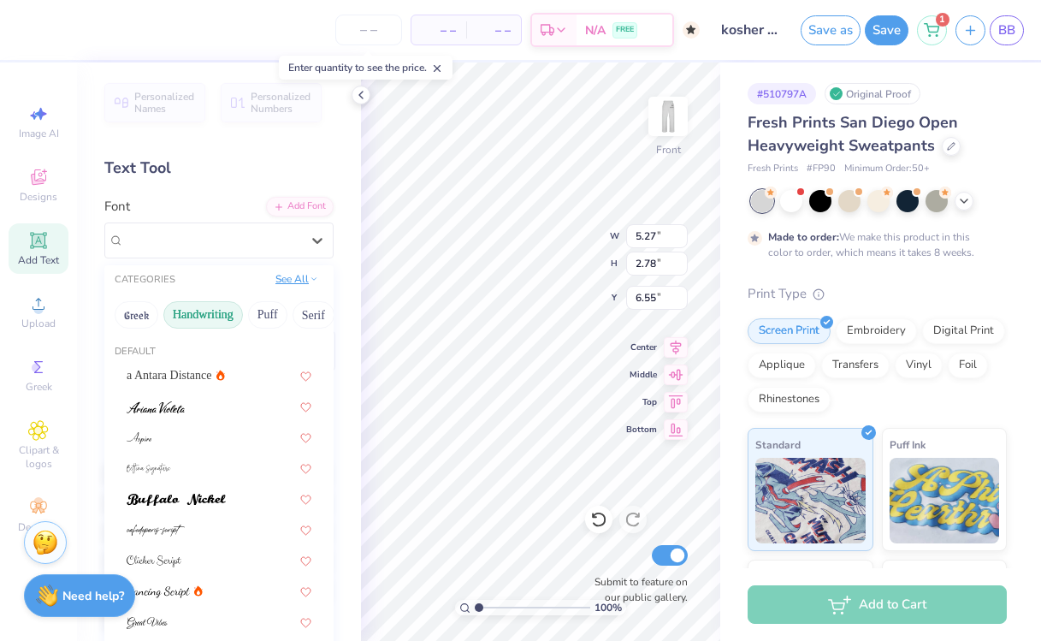
click at [287, 281] on button "See All" at bounding box center [296, 278] width 53 height 17
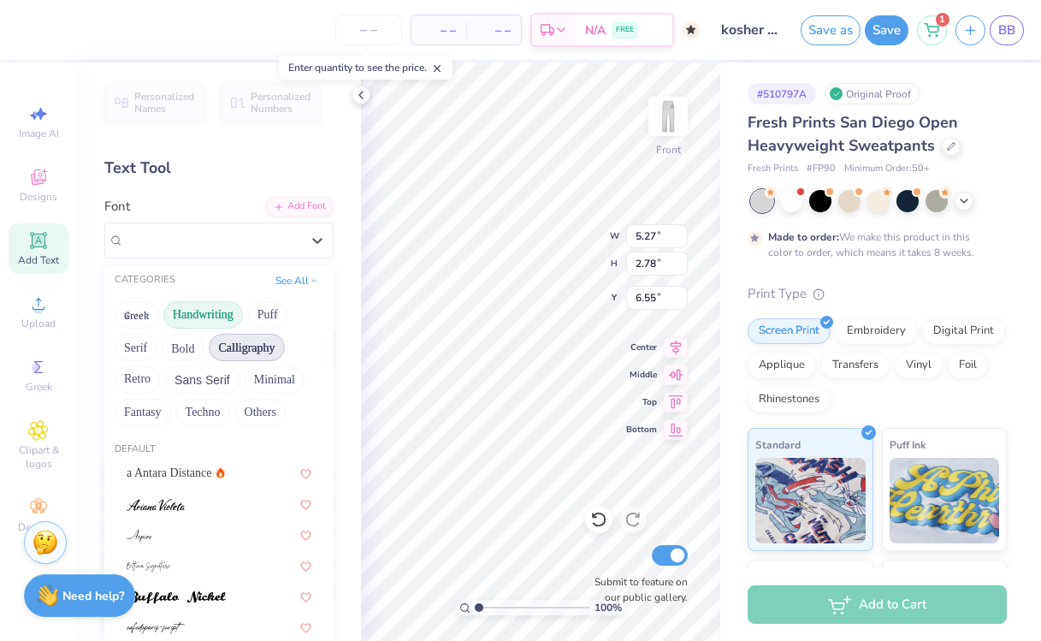
click at [259, 334] on button "Calligraphy" at bounding box center [246, 347] width 75 height 27
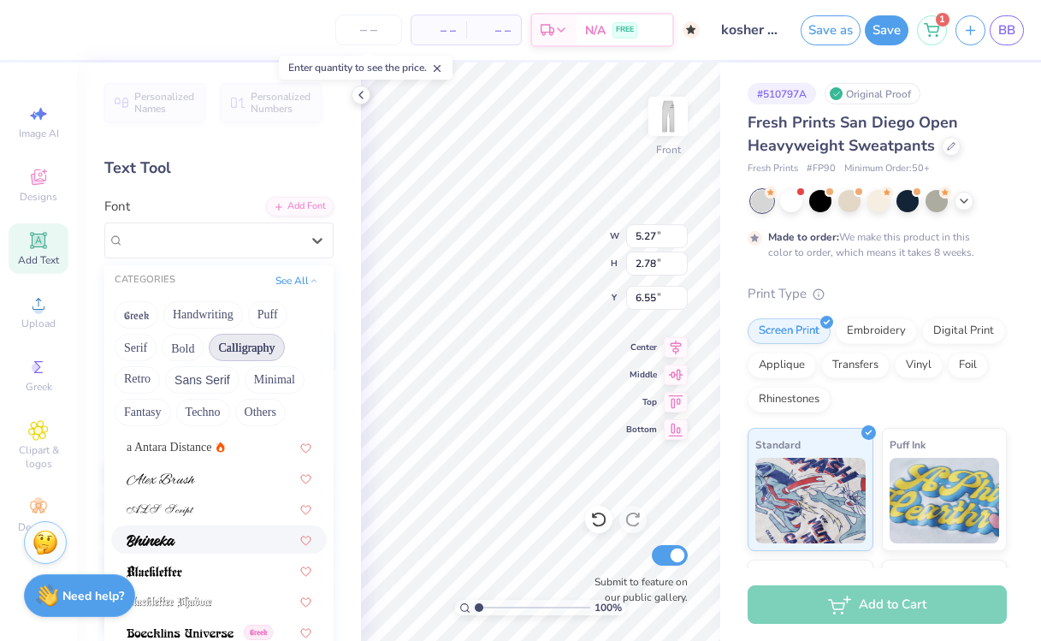
scroll to position [20, 0]
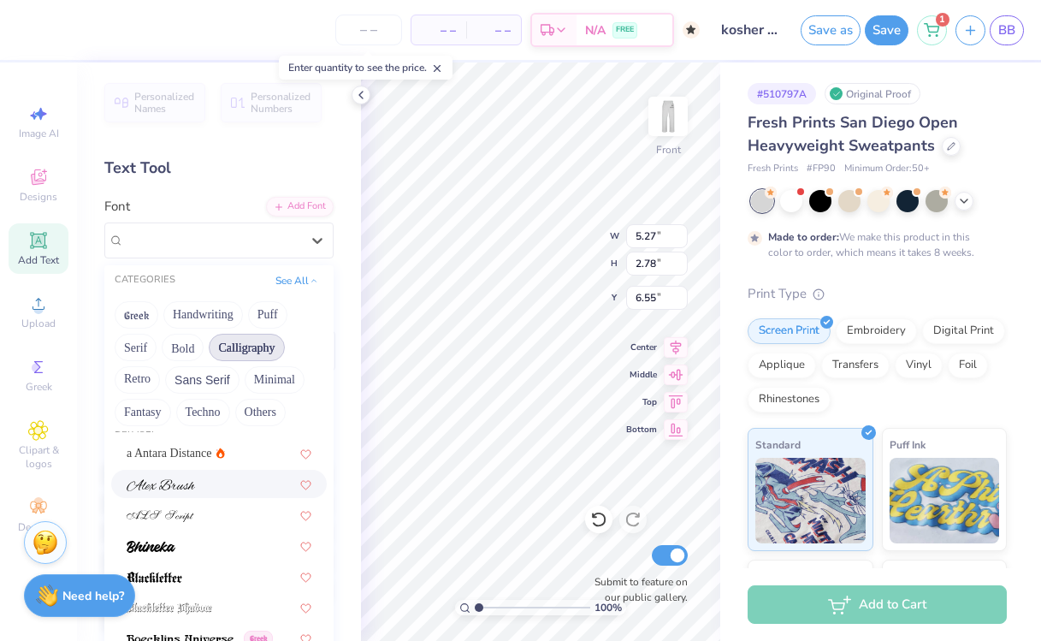
click at [215, 488] on div at bounding box center [219, 484] width 185 height 18
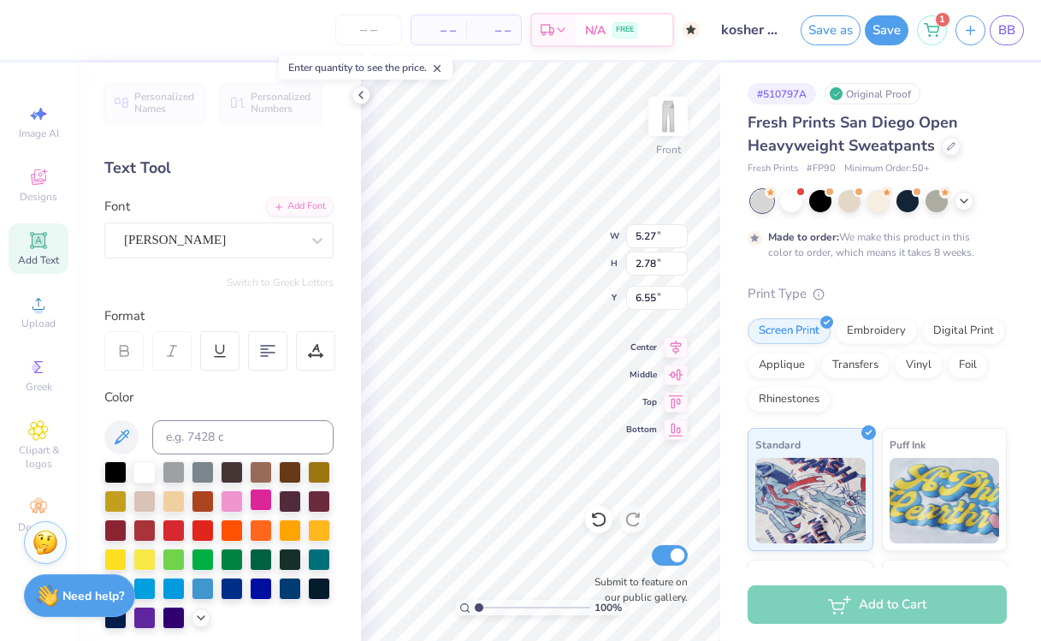
type input "8.68"
type input "3.33"
type input "6.27"
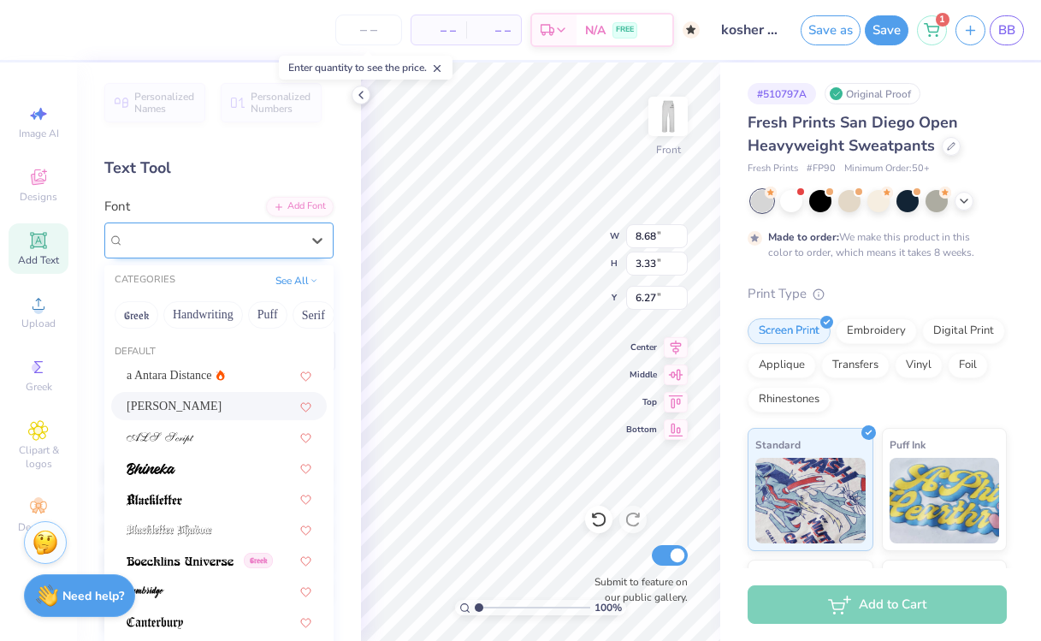
click at [226, 245] on div "[PERSON_NAME]" at bounding box center [212, 240] width 180 height 27
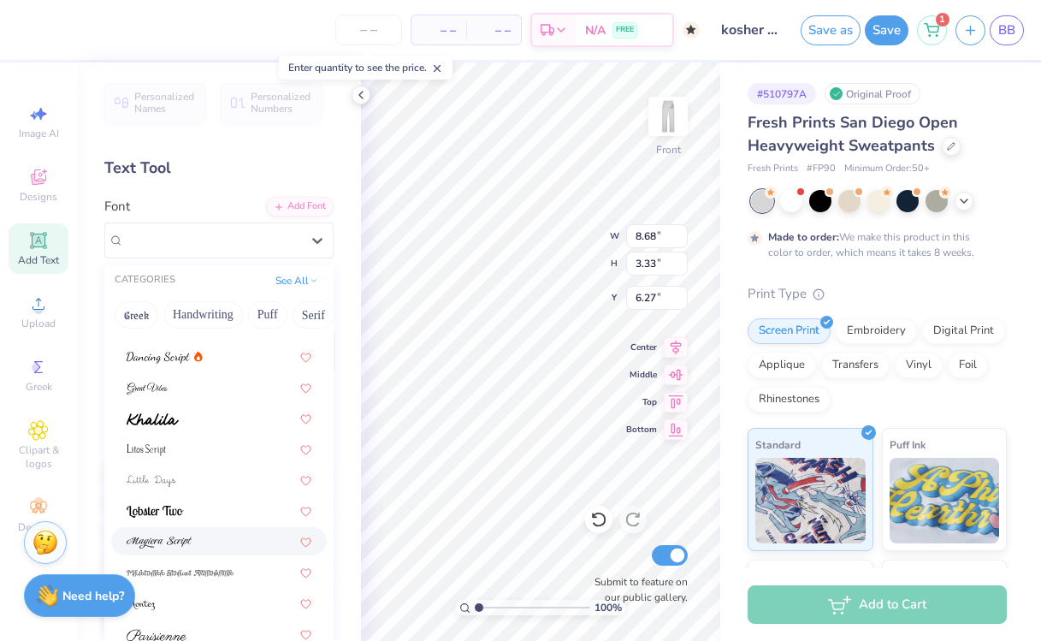
scroll to position [7, 0]
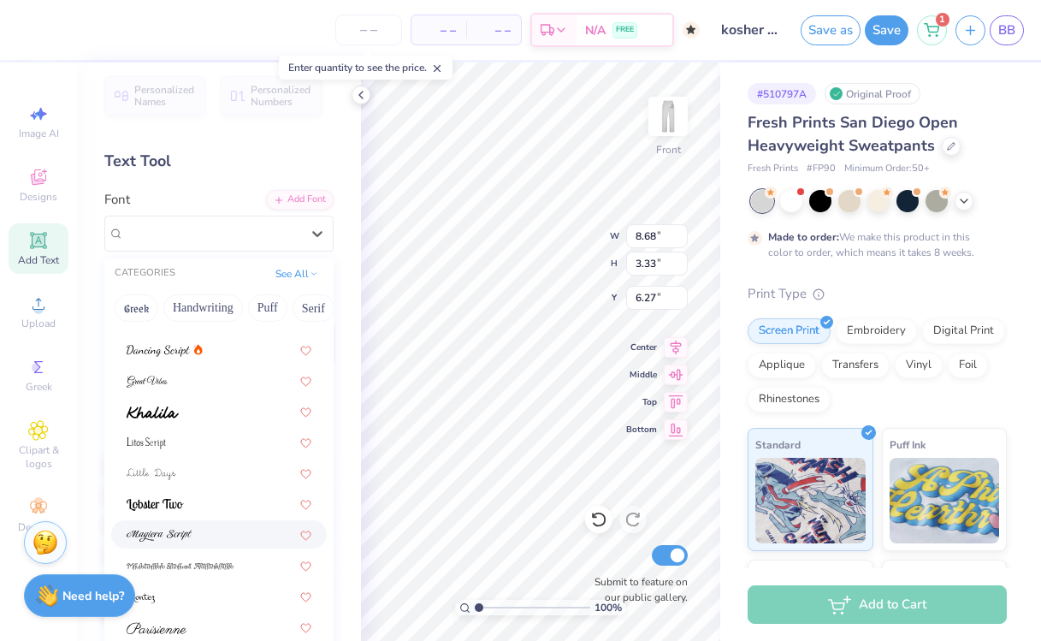
click at [214, 532] on div at bounding box center [219, 534] width 185 height 18
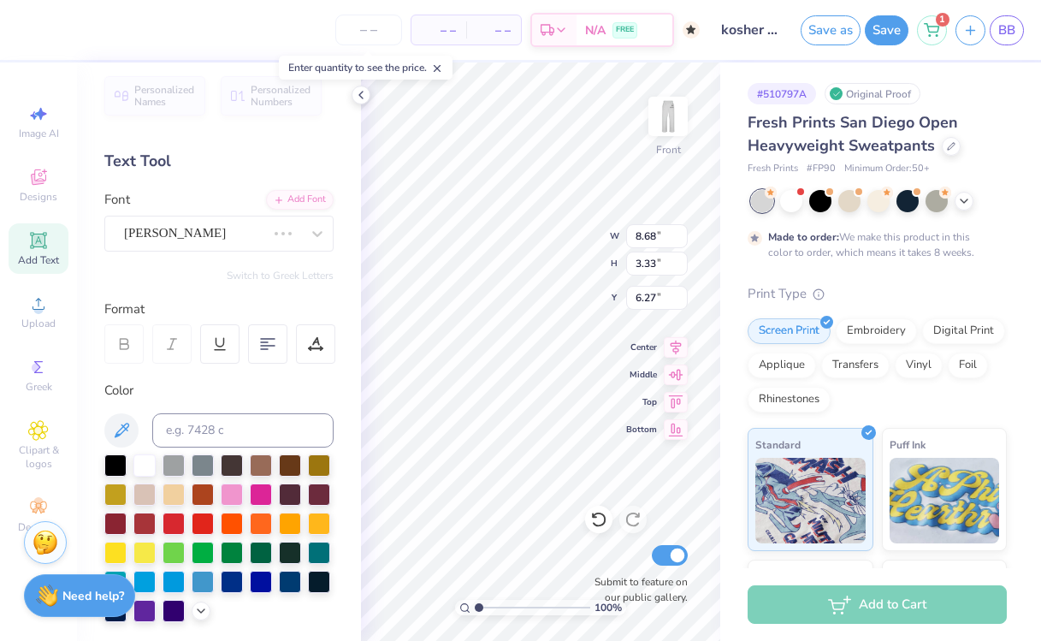
type input "7.22"
type input "3.26"
type input "6.31"
type input "9.04"
type input "2.86"
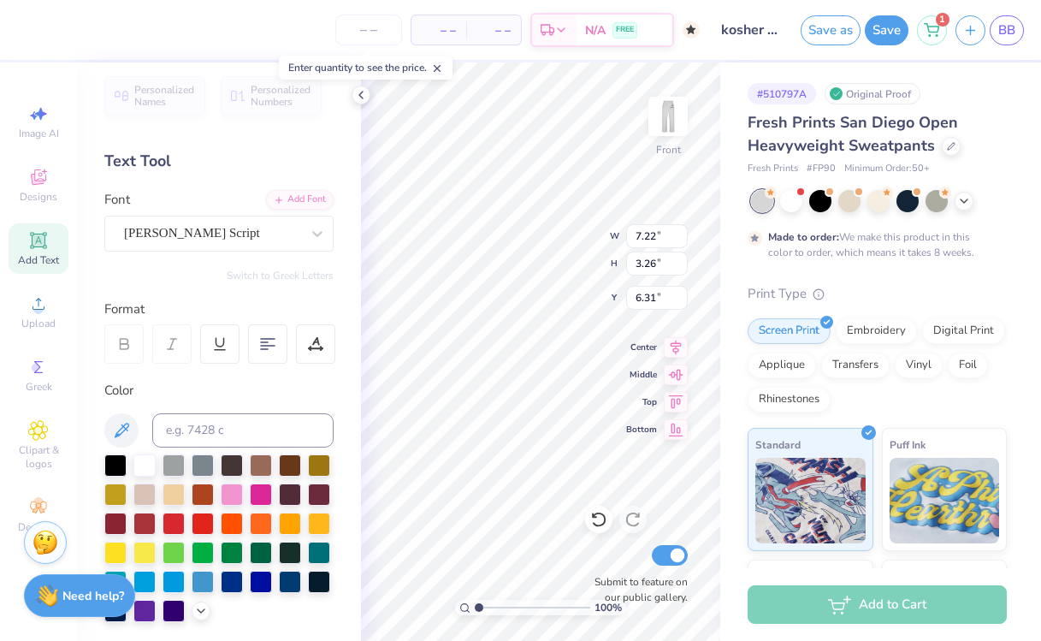
type input "6.64"
click at [220, 228] on div "Bebas Neue" at bounding box center [212, 233] width 180 height 27
type input "7.22"
type input "3.26"
type input "6.31"
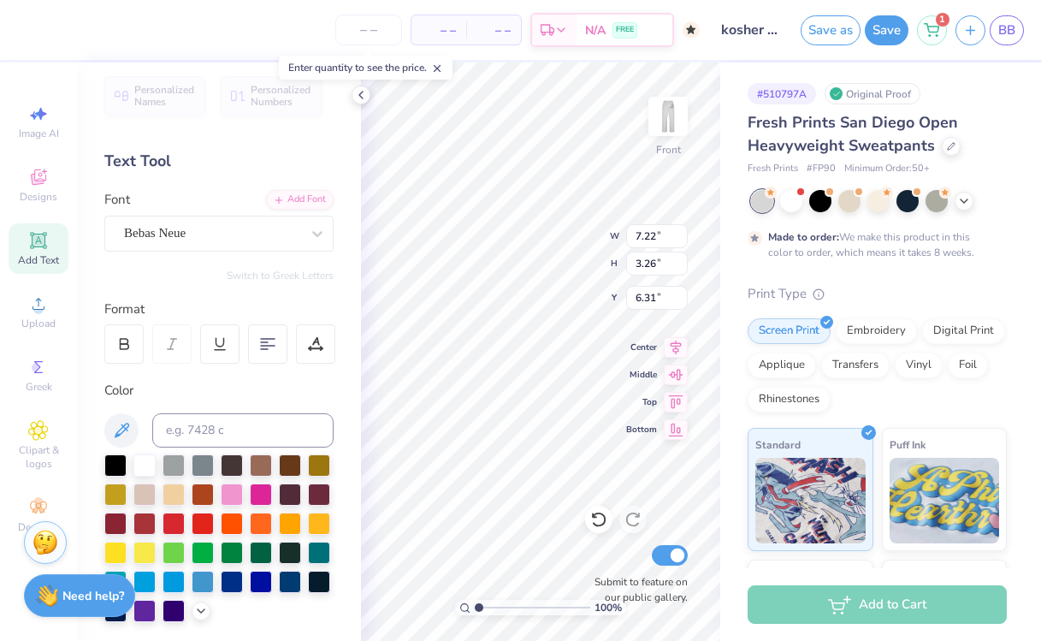
type input "9.04"
type input "2.86"
type input "6.64"
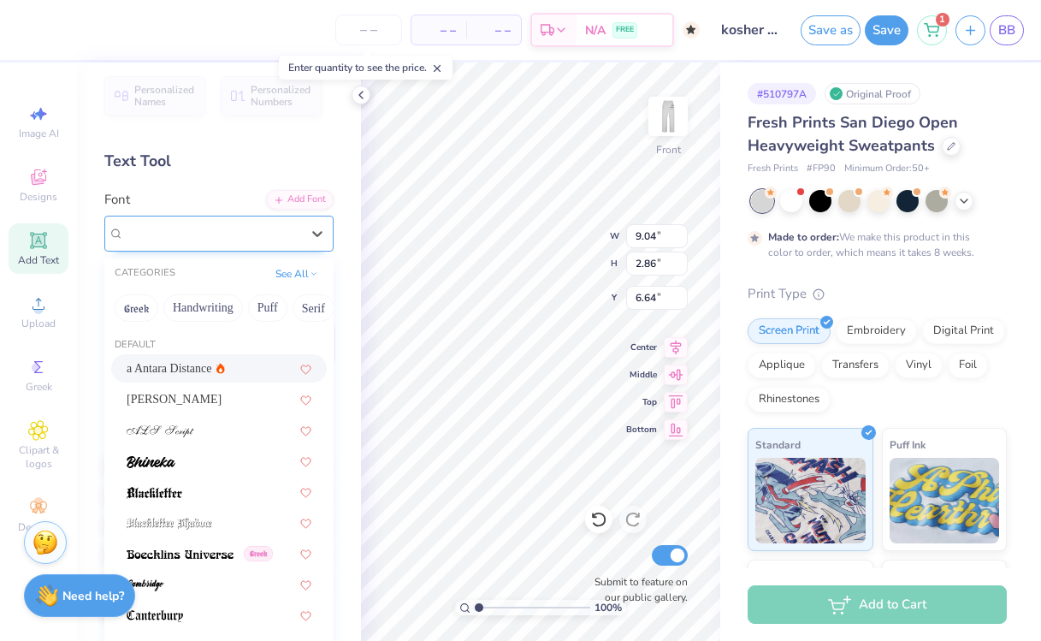
click at [228, 235] on div "Bebas Neue" at bounding box center [212, 233] width 180 height 27
click at [308, 258] on div "CATEGORIES See All" at bounding box center [218, 273] width 229 height 31
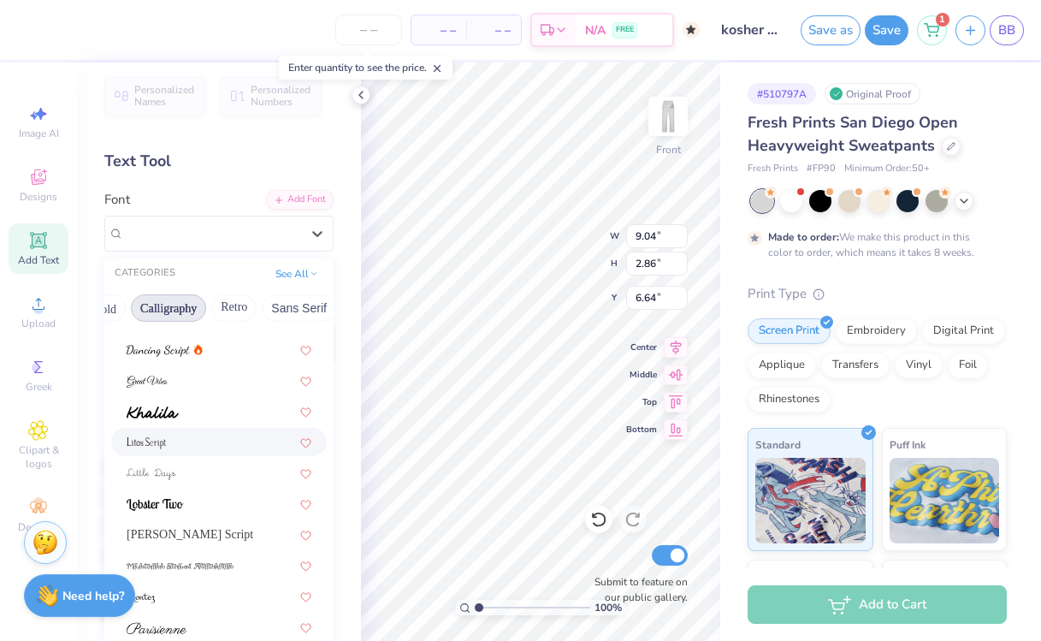
scroll to position [21, 0]
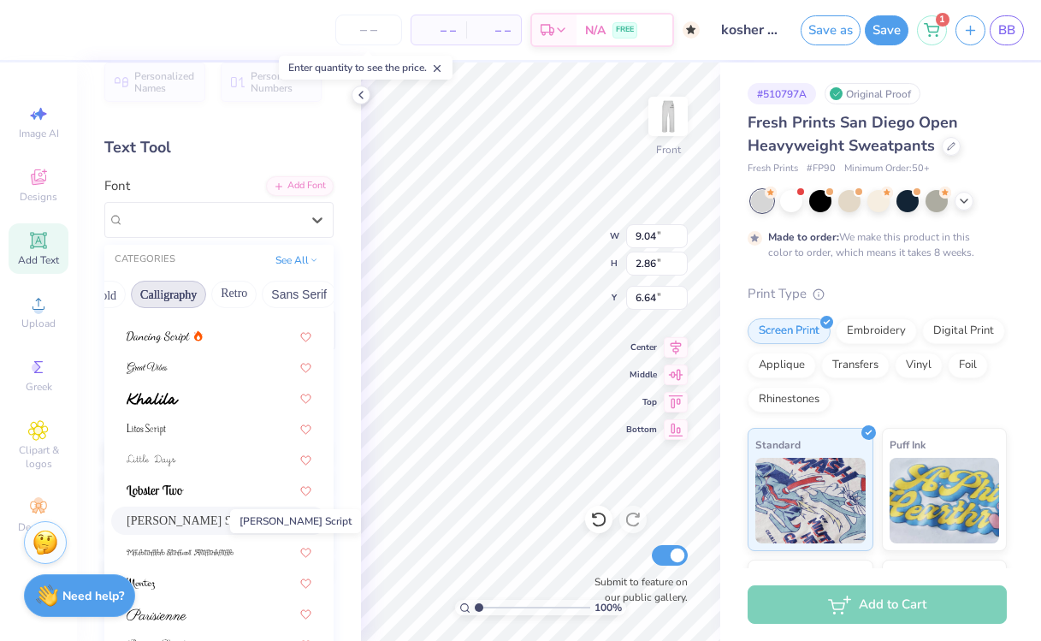
click at [190, 523] on span "[PERSON_NAME] Script" at bounding box center [190, 521] width 127 height 18
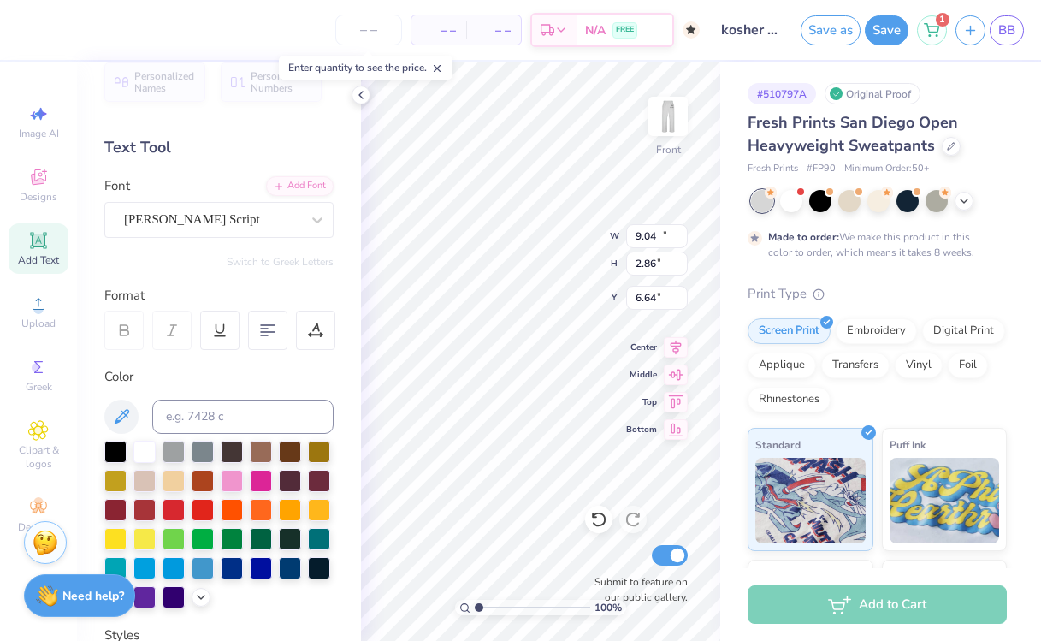
type input "11.03"
type input "2.51"
type input "6.81"
type input "7.22"
type input "3.26"
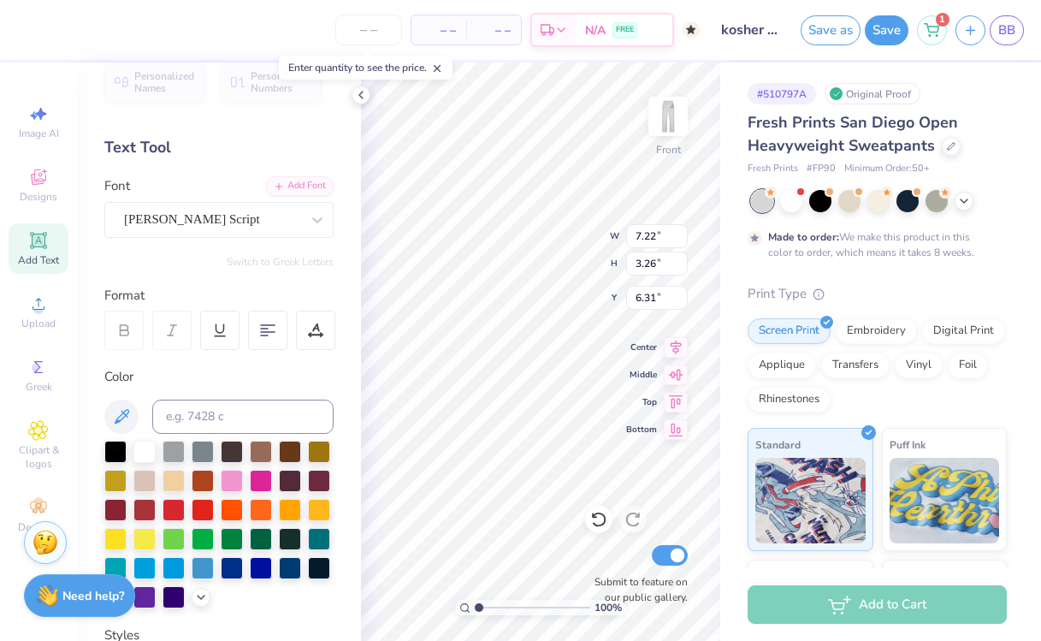
type input "6.44"
type input "11.03"
type input "2.51"
type input "6.81"
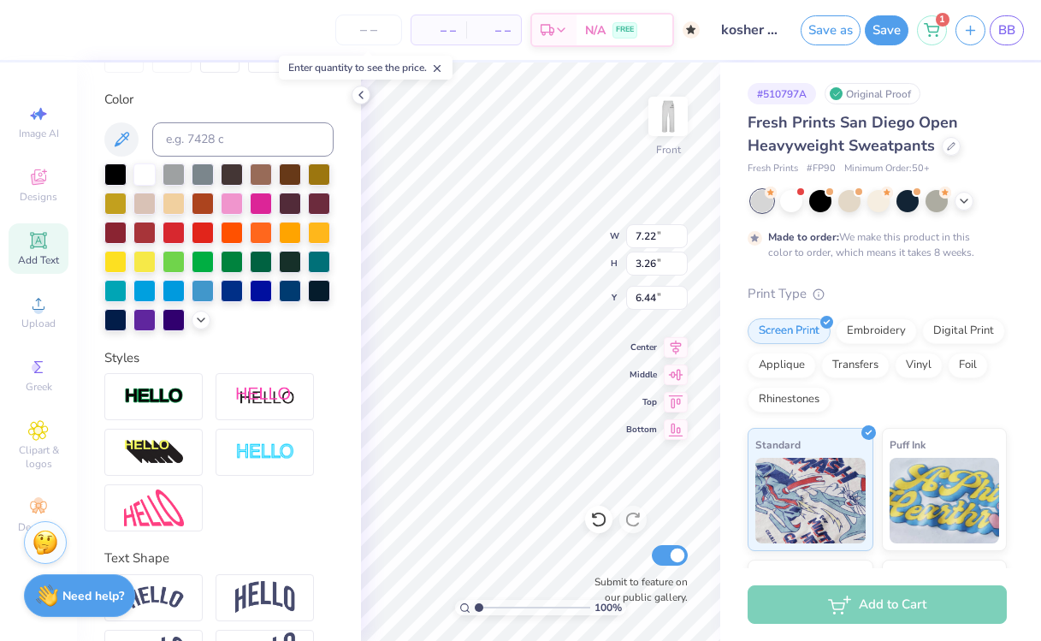
scroll to position [353, 0]
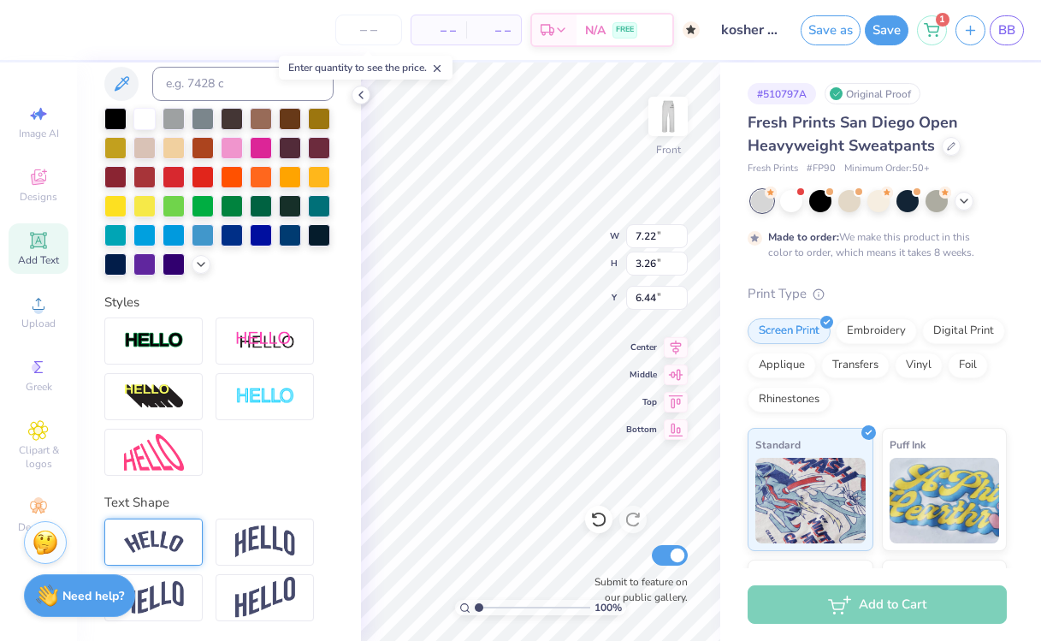
click at [163, 527] on div at bounding box center [153, 541] width 98 height 47
type input "9.56"
type input "4.14"
type input "6.00"
click at [167, 532] on img at bounding box center [154, 541] width 60 height 23
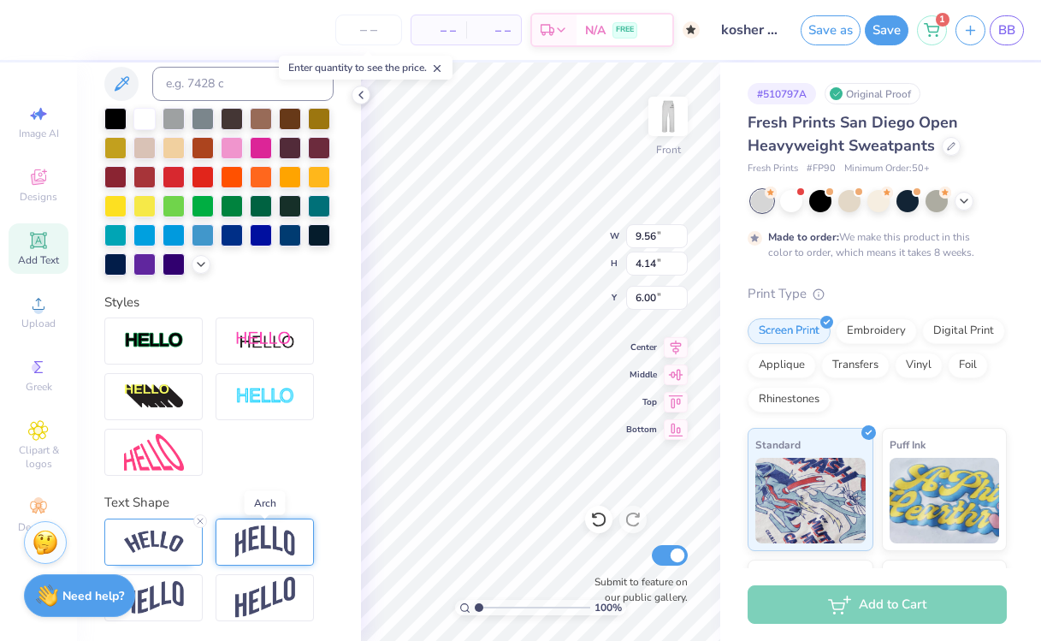
click at [261, 534] on img at bounding box center [265, 541] width 60 height 33
type input "7.22"
type input "4.54"
type input "5.80"
click at [261, 534] on img at bounding box center [265, 541] width 60 height 33
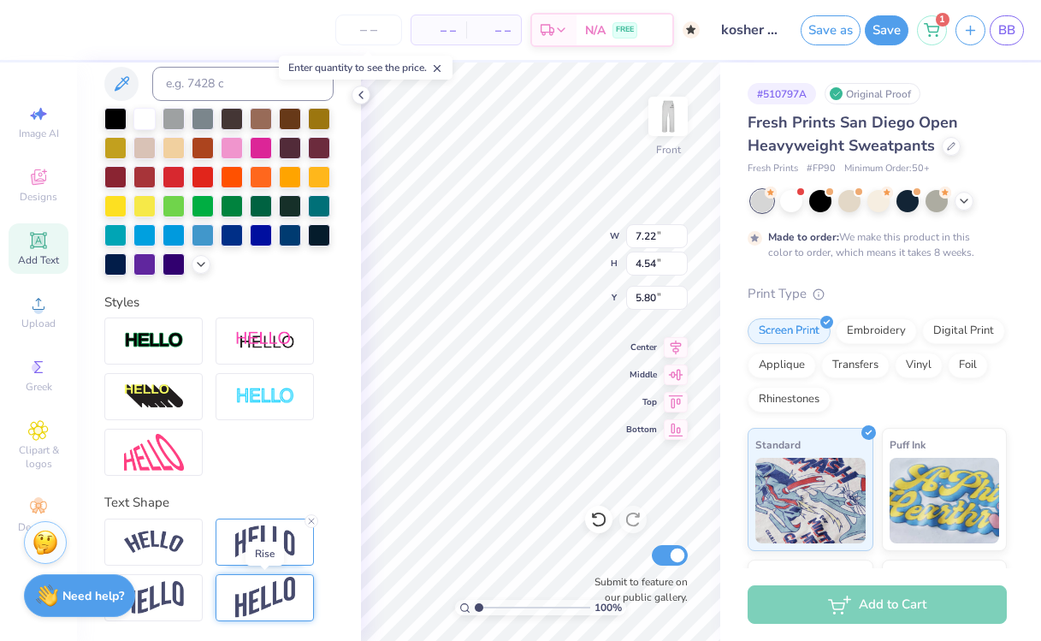
click at [266, 594] on img at bounding box center [265, 598] width 60 height 42
type input "6.30"
type input "4.92"
type input "11.03"
type input "2.51"
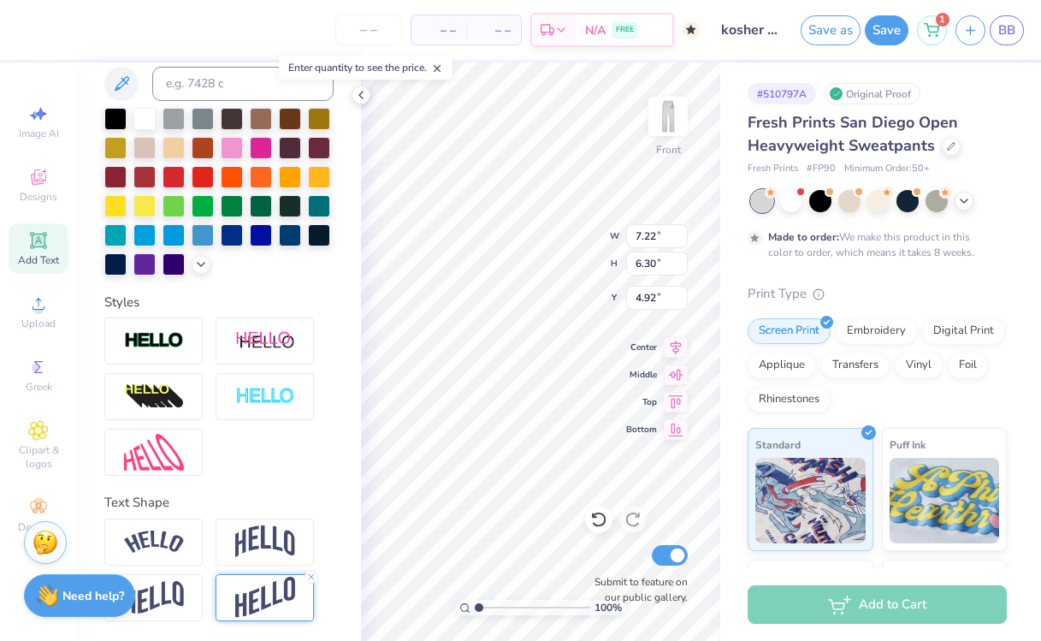
type input "6.81"
click at [271, 577] on img at bounding box center [265, 598] width 60 height 42
click at [282, 601] on img at bounding box center [265, 598] width 60 height 42
type input "1"
drag, startPoint x: 482, startPoint y: 606, endPoint x: 409, endPoint y: 604, distance: 73.6
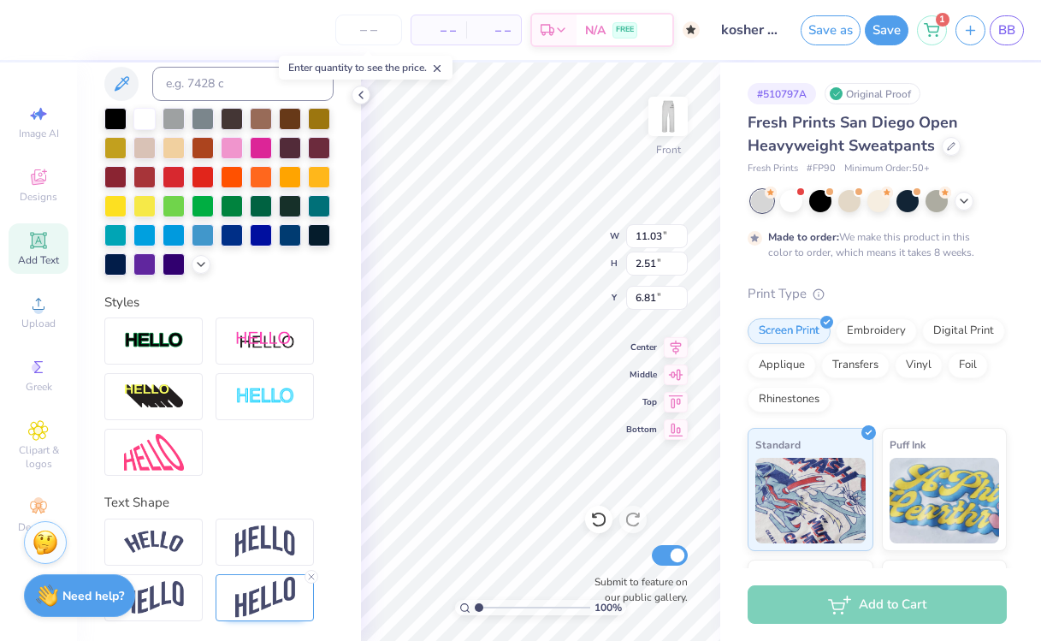
click at [475, 604] on input "range" at bounding box center [532, 607] width 115 height 15
click at [178, 579] on div at bounding box center [153, 597] width 98 height 47
click at [280, 550] on img at bounding box center [265, 541] width 60 height 33
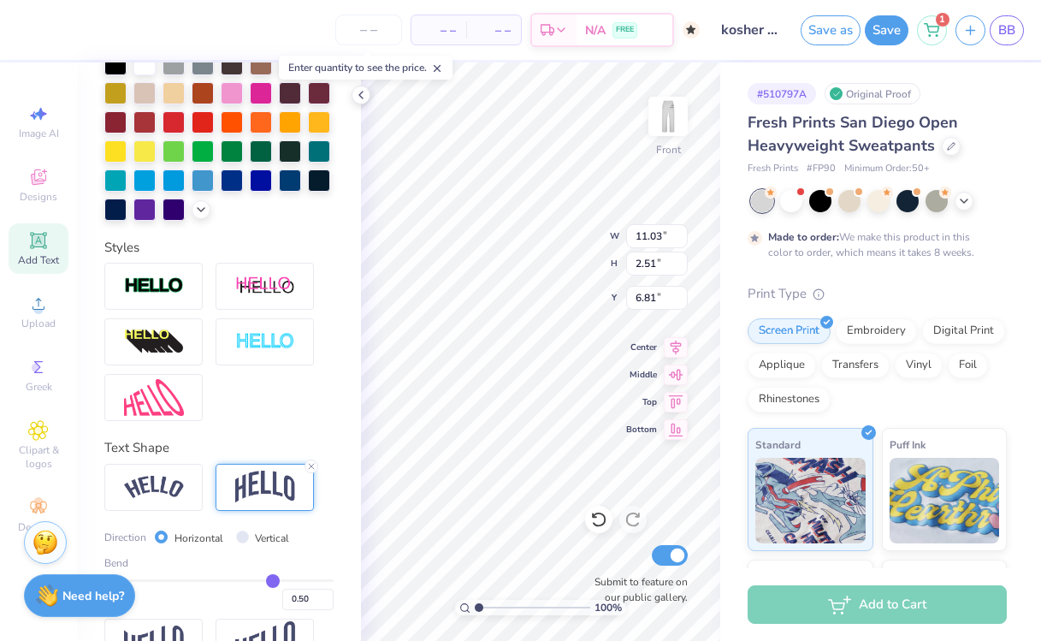
scroll to position [453, 0]
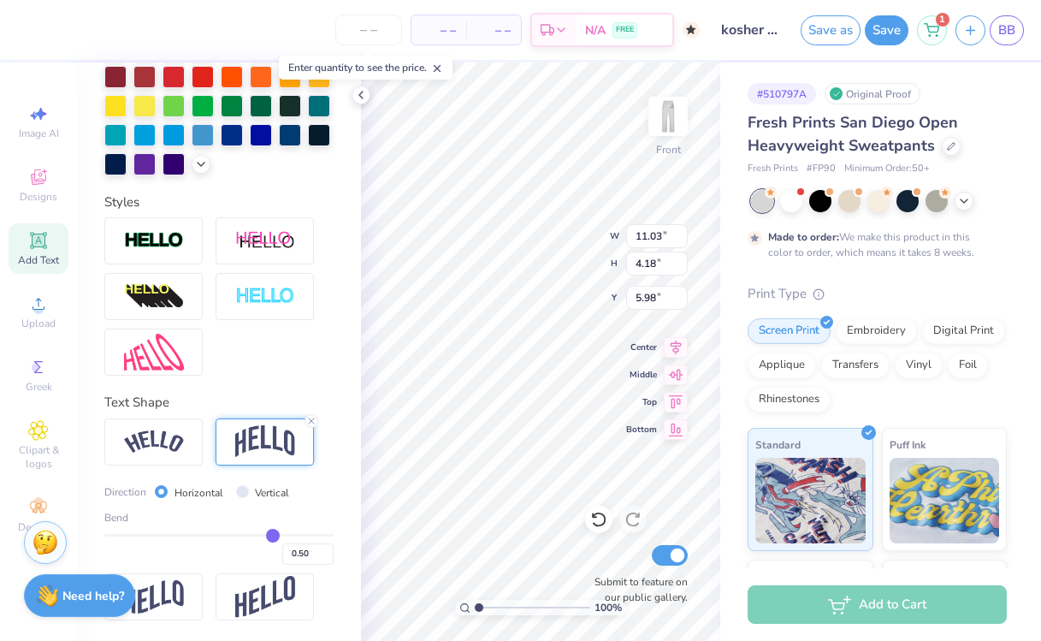
type input "9.49"
type input "3.59"
type input "5.46"
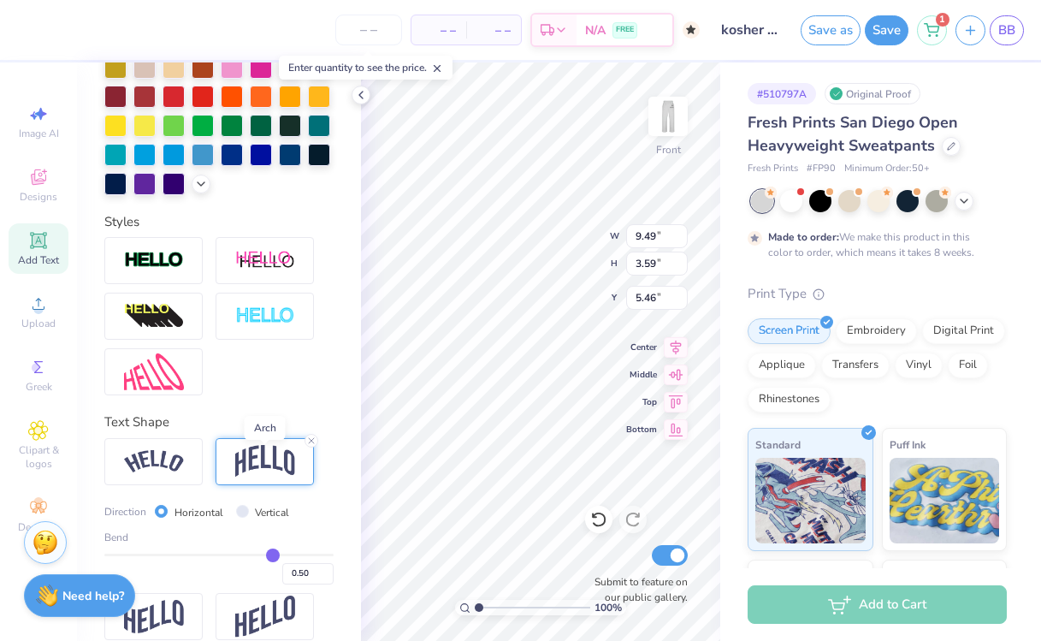
scroll to position [429, 0]
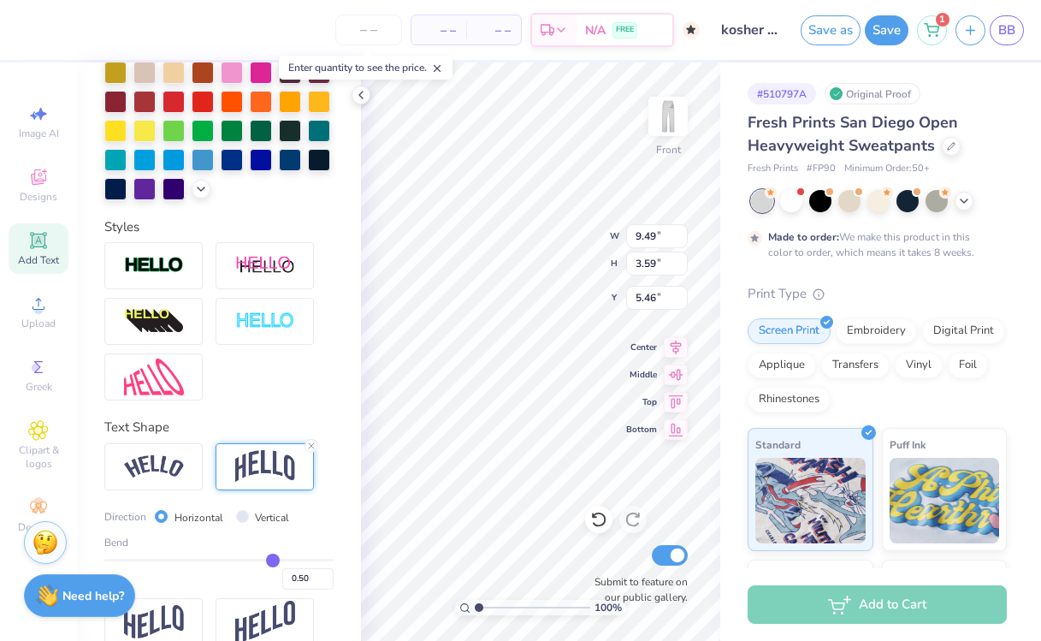
drag, startPoint x: 265, startPoint y: 556, endPoint x: 211, endPoint y: 555, distance: 53.9
click at [210, 555] on div "Bend 0.50" at bounding box center [218, 562] width 229 height 55
type input "0.51"
type input "0.49"
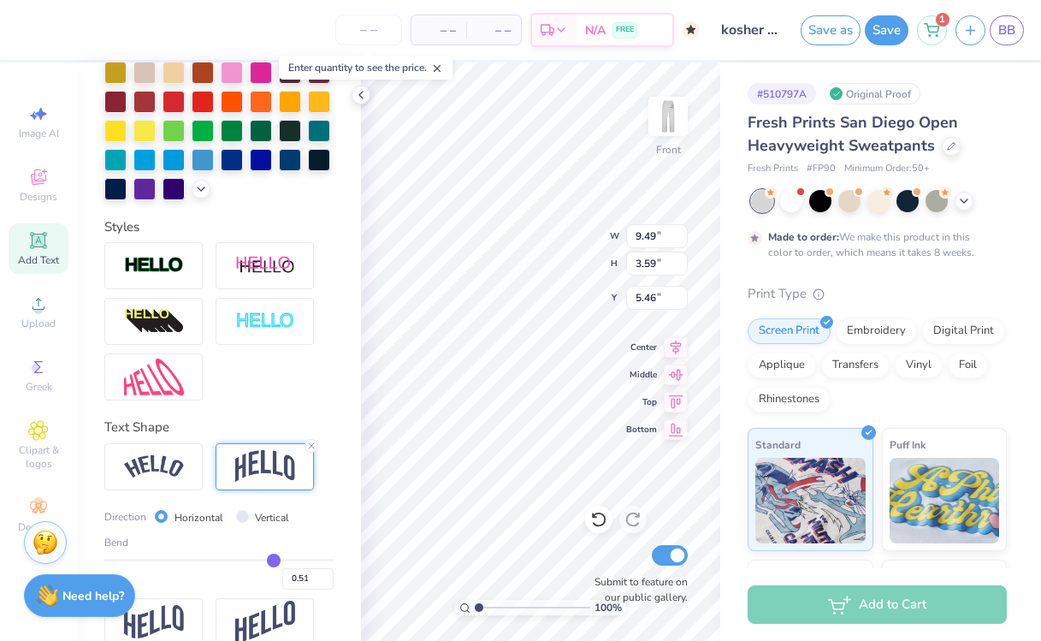
type input "0.49"
type input "0.45"
type input "0.42"
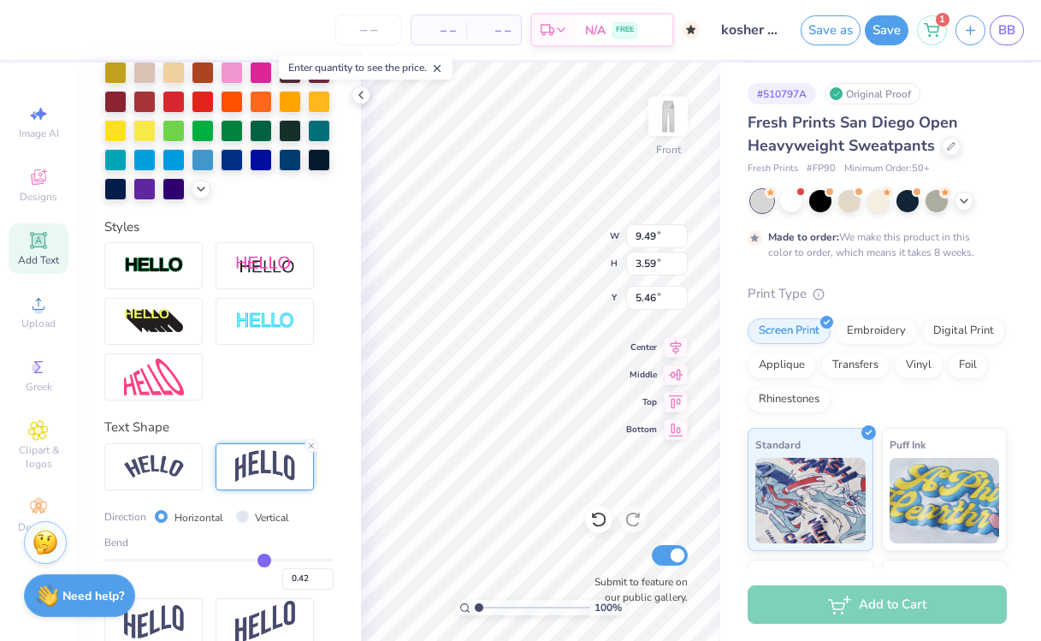
type input "0.4"
drag, startPoint x: 274, startPoint y: 560, endPoint x: 221, endPoint y: 564, distance: 53.1
click at [221, 561] on input "range" at bounding box center [218, 560] width 229 height 3
drag, startPoint x: 222, startPoint y: 565, endPoint x: 139, endPoint y: 556, distance: 83.4
click at [139, 559] on input "range" at bounding box center [218, 560] width 229 height 3
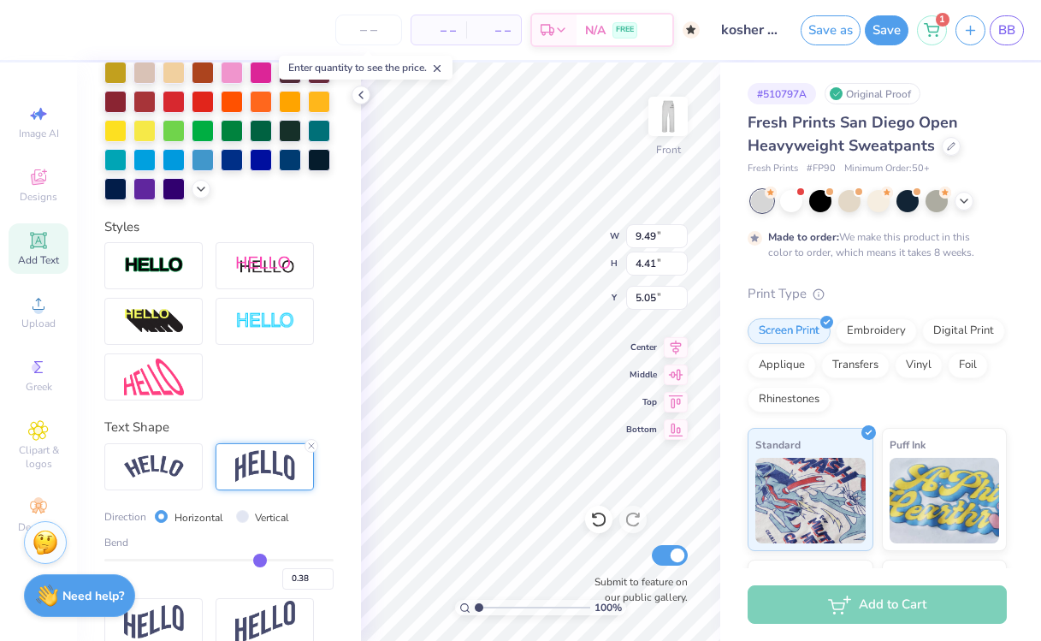
drag, startPoint x: 139, startPoint y: 553, endPoint x: 258, endPoint y: 558, distance: 119.8
click at [259, 559] on input "range" at bounding box center [218, 560] width 229 height 3
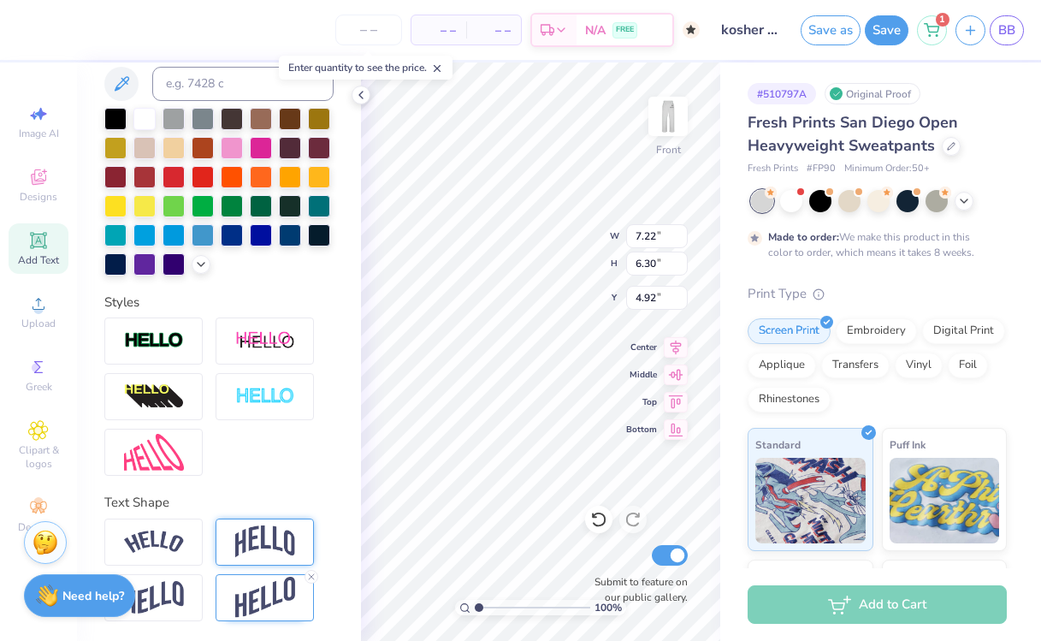
click at [251, 535] on img at bounding box center [265, 541] width 60 height 33
click at [265, 528] on img at bounding box center [265, 541] width 60 height 33
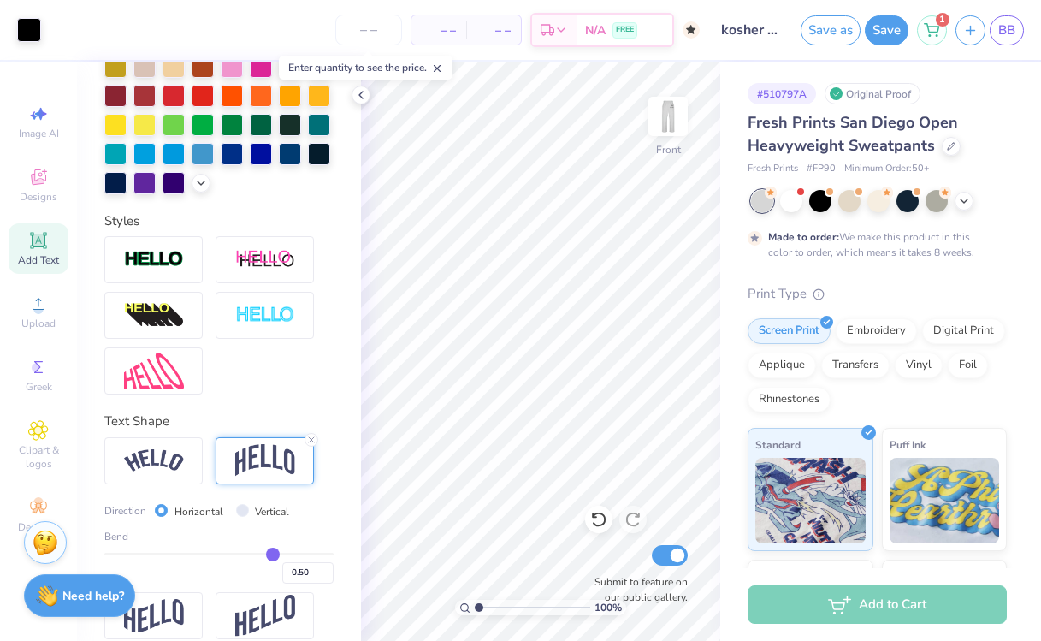
scroll to position [453, 0]
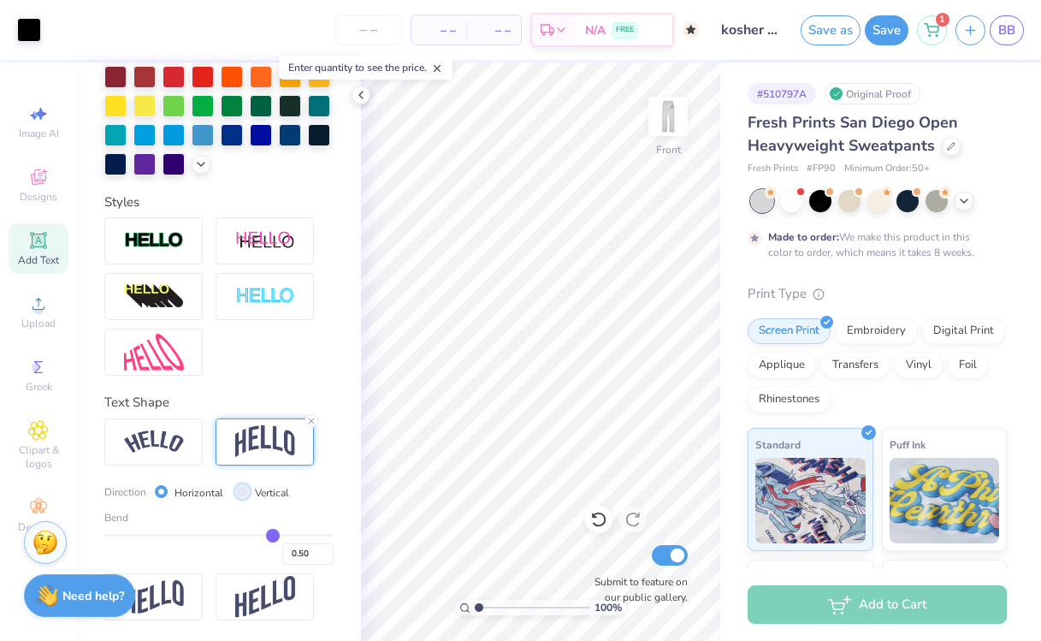
click at [241, 488] on input "Vertical" at bounding box center [242, 491] width 13 height 13
click at [240, 488] on input "Vertical" at bounding box center [242, 491] width 13 height 13
click at [163, 494] on input "Horizontal" at bounding box center [161, 491] width 13 height 13
click at [264, 531] on div "Bend 0.50" at bounding box center [218, 537] width 229 height 55
drag, startPoint x: 271, startPoint y: 531, endPoint x: 259, endPoint y: 519, distance: 16.9
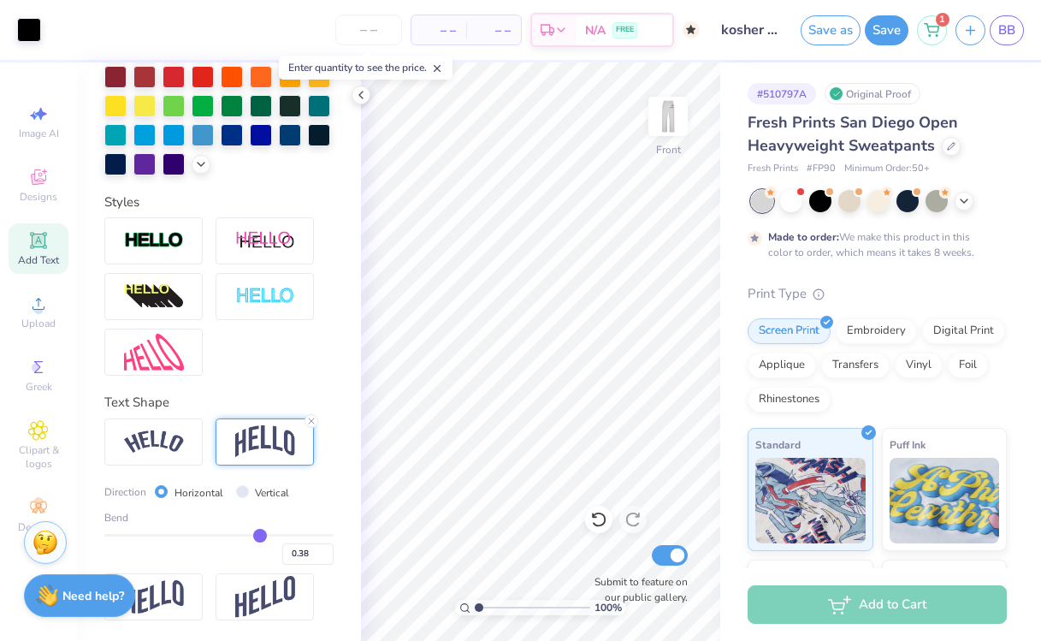
click at [260, 534] on input "range" at bounding box center [218, 535] width 229 height 3
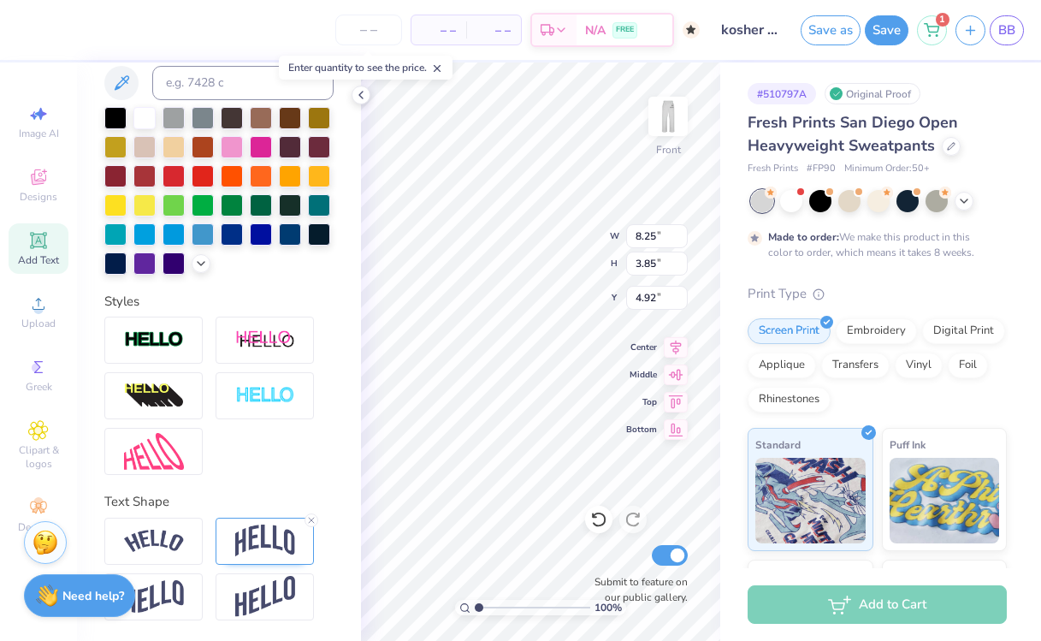
scroll to position [353, 0]
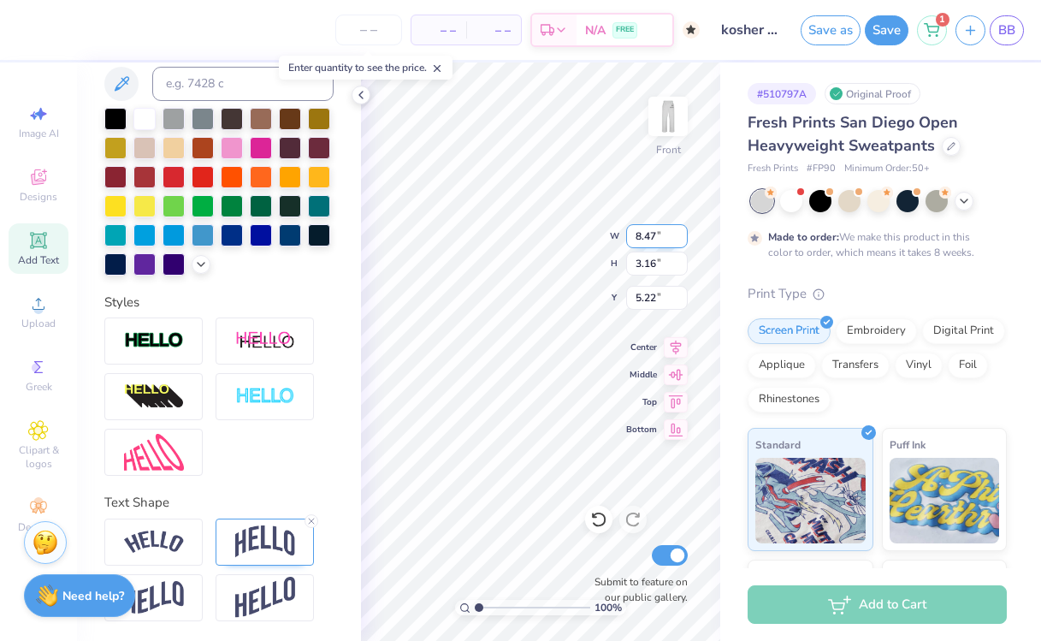
click at [571, 225] on div "100 % Front W 8.47 8.47 " H 3.16 3.16 " Y 5.22 5.22 " Center Middle Top Bottom …" at bounding box center [540, 351] width 359 height 578
click at [307, 516] on icon at bounding box center [311, 521] width 10 height 10
click at [308, 512] on div "Text Shape" at bounding box center [218, 557] width 229 height 128
click at [308, 518] on icon at bounding box center [311, 521] width 10 height 10
click at [578, 241] on div "100 % Front W 9.04 H 2.05 Y 5.81 Center Middle Top Bottom Submit to feature on …" at bounding box center [540, 351] width 359 height 578
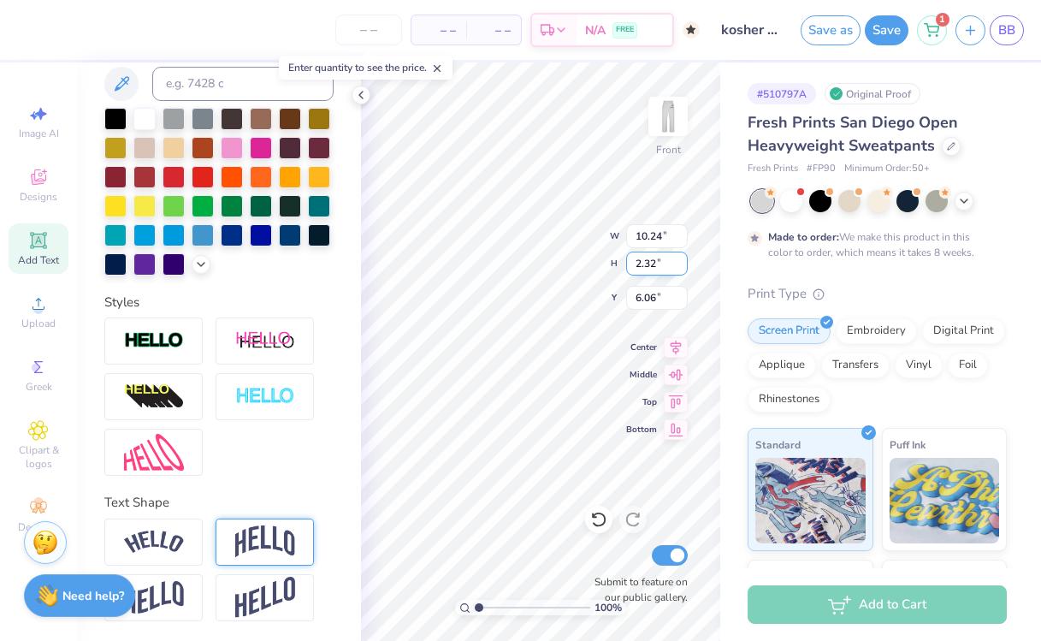
click at [554, 251] on div "100 % Front W 10.24 10.24 " H 2.32 2.32 " Y 6.06 6.06 " Center Middle Top Botto…" at bounding box center [540, 351] width 359 height 578
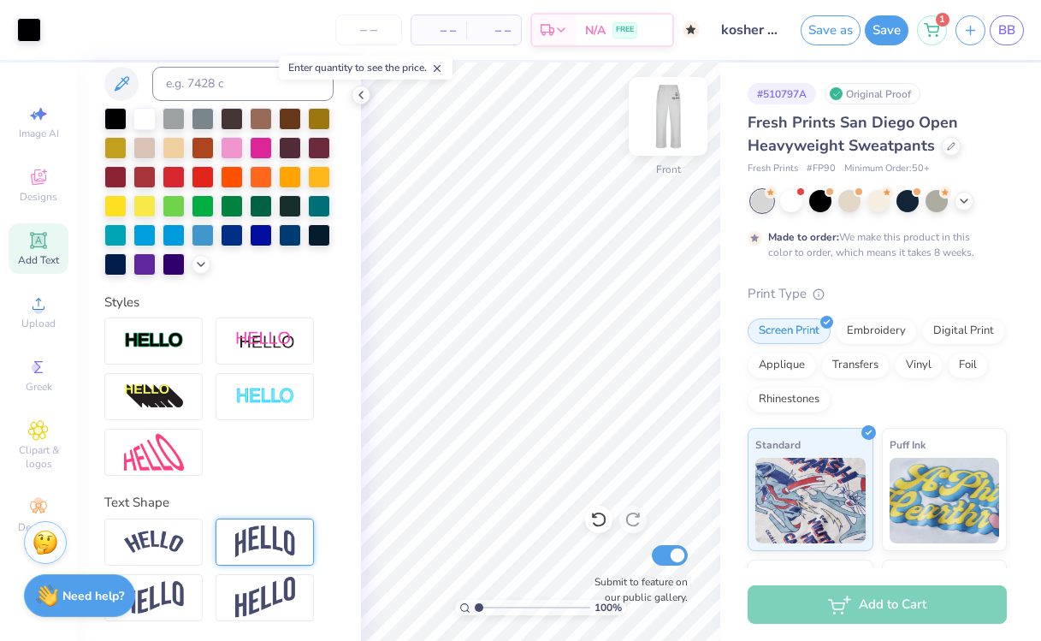
click at [666, 147] on img at bounding box center [668, 116] width 68 height 68
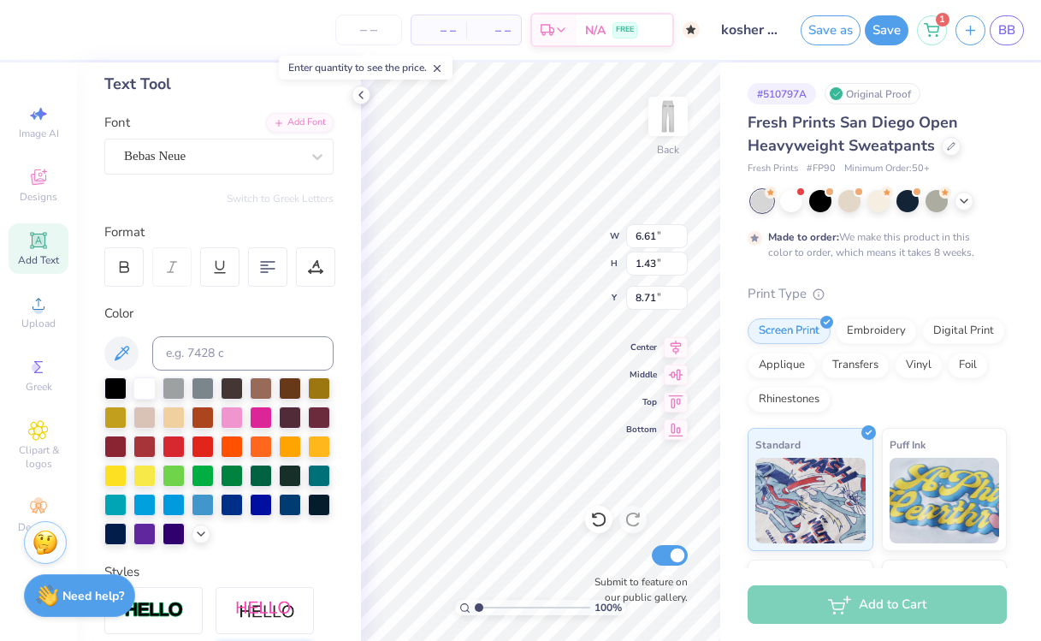
scroll to position [0, 0]
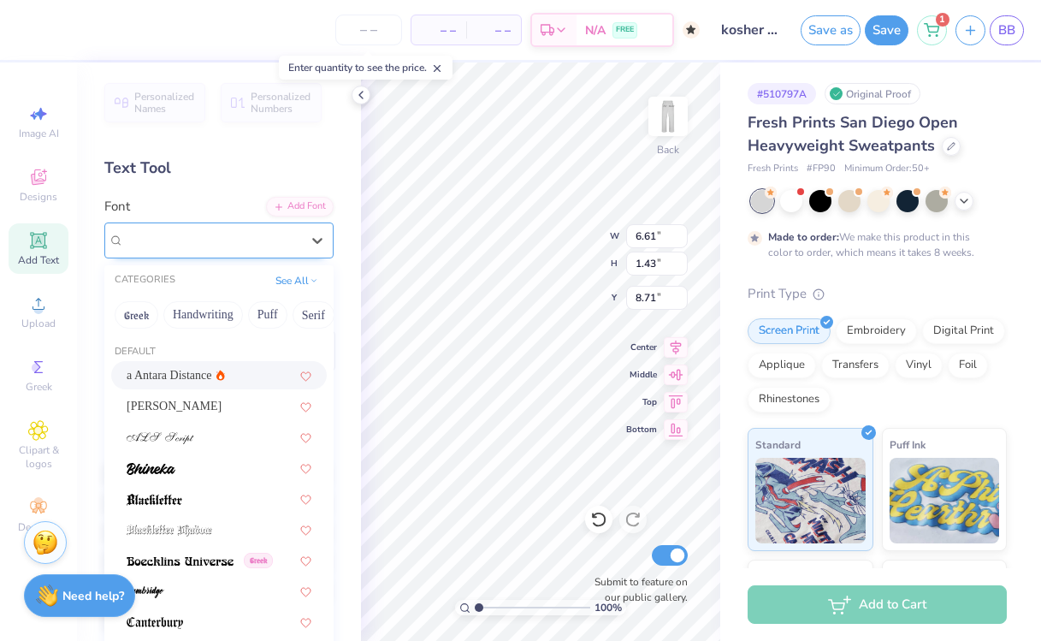
click at [214, 248] on div "Bebas Neue" at bounding box center [212, 240] width 180 height 27
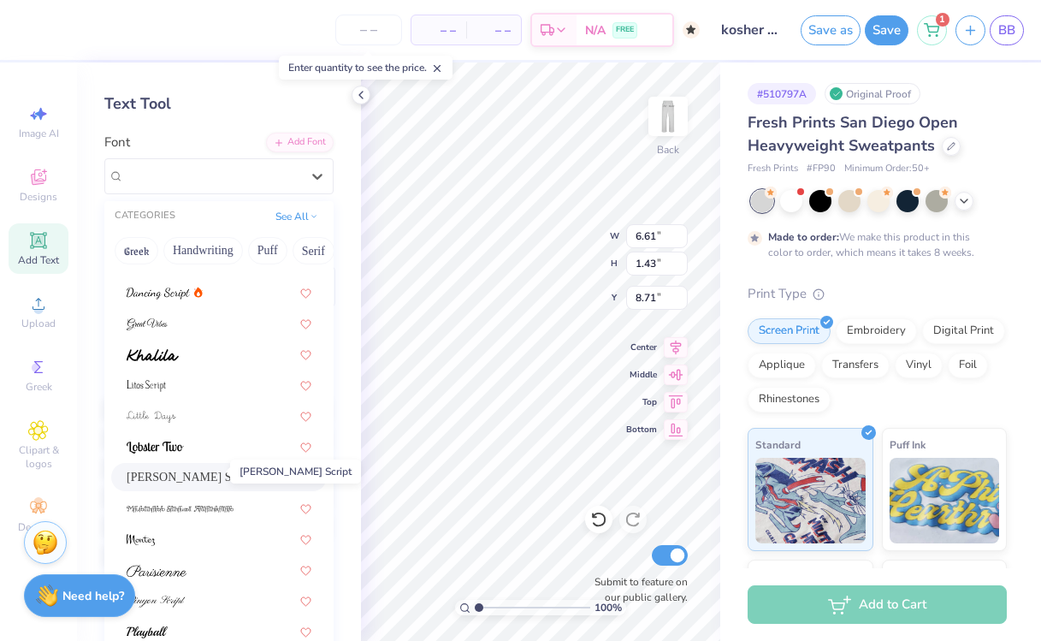
scroll to position [81, 0]
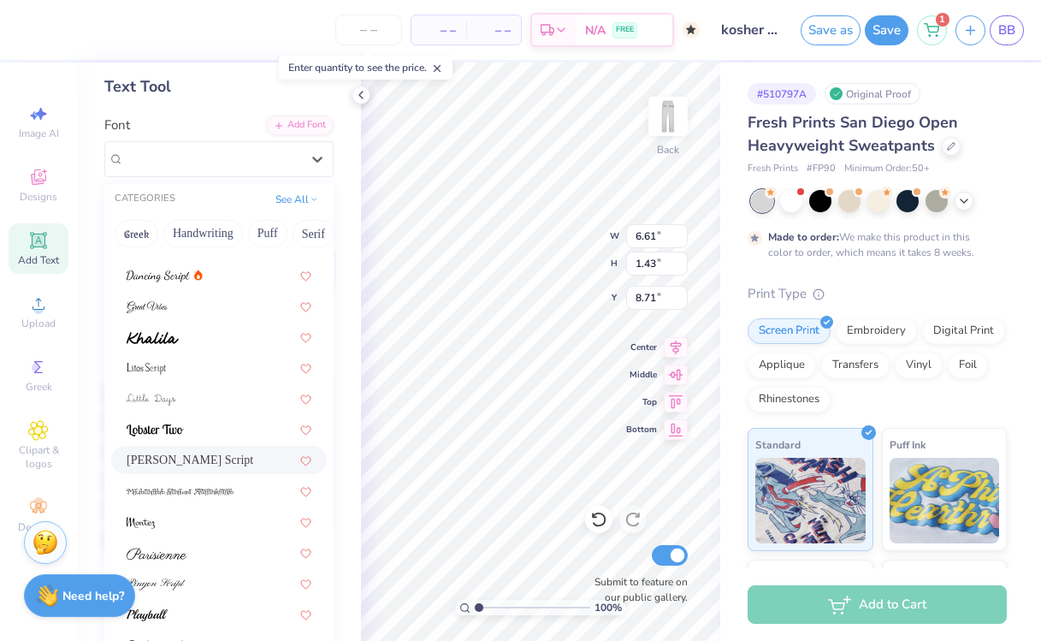
click at [208, 447] on div "[PERSON_NAME] Script" at bounding box center [219, 460] width 216 height 28
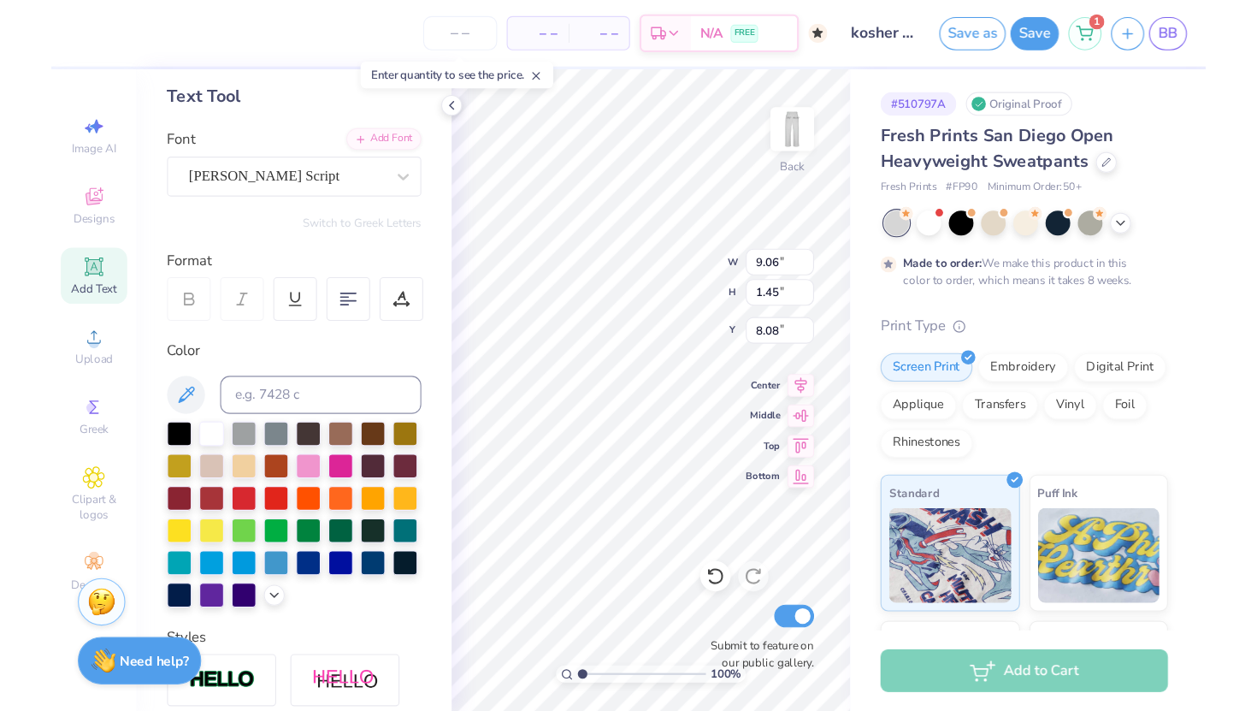
scroll to position [1, 1]
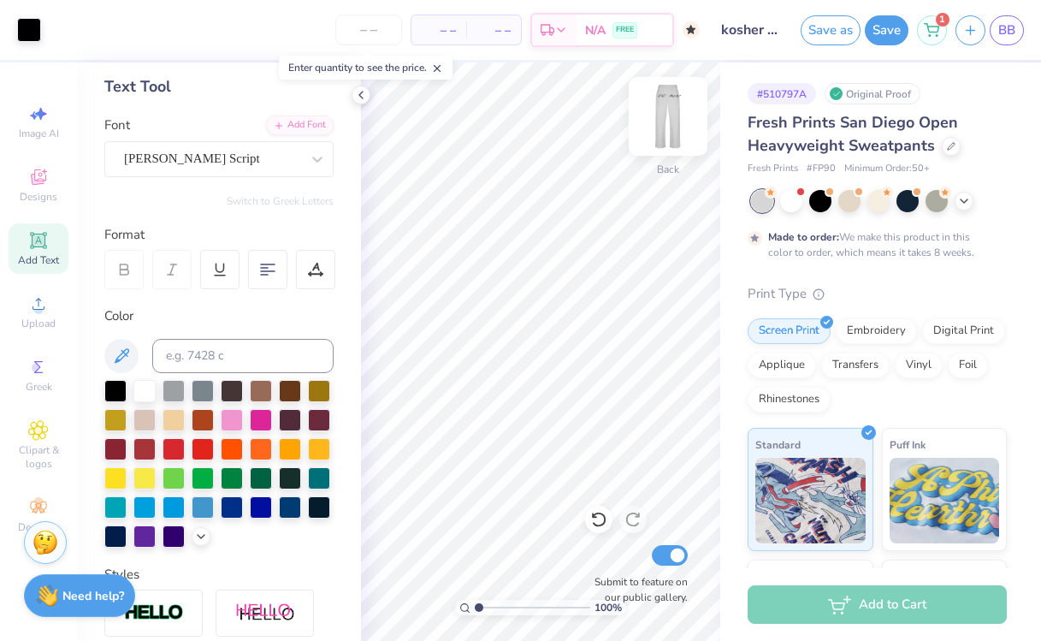
click at [651, 121] on img at bounding box center [668, 116] width 68 height 68
click at [559, 259] on div "100 % Front W 10.24 H 2.32 Y 6.06 Center Middle Top Bottom Submit to feature on…" at bounding box center [540, 351] width 359 height 578
click at [885, 23] on button "Save" at bounding box center [887, 28] width 44 height 30
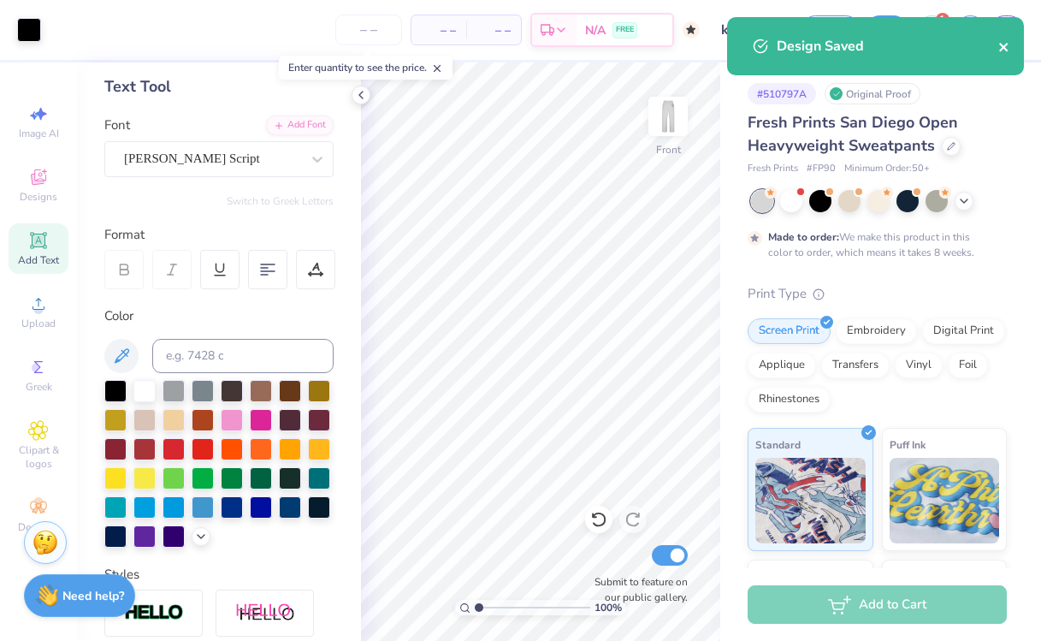
click at [1007, 42] on icon "close" at bounding box center [1004, 47] width 12 height 14
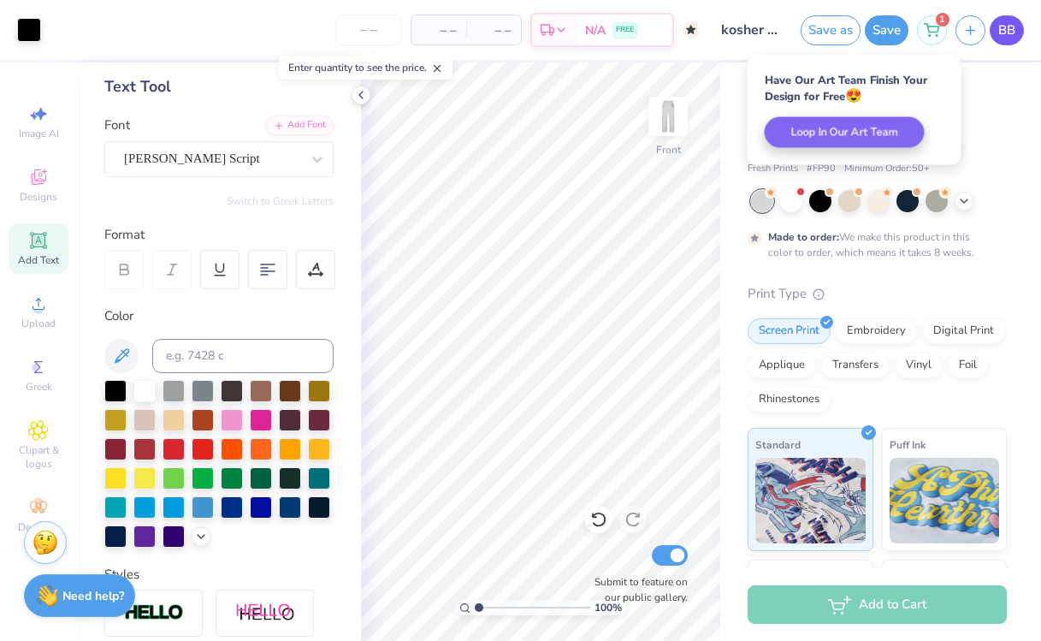
click at [1021, 27] on link "BB" at bounding box center [1007, 30] width 34 height 30
